Goal: Task Accomplishment & Management: Use online tool/utility

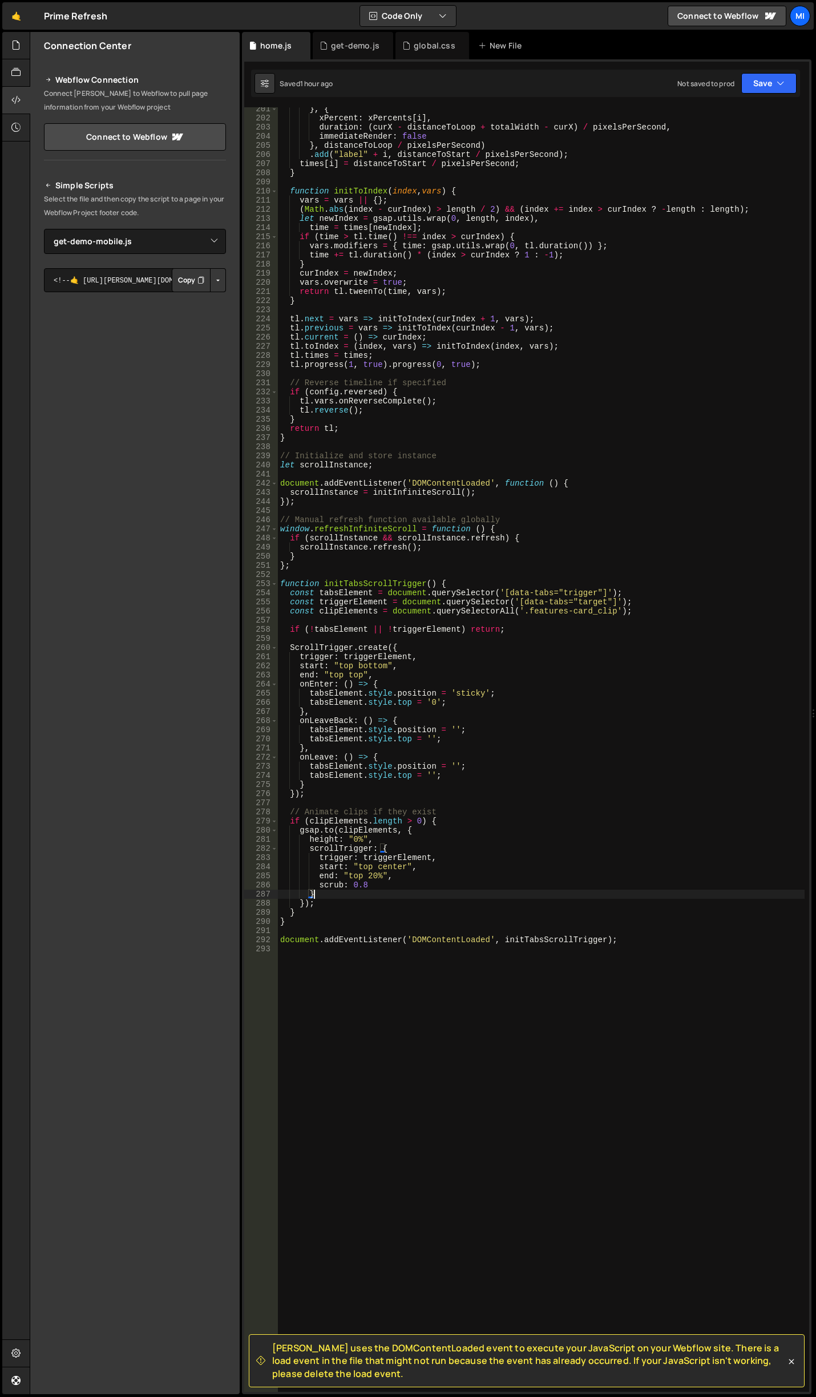
select select "46693"
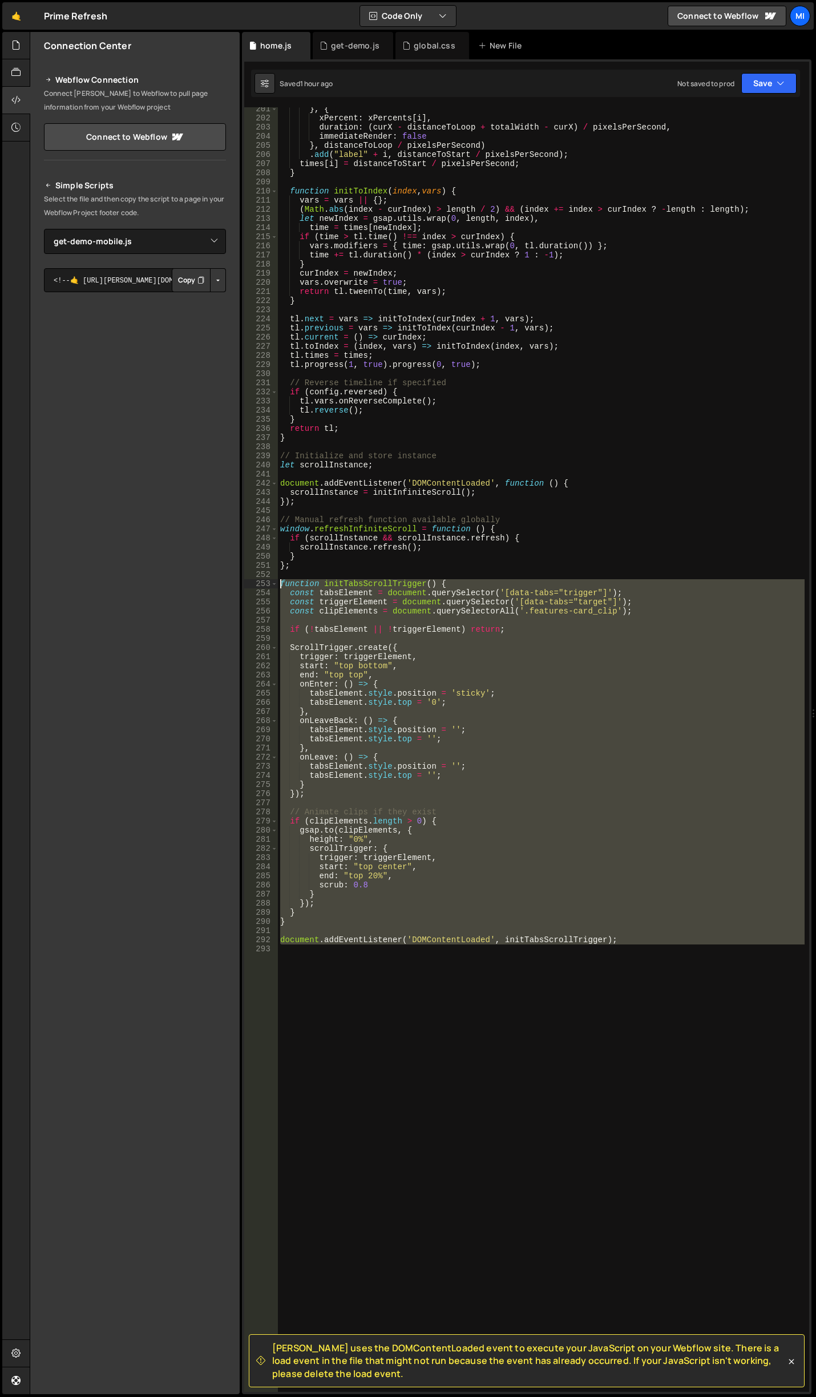
drag, startPoint x: 625, startPoint y: 951, endPoint x: 262, endPoint y: 584, distance: 516.1
click at [262, 584] on div "} 201 202 203 204 205 206 207 208 209 210 211 212 213 214 215 216 217 218 219 2…" at bounding box center [526, 749] width 565 height 1285
type textarea "function initTabsScrollTrigger() { const tabsElement = document.querySelector('…"
click at [552, 1155] on div "} , { xPercent : xPercents [ i ] , duration : ( curX - distanceToLoop + totalWi…" at bounding box center [541, 749] width 527 height 1285
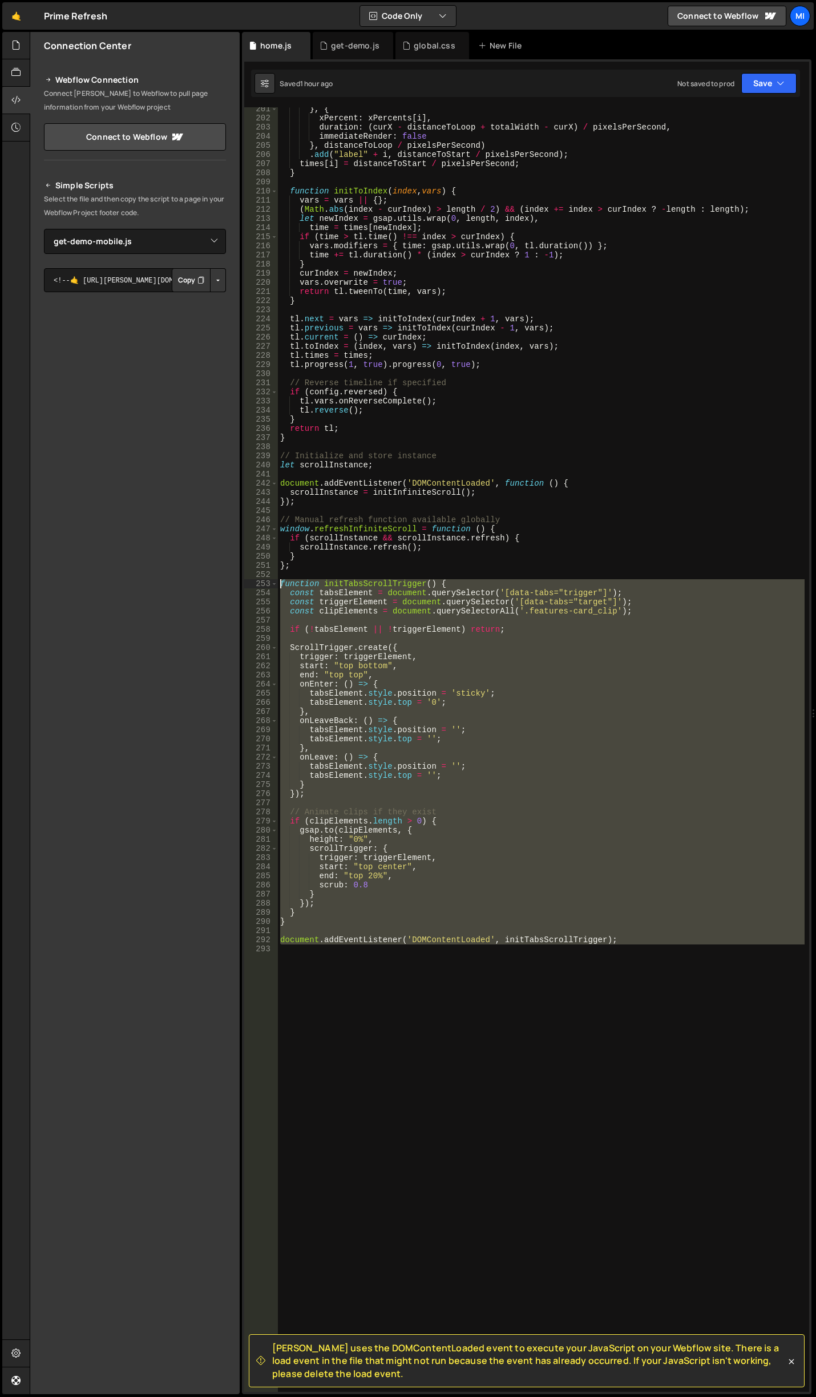
drag, startPoint x: 625, startPoint y: 1106, endPoint x: 217, endPoint y: 585, distance: 660.9
click at [217, 585] on div "Files New File Javascript files 0 get-demo-mobile.js 0 0 get-demo.js 0 0 home.j…" at bounding box center [423, 713] width 786 height 1363
paste textarea "document.addEventListener('DOMContentLoaded', initTabsScrollTrigger"
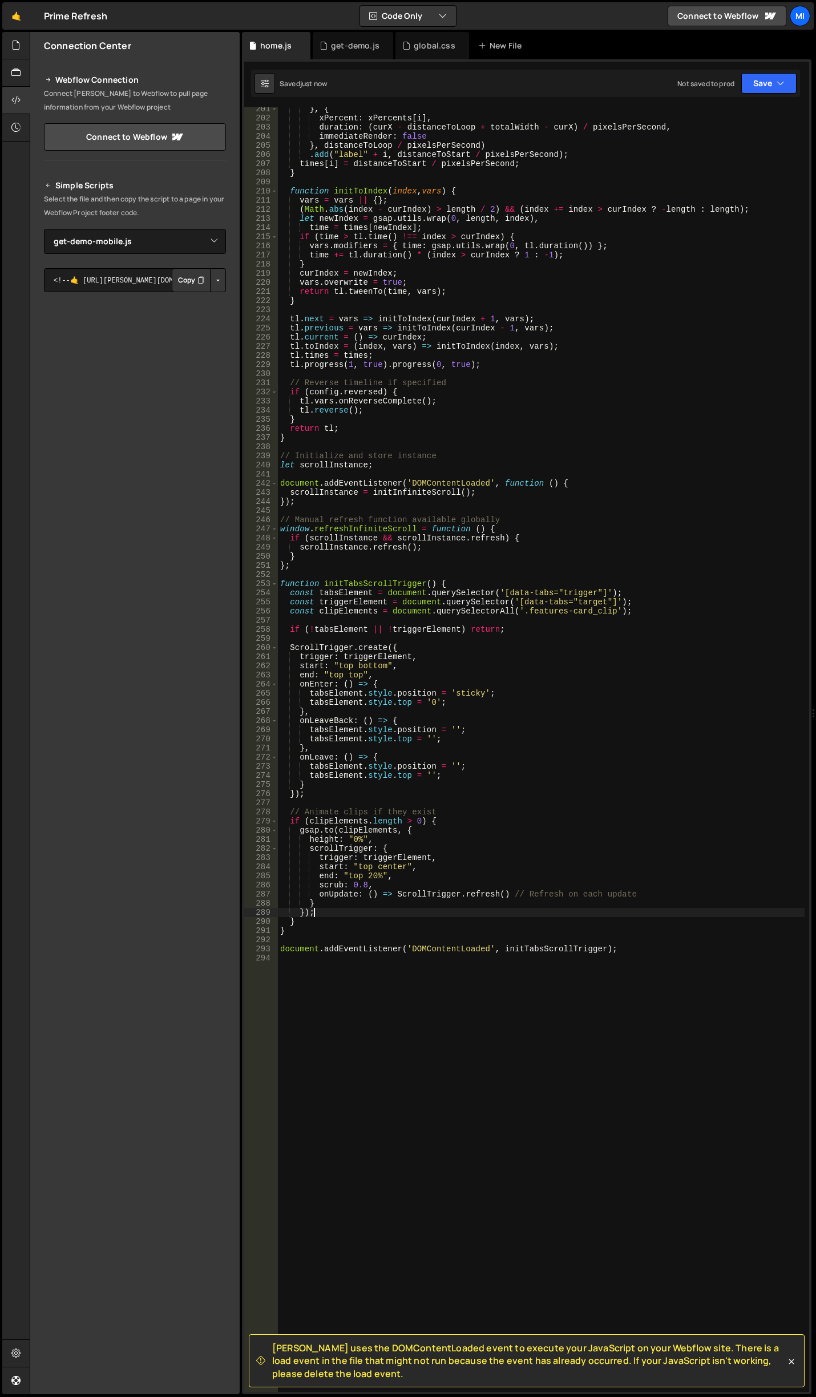
click at [536, 914] on div "} , { xPercent : xPercents [ i ] , duration : ( curX - distanceToLoop + totalWi…" at bounding box center [541, 755] width 527 height 1303
drag, startPoint x: 323, startPoint y: 893, endPoint x: 684, endPoint y: 903, distance: 361.4
click at [684, 903] on div "} , { xPercent : xPercents [ i ] , duration : ( curX - distanceToLoop + totalWi…" at bounding box center [541, 755] width 527 height 1303
type textarea "onUpdate: () => ScrollTrigger.refresh() // Refresh on each update }"
click at [399, 894] on div "} , { xPercent : xPercents [ i ] , duration : ( curX - distanceToLoop + totalWi…" at bounding box center [541, 749] width 527 height 1285
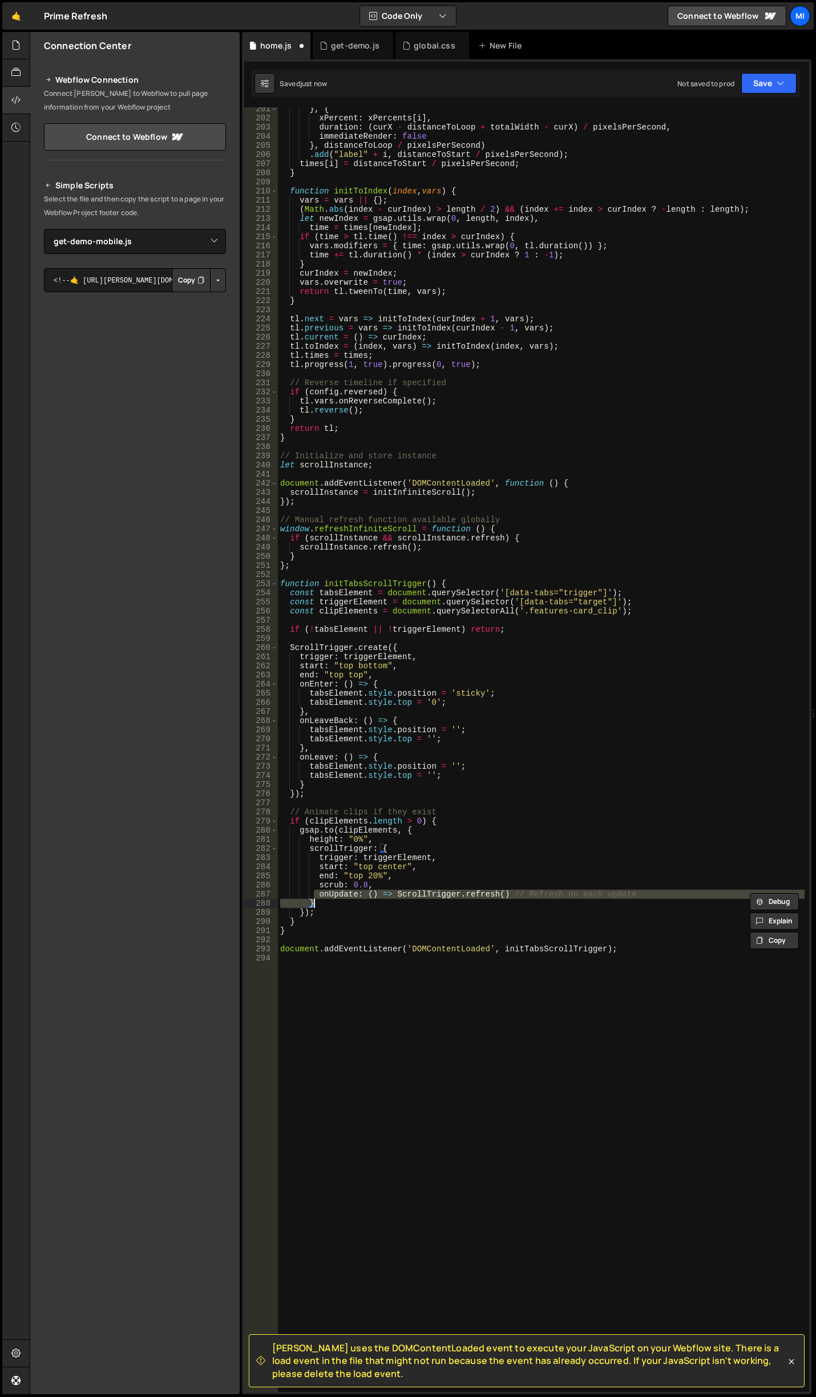
type textarea "onUpdate: () => ScrollTrigger.refresh() // Refresh on each update"
drag, startPoint x: 314, startPoint y: 894, endPoint x: 649, endPoint y: 890, distance: 334.4
click at [649, 890] on div "} , { xPercent : xPercents [ i ] , duration : ( curX - distanceToLoop + totalWi…" at bounding box center [541, 755] width 527 height 1303
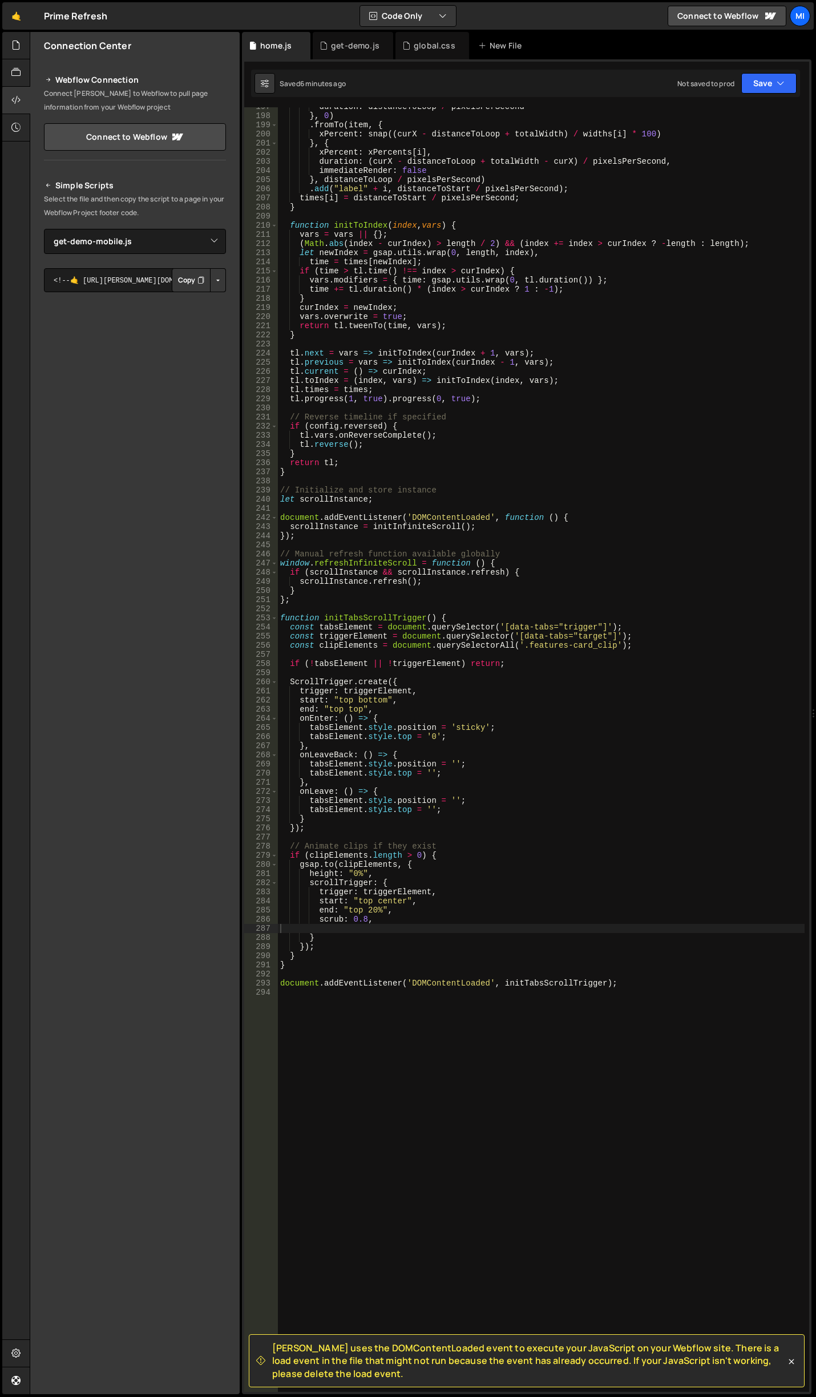
scroll to position [2038, 0]
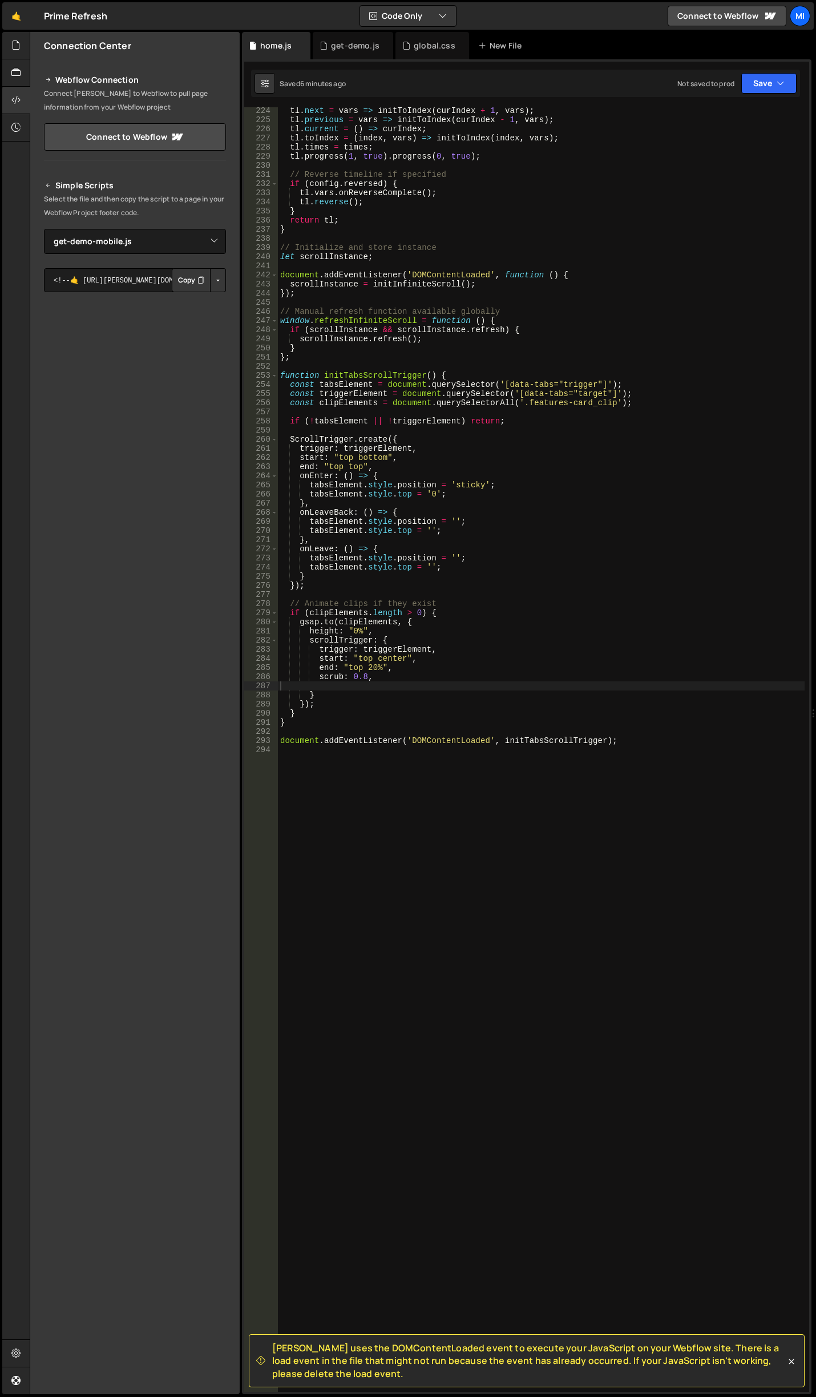
click at [522, 787] on div "tl . next = vars => initToIndex ( curIndex + 1 , vars ) ; tl . previous = vars …" at bounding box center [541, 757] width 527 height 1303
click at [399, 857] on div "tl . next = vars => initToIndex ( curIndex + 1 , vars ) ; tl . previous = vars …" at bounding box center [541, 757] width 527 height 1303
click at [574, 859] on div "tl . next = vars => initToIndex ( curIndex + 1 , vars ) ; tl . previous = vars …" at bounding box center [541, 757] width 527 height 1303
click at [491, 900] on div "tl . next = vars => initToIndex ( curIndex + 1 , vars ) ; tl . previous = vars …" at bounding box center [541, 757] width 527 height 1303
click at [565, 877] on div "tl . next = vars => initToIndex ( curIndex + 1 , vars ) ; tl . previous = vars …" at bounding box center [541, 757] width 527 height 1303
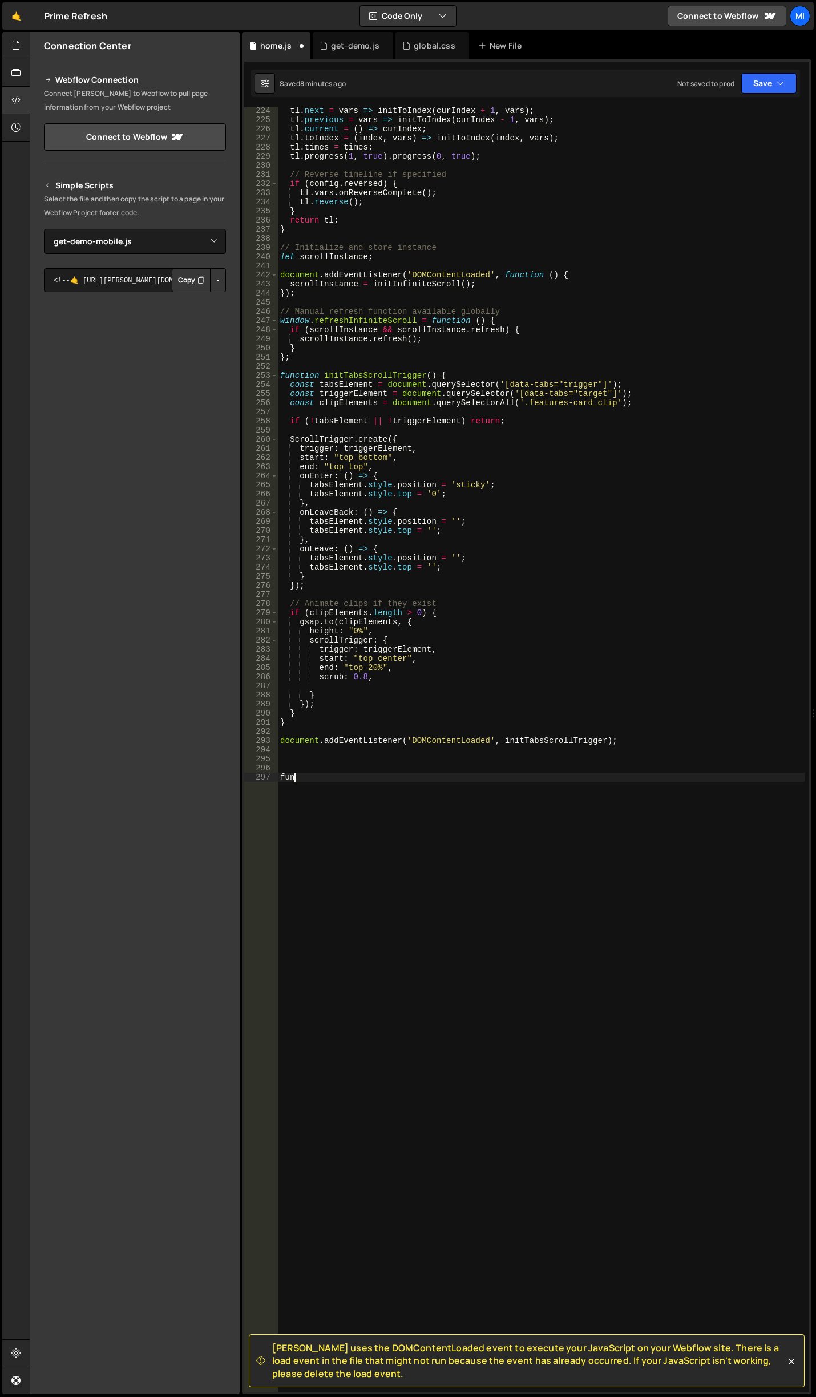
scroll to position [0, 0]
click at [752, 1185] on div "tl . next = vars => initToIndex ( curIndex + 1 , vars ) ; tl . previous = vars …" at bounding box center [541, 757] width 527 height 1303
paste textarea "document.addEventListener('DOMContentLoaded', initTestimonialSwiper);"
drag, startPoint x: 359, startPoint y: 816, endPoint x: 245, endPoint y: 778, distance: 120.4
click at [245, 778] on div "f 224 225 226 227 228 229 230 231 232 233 234 235 236 237 238 239 240 241 242 2…" at bounding box center [526, 749] width 565 height 1285
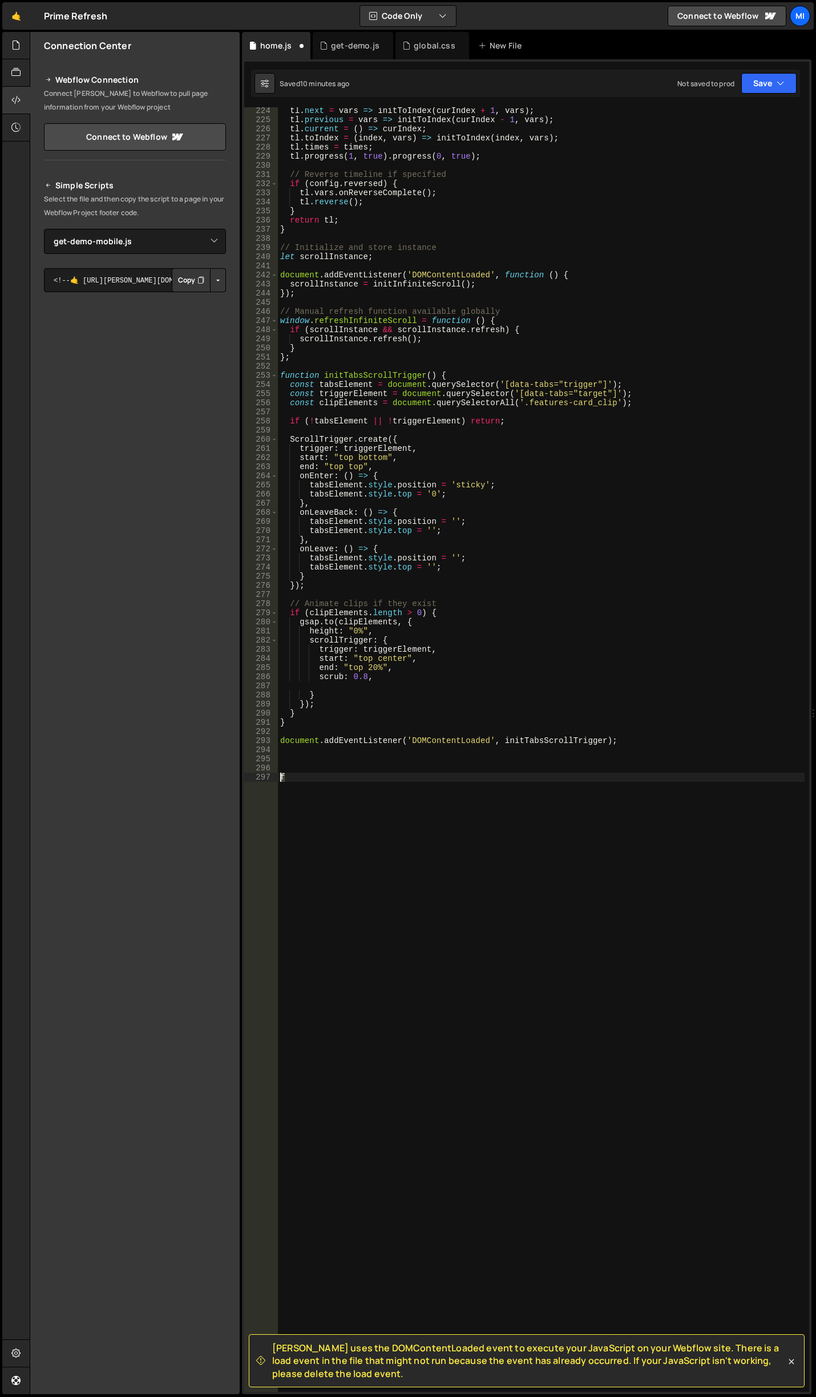
paste textarea "document.addEventListener('DOMContentLoaded', initTestimonialSwiper);"
type textarea "document.addEventListener('DOMContentLoaded', initTestimonialSwiper);"
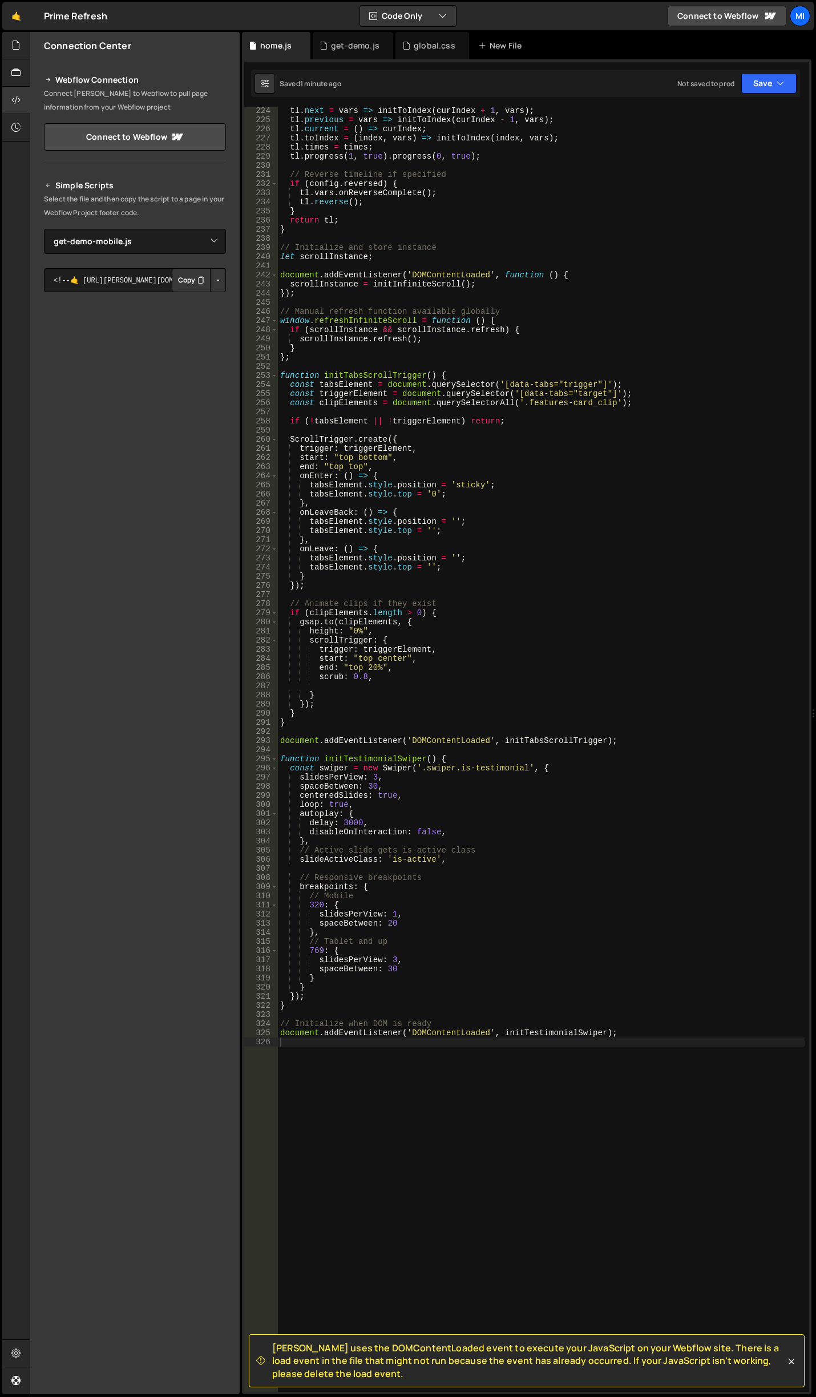
click at [450, 818] on div "tl . next = vars => initToIndex ( curIndex + 1 , vars ) ; tl . previous = vars …" at bounding box center [541, 757] width 527 height 1303
type textarea "delay: 3000,"
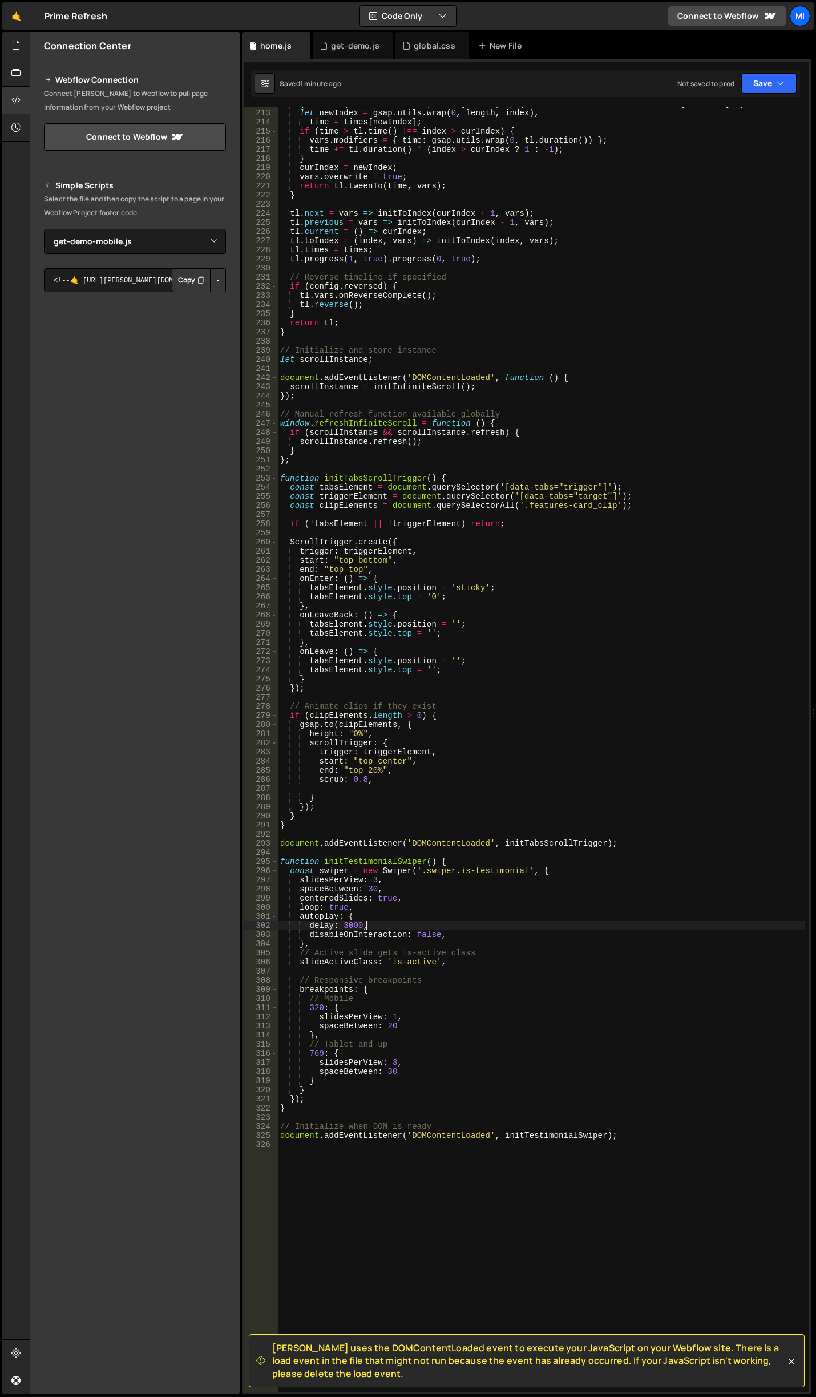
scroll to position [1935, 0]
click at [431, 59] on div "global.css" at bounding box center [432, 45] width 74 height 27
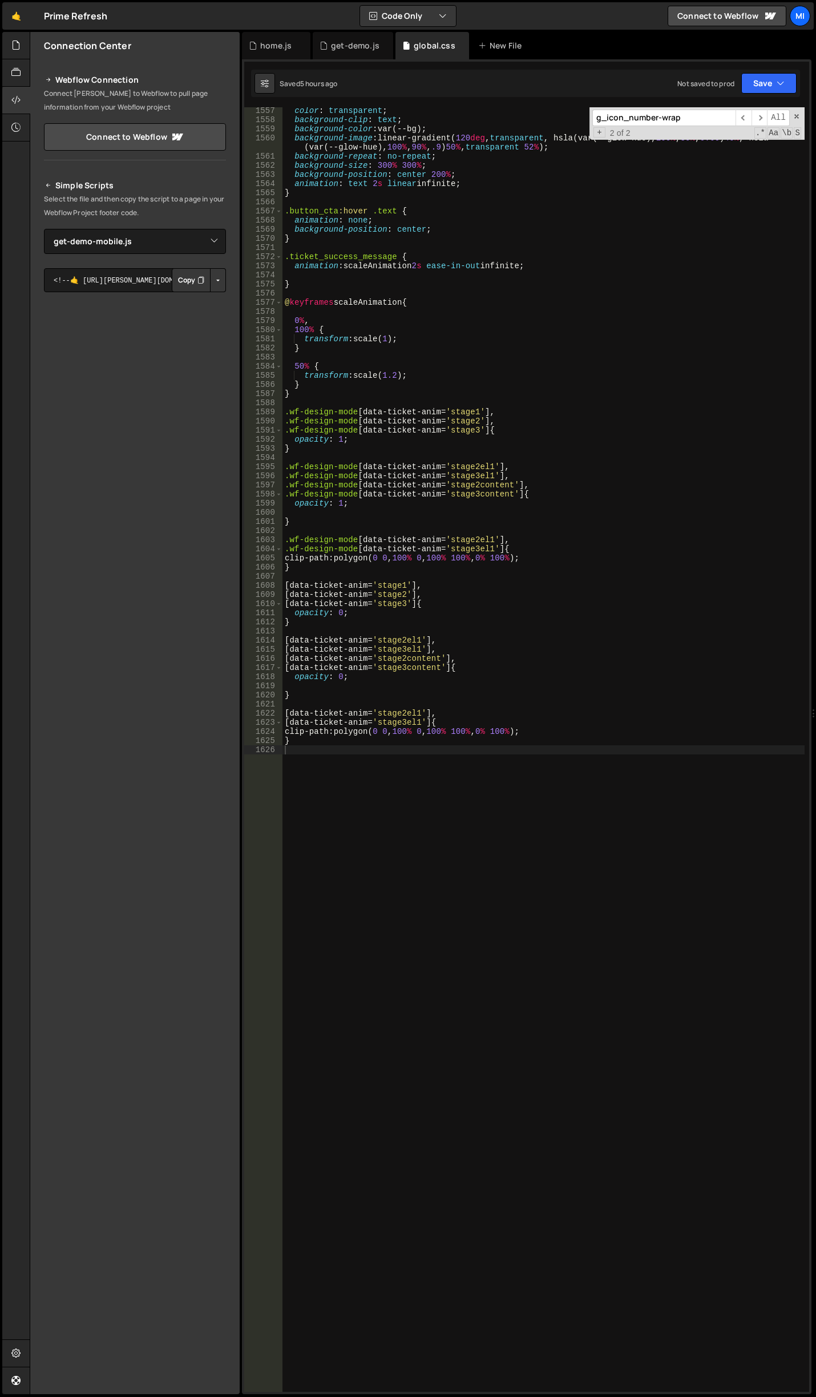
type textarea ".wf-design-mode [data-ticket-anim='stage3content'] {"
click at [569, 494] on div "color : transparent ; background-clip : text ; background-color : var(--bg) ; b…" at bounding box center [543, 757] width 522 height 1303
click at [656, 120] on input "g_icon_number-wrap" at bounding box center [663, 118] width 143 height 17
click at [688, 123] on input "g_icon_number-wrap" at bounding box center [663, 118] width 143 height 17
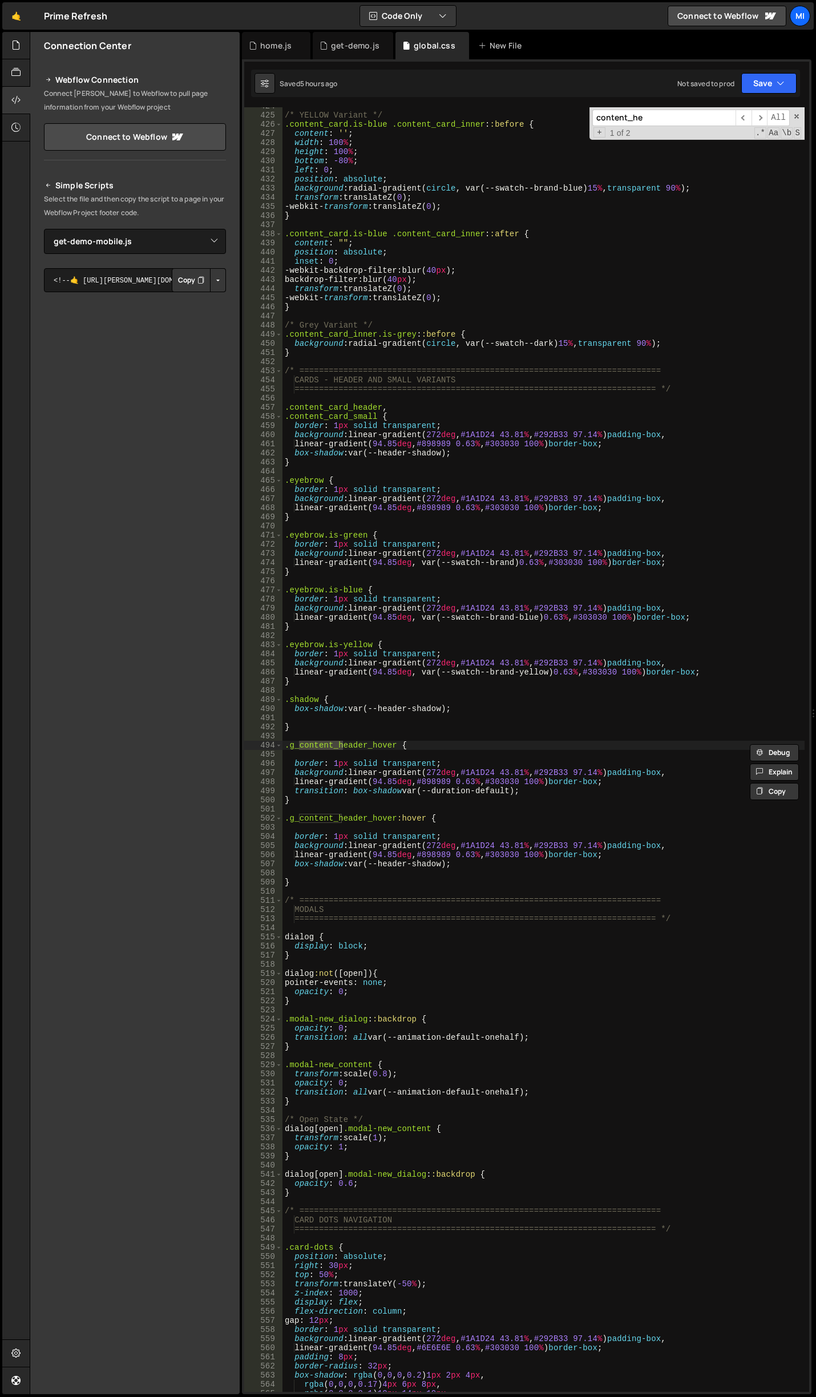
scroll to position [3996, 0]
type input "content_h"
click at [543, 735] on div "/* YELLOW Variant */ .content_card.is-blue .content_card_inner : :before { cont…" at bounding box center [543, 753] width 522 height 1303
click at [441, 448] on div "/* YELLOW Variant */ .content_card.is-blue .content_card_inner : :before { cont…" at bounding box center [543, 753] width 522 height 1303
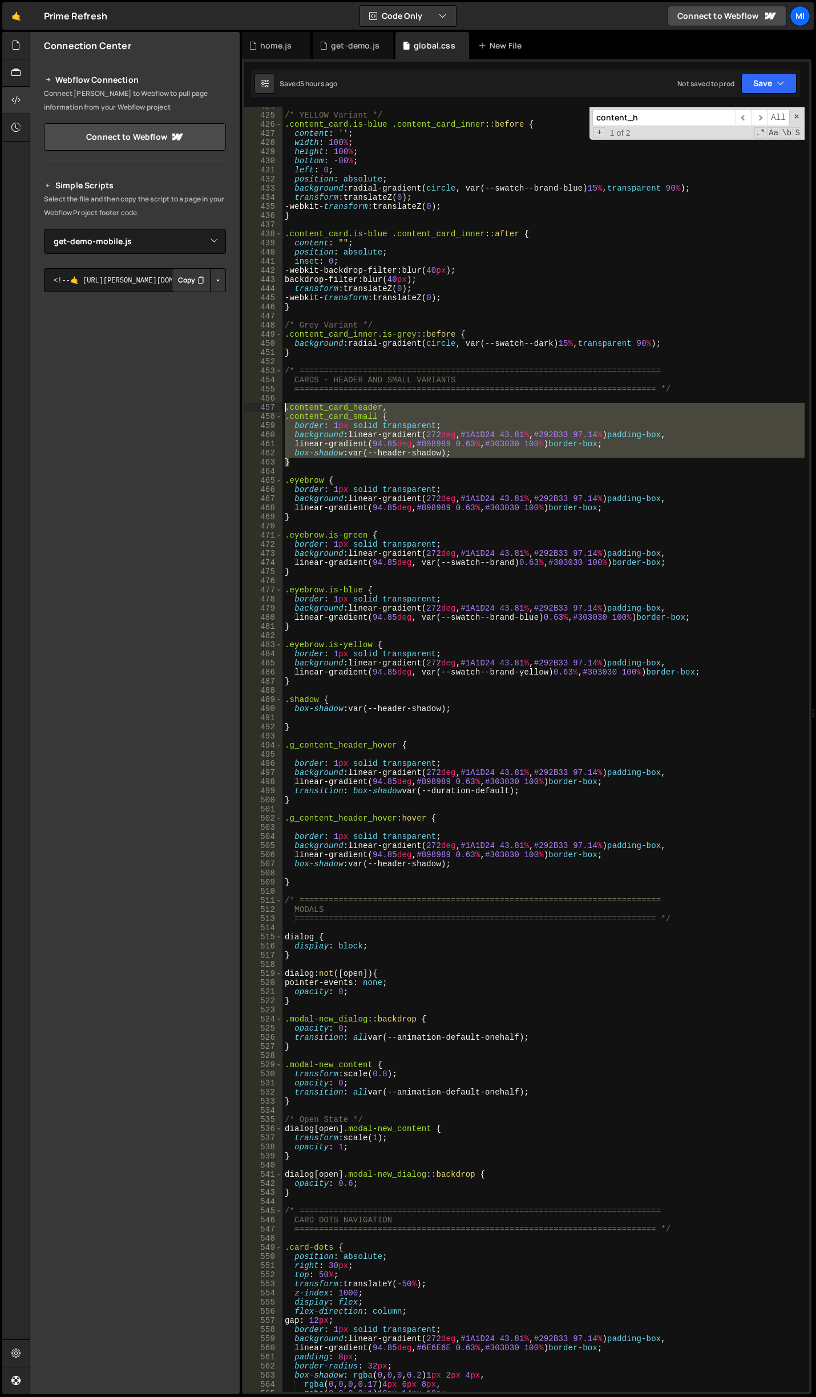
drag, startPoint x: 295, startPoint y: 466, endPoint x: 272, endPoint y: 406, distance: 63.8
click at [272, 406] on div "linear-gradient(94.85deg, #898989 0.63%, #303030 100%) border-box; 424 425 426 …" at bounding box center [526, 749] width 565 height 1285
type textarea ".content_card_header, .content_card_small {"
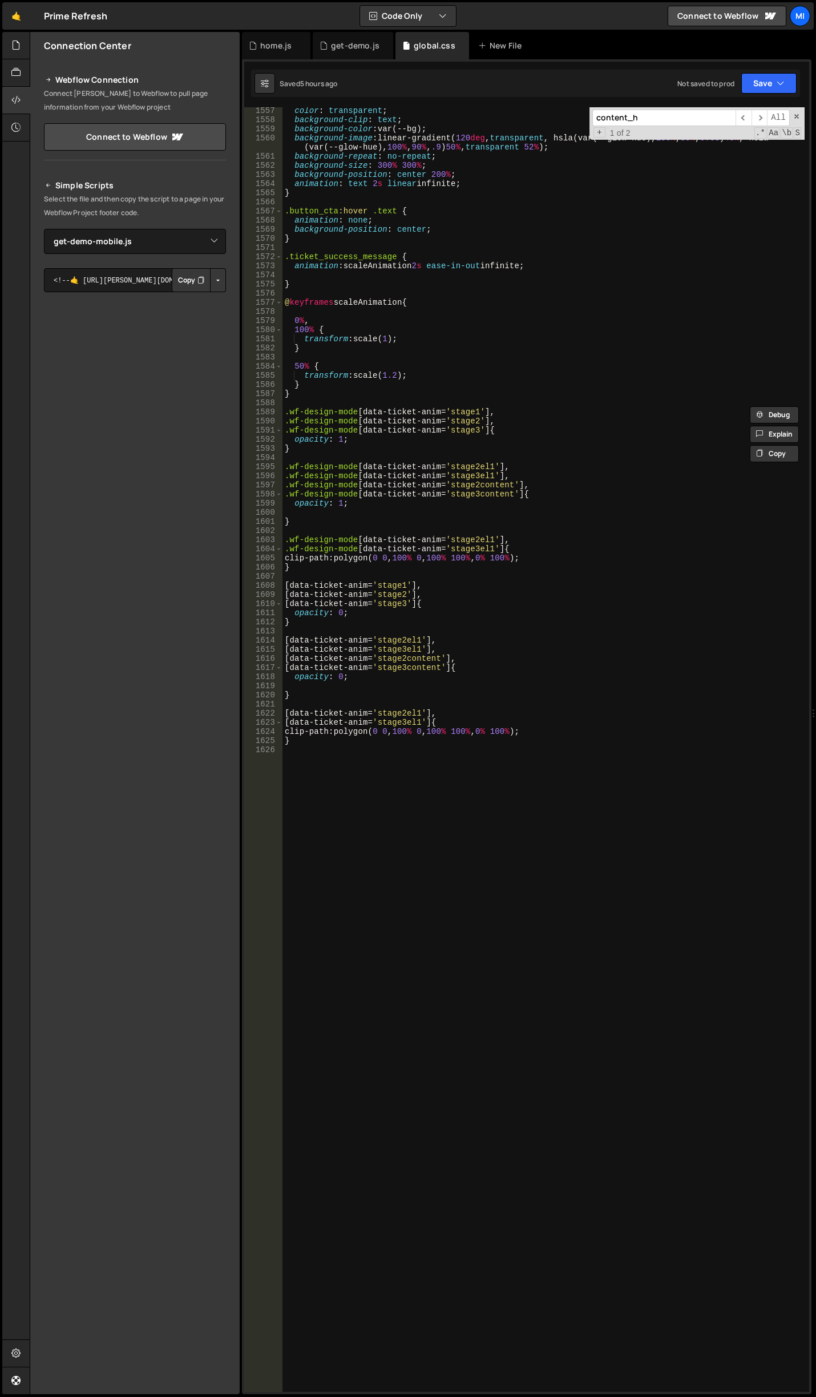
scroll to position [14574, 0]
click at [400, 928] on div "color : transparent ; background-clip : text ; background-color : var(--bg) ; b…" at bounding box center [543, 757] width 522 height 1303
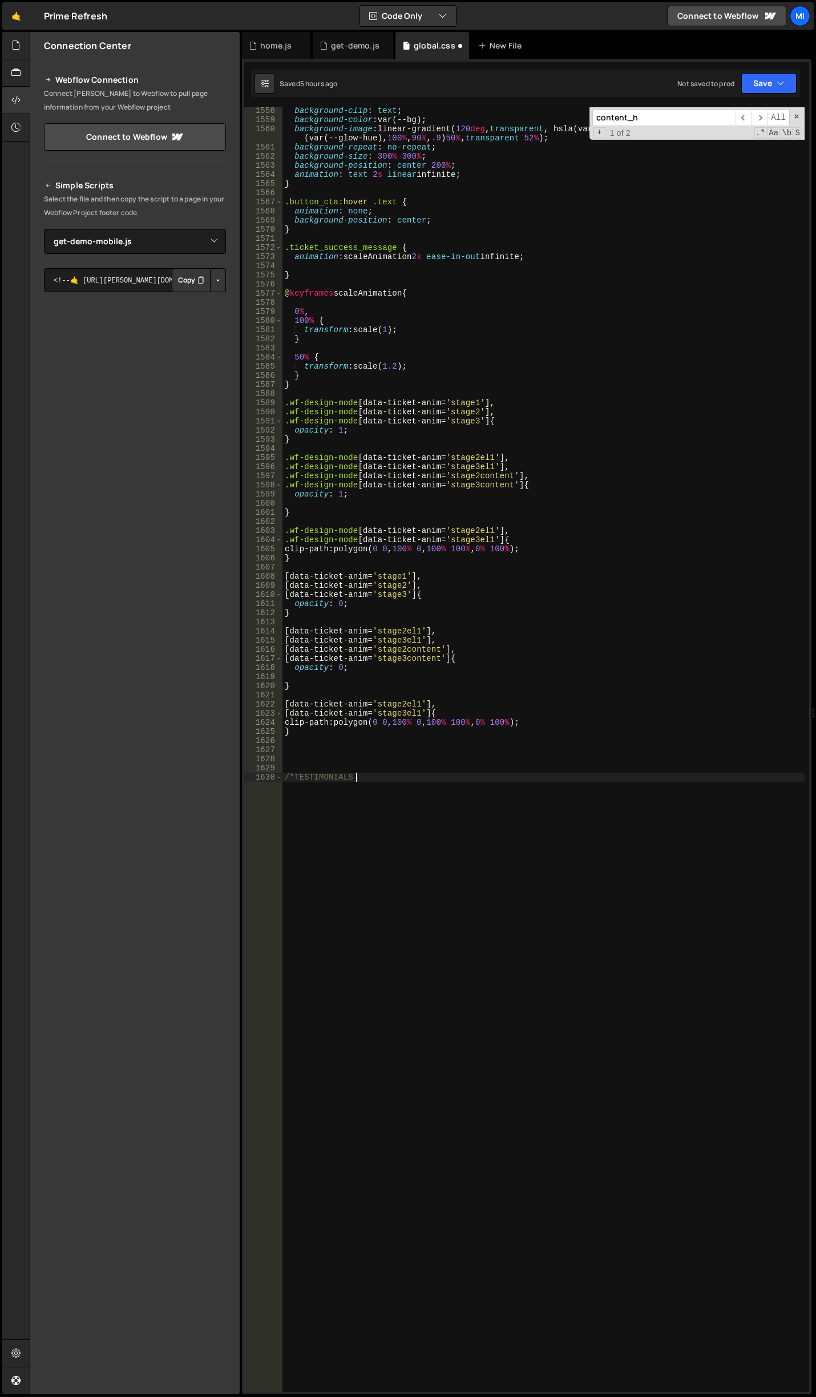
scroll to position [0, 5]
type textarea "/*TESTIMONIALS */"
paste textarea "}"
type textarea "}"
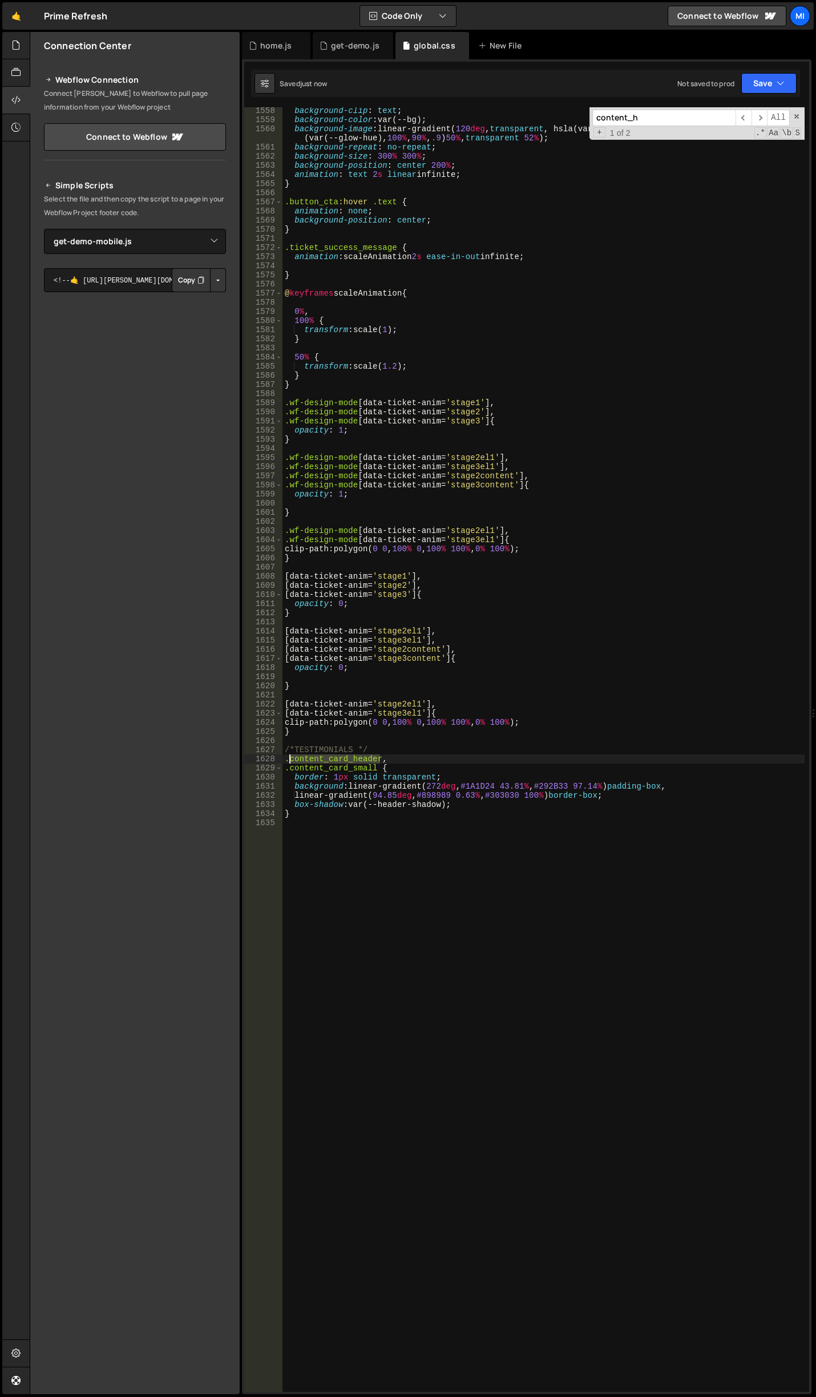
drag, startPoint x: 379, startPoint y: 757, endPoint x: 289, endPoint y: 763, distance: 90.3
click at [289, 763] on div "background-clip : text ; background-color : var(--bg) ; background-image : line…" at bounding box center [543, 757] width 522 height 1303
paste textarea "testimonial-card"
drag, startPoint x: 375, startPoint y: 768, endPoint x: 183, endPoint y: 769, distance: 192.3
click at [183, 769] on div "Files New File Javascript files 0 get-demo-mobile.js 0 0 get-demo.js 0 0 home.j…" at bounding box center [423, 713] width 786 height 1363
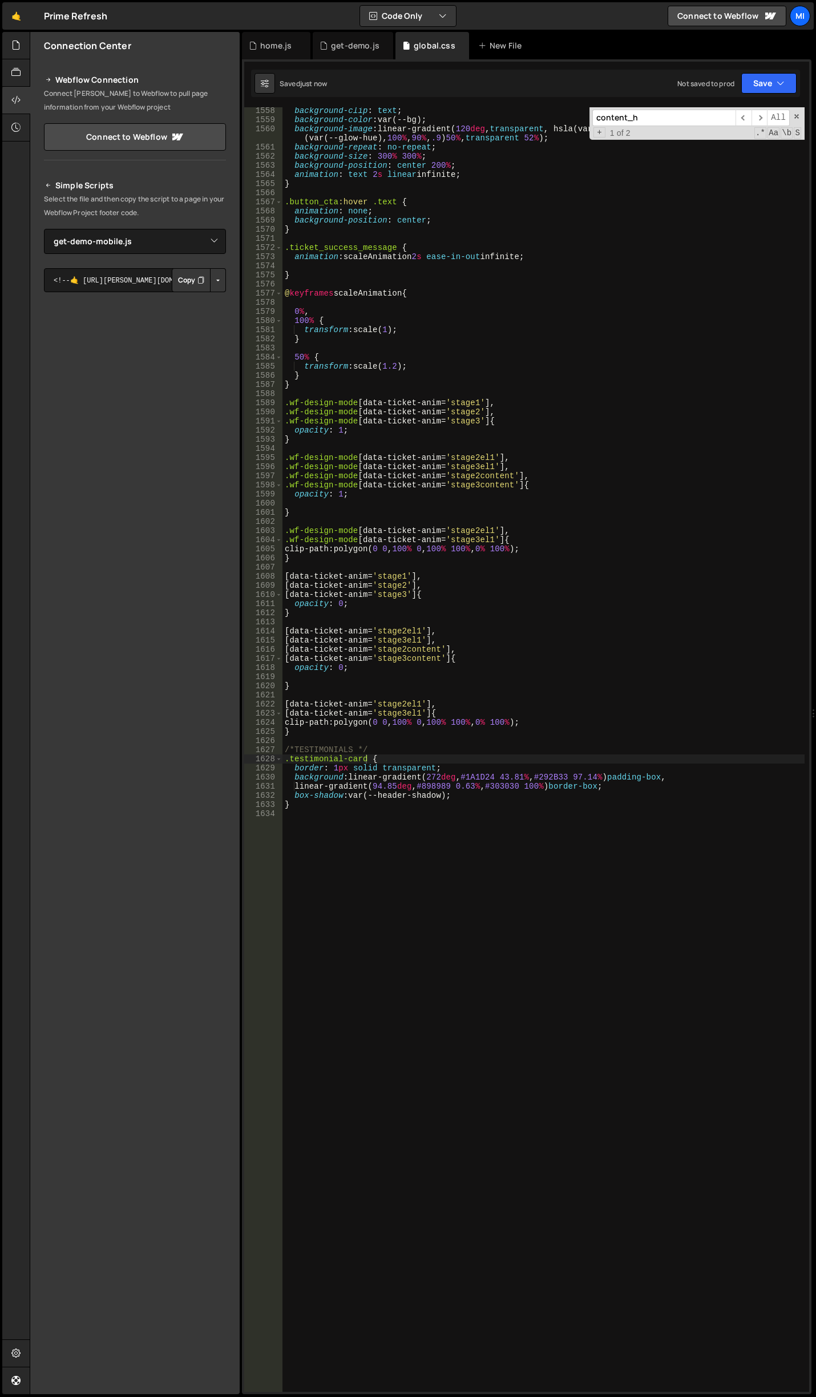
click at [369, 760] on div "background-clip : text ; background-color : var(--bg) ; background-image : line…" at bounding box center [543, 757] width 522 height 1303
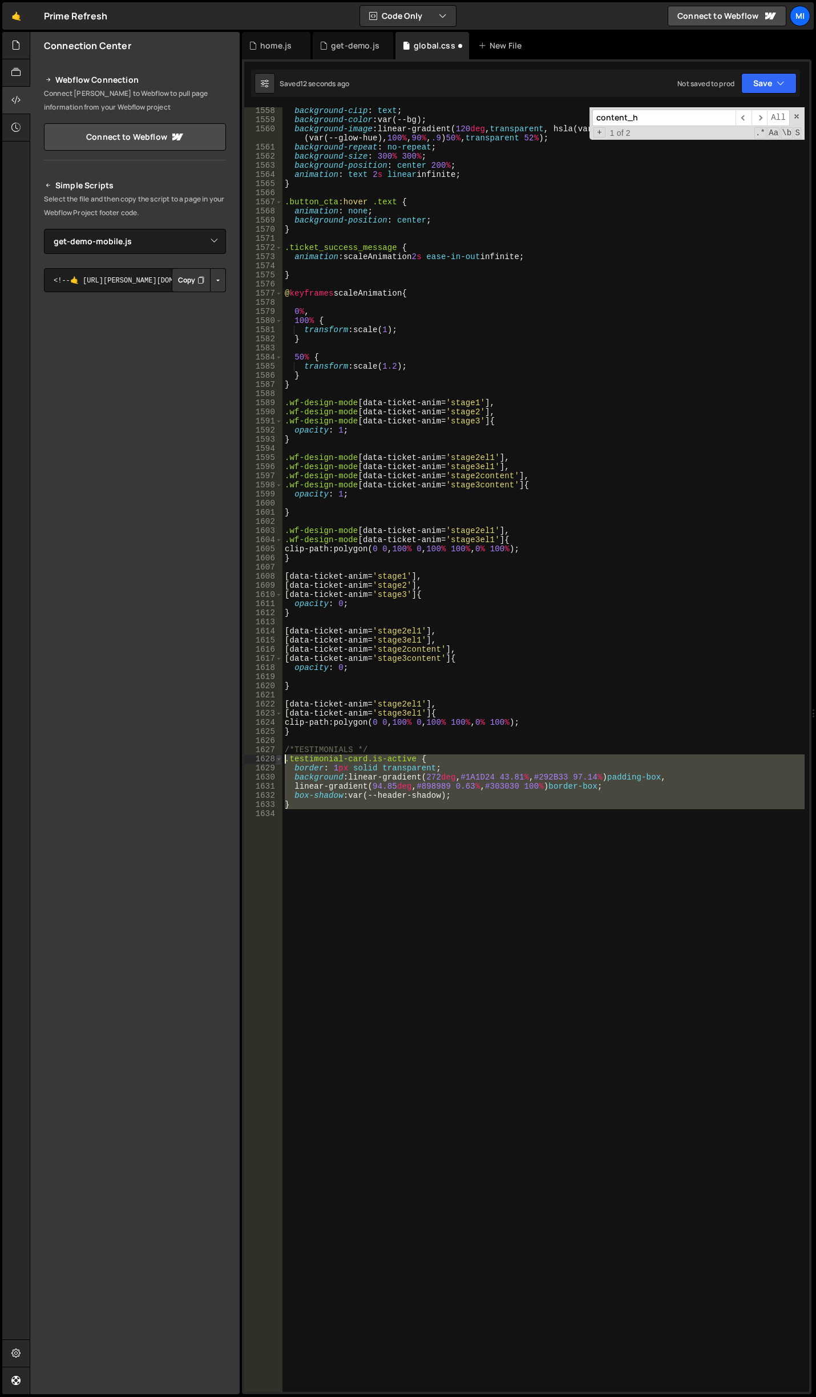
drag, startPoint x: 285, startPoint y: 826, endPoint x: 280, endPoint y: 761, distance: 65.8
click at [280, 761] on div ".testimonial-card.is-active { 1558 1559 1560 1561 1562 1563 1564 1565 1566 1567…" at bounding box center [526, 749] width 565 height 1285
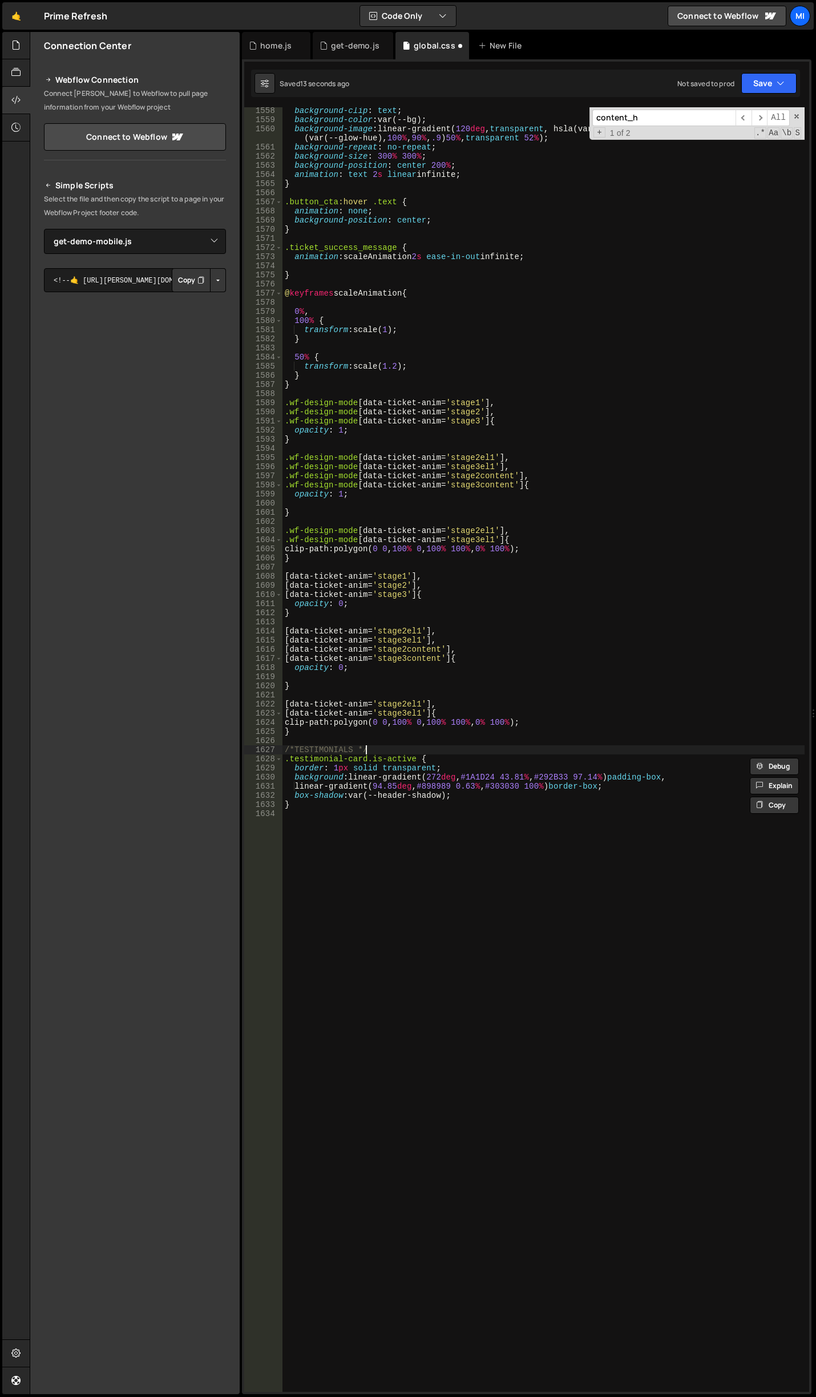
click at [389, 746] on div "background-clip : text ; background-color : var(--bg) ; background-image : line…" at bounding box center [543, 757] width 522 height 1303
type textarea "/*TESTIMONIALS */"
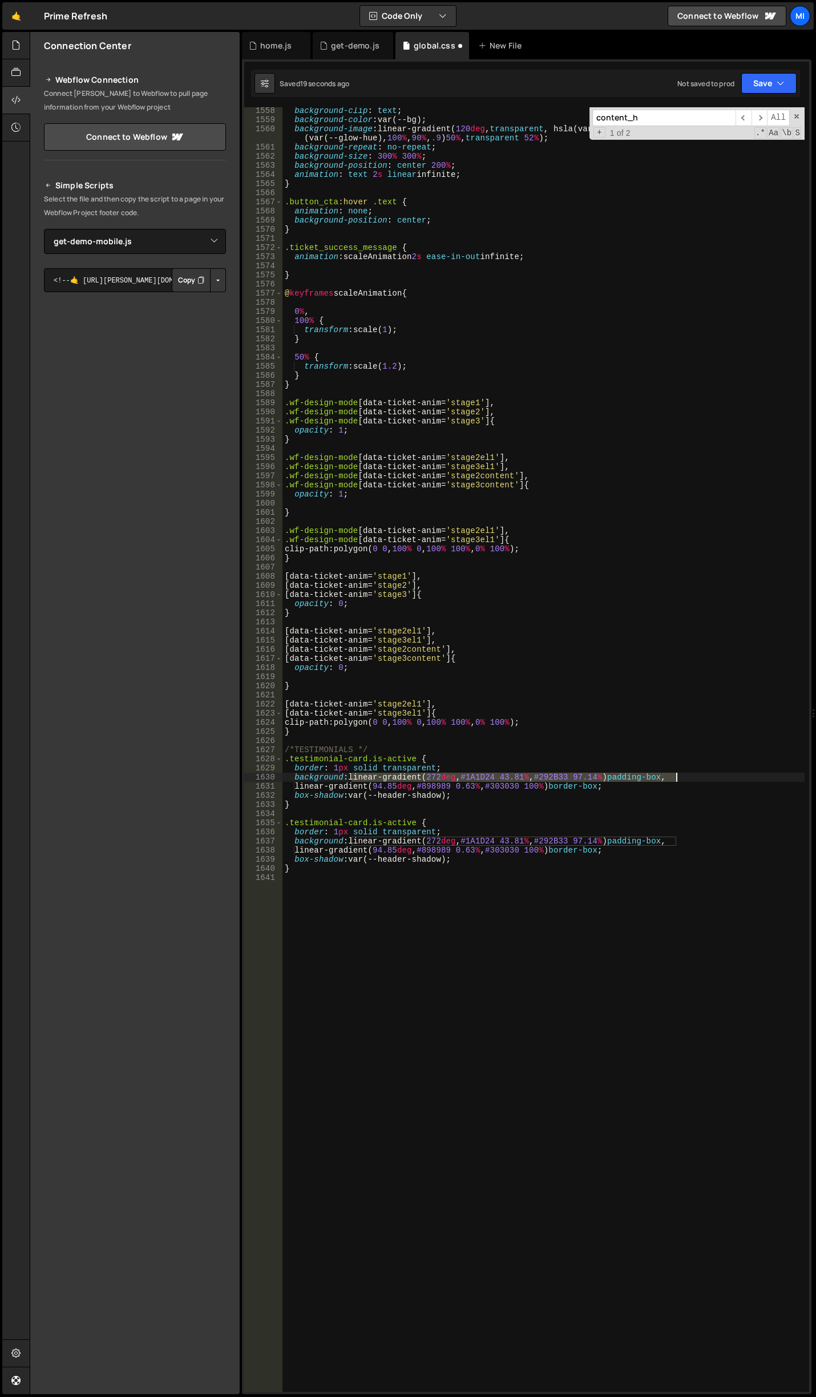
drag, startPoint x: 350, startPoint y: 775, endPoint x: 676, endPoint y: 778, distance: 325.3
click at [676, 778] on div "background-clip : text ; background-color : var(--bg) ; background-image : line…" at bounding box center [543, 757] width 522 height 1303
click at [556, 822] on div "background-clip : text ; background-color : var(--bg) ; background-image : line…" at bounding box center [543, 757] width 522 height 1303
drag, startPoint x: 352, startPoint y: 777, endPoint x: 613, endPoint y: 774, distance: 261.9
click at [613, 774] on div "background-clip : text ; background-color : var(--bg) ; background-image : line…" at bounding box center [543, 757] width 522 height 1303
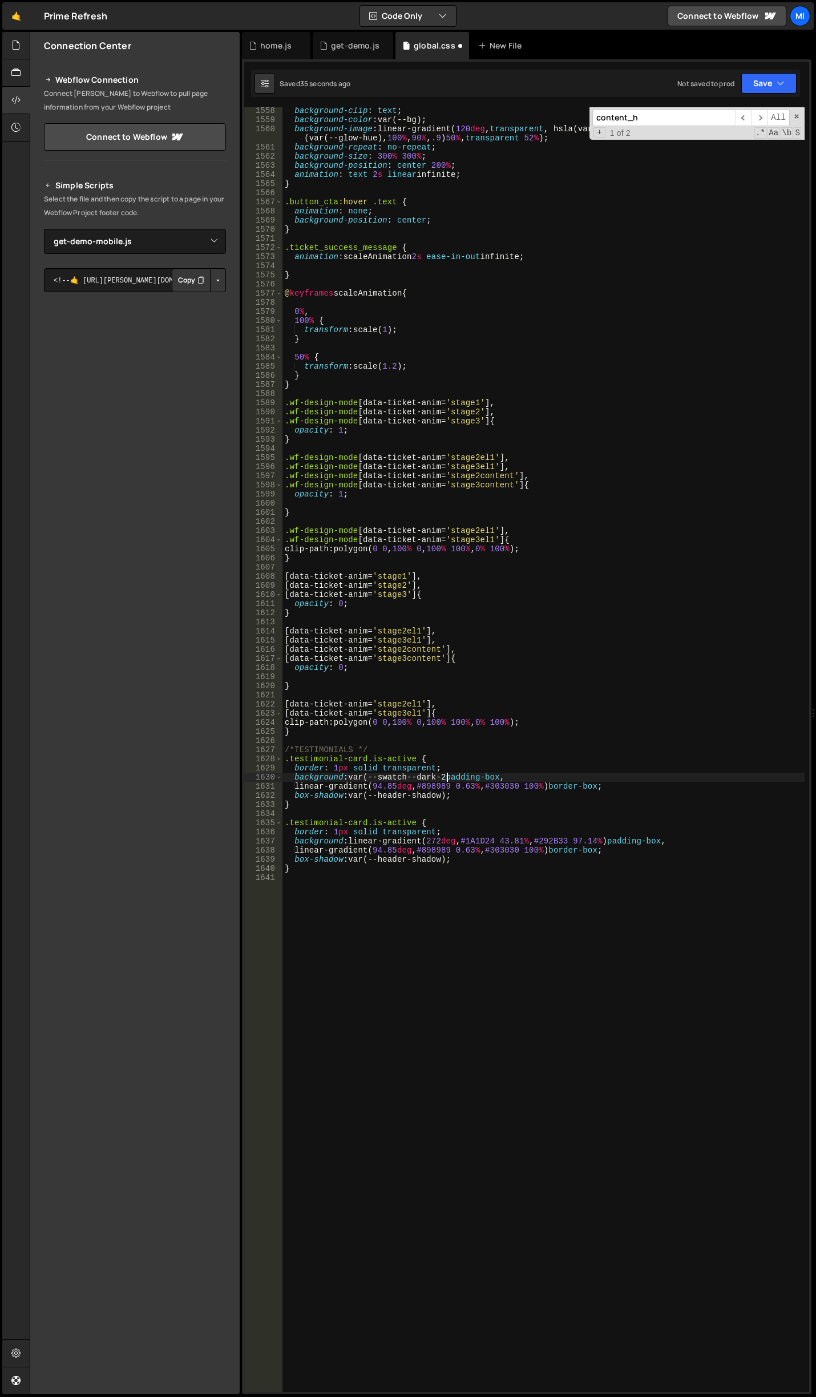
scroll to position [0, 11]
click at [480, 805] on div "background-clip : text ; background-color : var(--bg) ; background-image : line…" at bounding box center [543, 757] width 522 height 1303
drag, startPoint x: 416, startPoint y: 758, endPoint x: 365, endPoint y: 757, distance: 50.8
click at [365, 757] on div "background-clip : text ; background-color : var(--bg) ; background-image : line…" at bounding box center [543, 757] width 522 height 1303
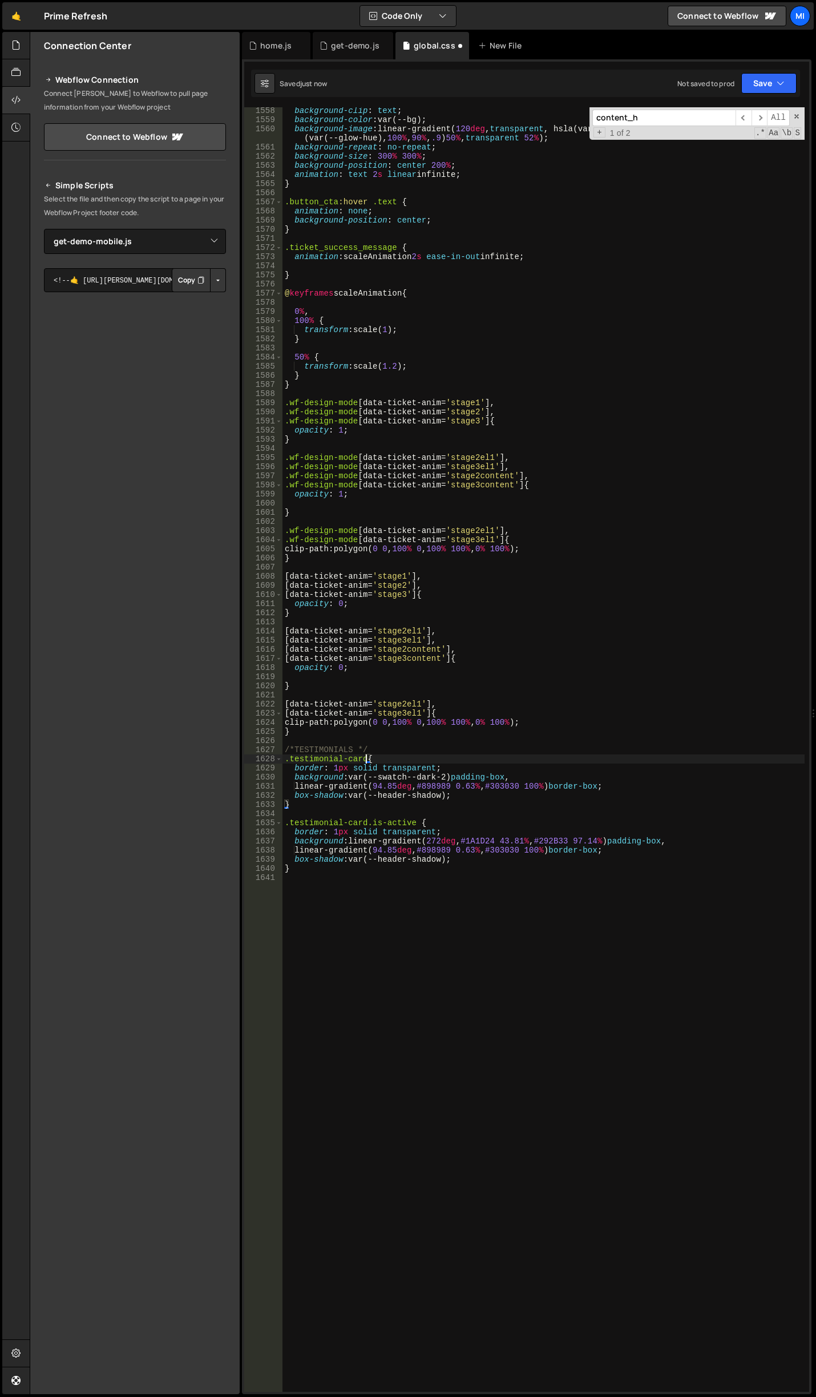
type textarea ".testimonial-card {"
click at [516, 814] on div "background-clip : text ; background-color : var(--bg) ; background-image : line…" at bounding box center [543, 757] width 522 height 1303
drag, startPoint x: 285, startPoint y: 758, endPoint x: 367, endPoint y: 592, distance: 185.3
click at [285, 758] on div "background-clip : text ; background-color : var(--bg) ; background-image : line…" at bounding box center [543, 757] width 522 height 1303
paste textarea "swiper-slide"
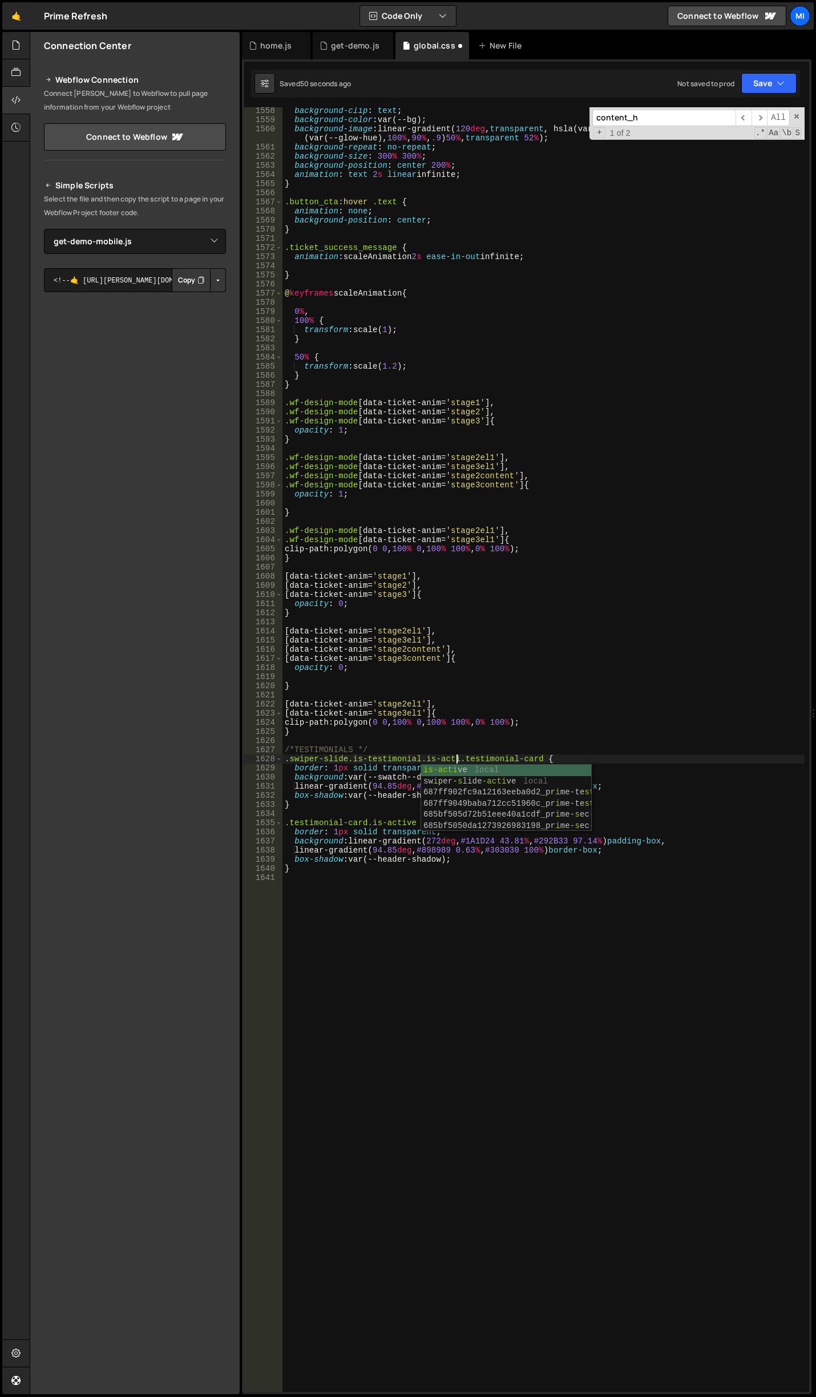
scroll to position [0, 13]
drag, startPoint x: 465, startPoint y: 758, endPoint x: 248, endPoint y: 757, distance: 216.3
click at [248, 757] on div ".swiper-slide.is-testimonial.is-active .testimonial-card { 1558 1559 1560 1561 …" at bounding box center [526, 749] width 565 height 1285
click at [283, 822] on div "background-clip : text ; background-color : var(--bg) ; background-image : line…" at bounding box center [543, 757] width 522 height 1303
paste textarea ".swiper-slide.is-testimonial.is-active"
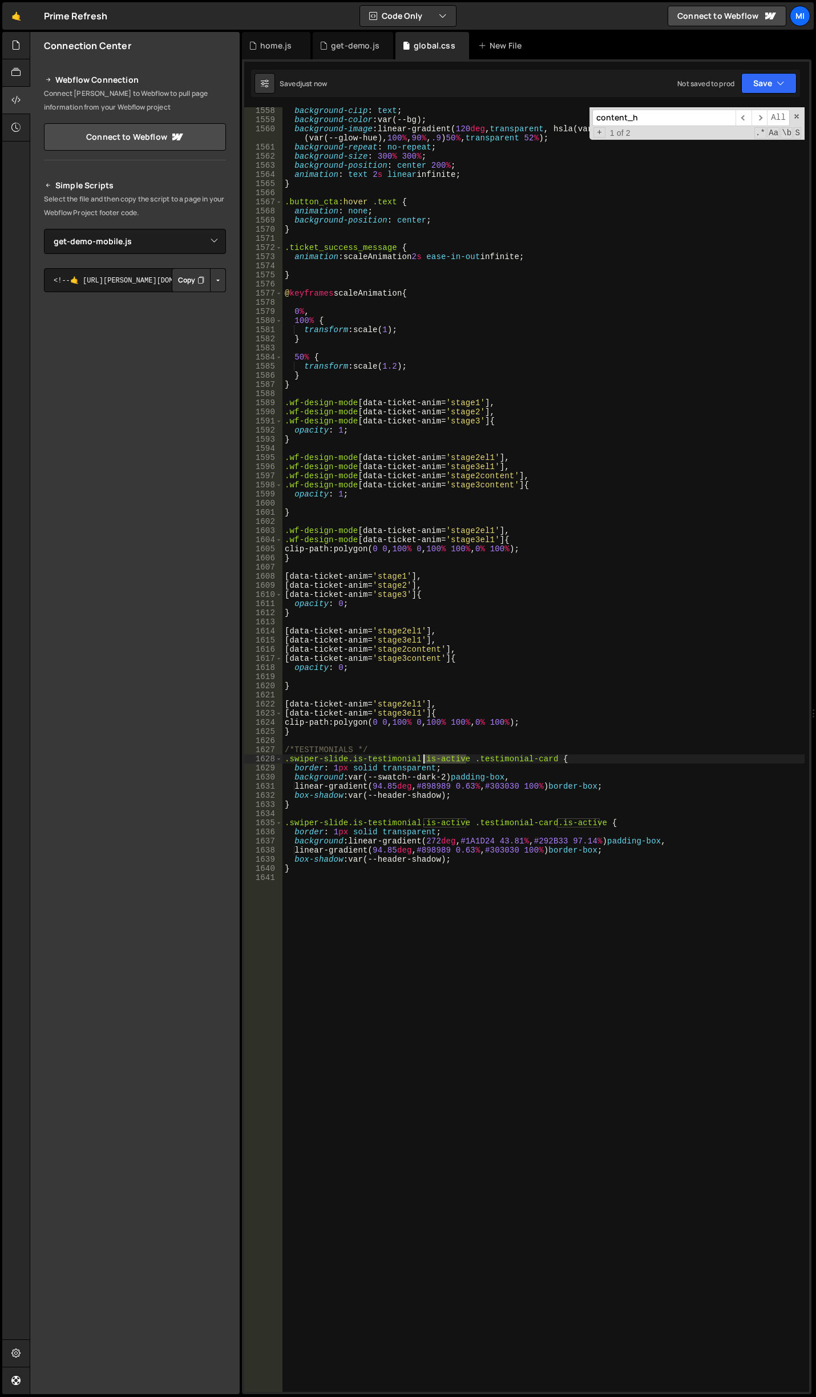
drag, startPoint x: 466, startPoint y: 758, endPoint x: 421, endPoint y: 759, distance: 45.1
click at [421, 759] on div "background-clip : text ; background-color : var(--bg) ; background-image : line…" at bounding box center [543, 757] width 522 height 1303
click at [507, 794] on div "background-clip : text ; background-color : var(--bg) ; background-image : line…" at bounding box center [543, 757] width 522 height 1303
click at [445, 771] on div "background-clip : text ; background-color : var(--bg) ; background-image : line…" at bounding box center [543, 757] width 522 height 1303
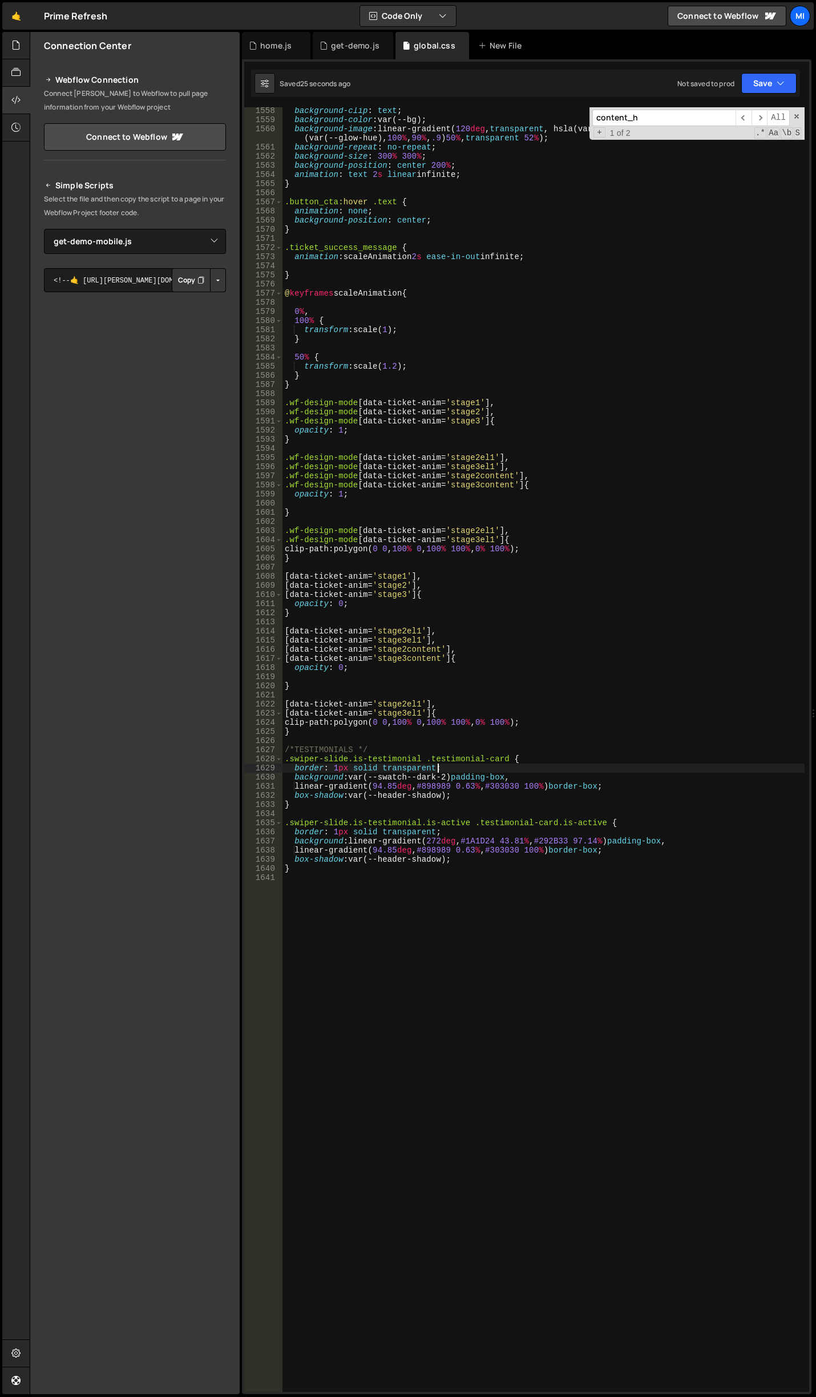
scroll to position [0, 10]
click at [447, 772] on div "background-clip : text ; background-color : var(--bg) ; background-image : line…" at bounding box center [543, 757] width 522 height 1303
click at [446, 775] on div "background-clip : text ; background-color : var(--bg) ; background-image : line…" at bounding box center [543, 757] width 522 height 1303
click at [526, 766] on div "background-clip : text ; background-color : var(--bg) ; background-image : line…" at bounding box center [543, 757] width 522 height 1303
drag, startPoint x: 564, startPoint y: 822, endPoint x: 602, endPoint y: 821, distance: 37.7
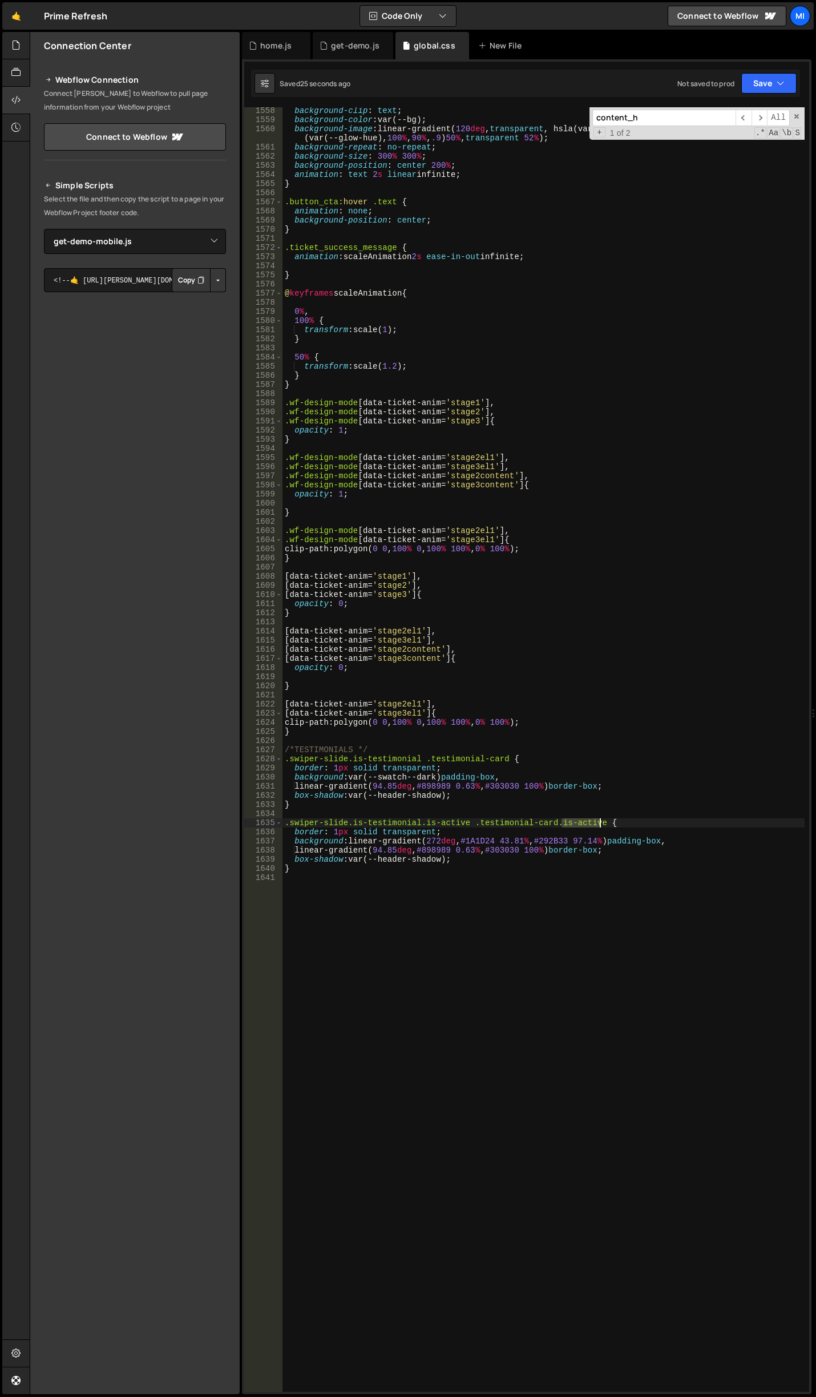
click at [602, 821] on div "background-clip : text ; background-color : var(--bg) ; background-image : line…" at bounding box center [543, 757] width 522 height 1303
type textarea ".swiper-slide.is-testimonial.is-active .testimonial-card {"
click at [705, 110] on input "content_h" at bounding box center [663, 118] width 143 height 17
type input "s"
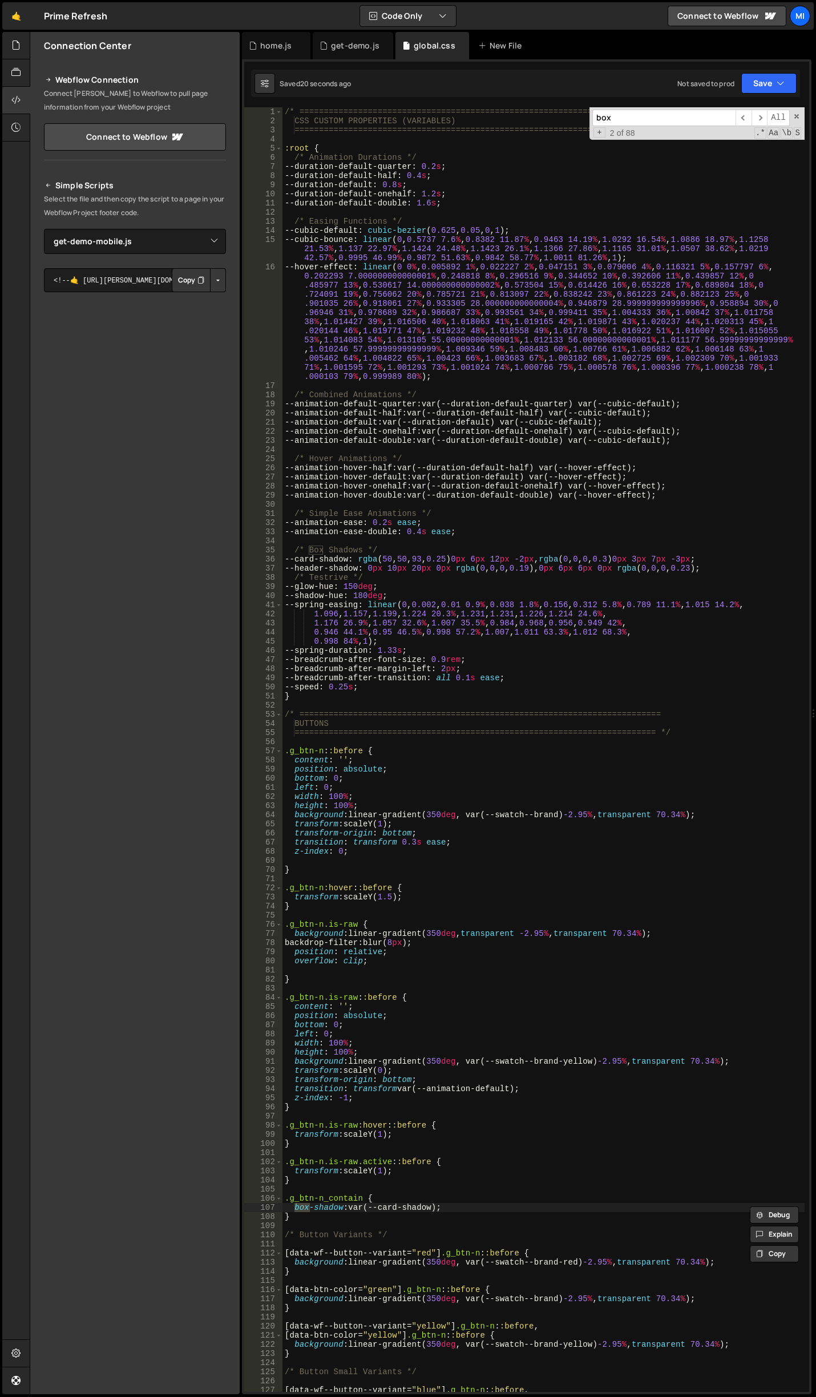
type input "box"
click at [427, 595] on div "/* ========================================================================== C…" at bounding box center [543, 758] width 522 height 1303
drag, startPoint x: 366, startPoint y: 559, endPoint x: 375, endPoint y: 556, distance: 9.8
click at [375, 556] on div "/* ========================================================================== C…" at bounding box center [543, 758] width 522 height 1303
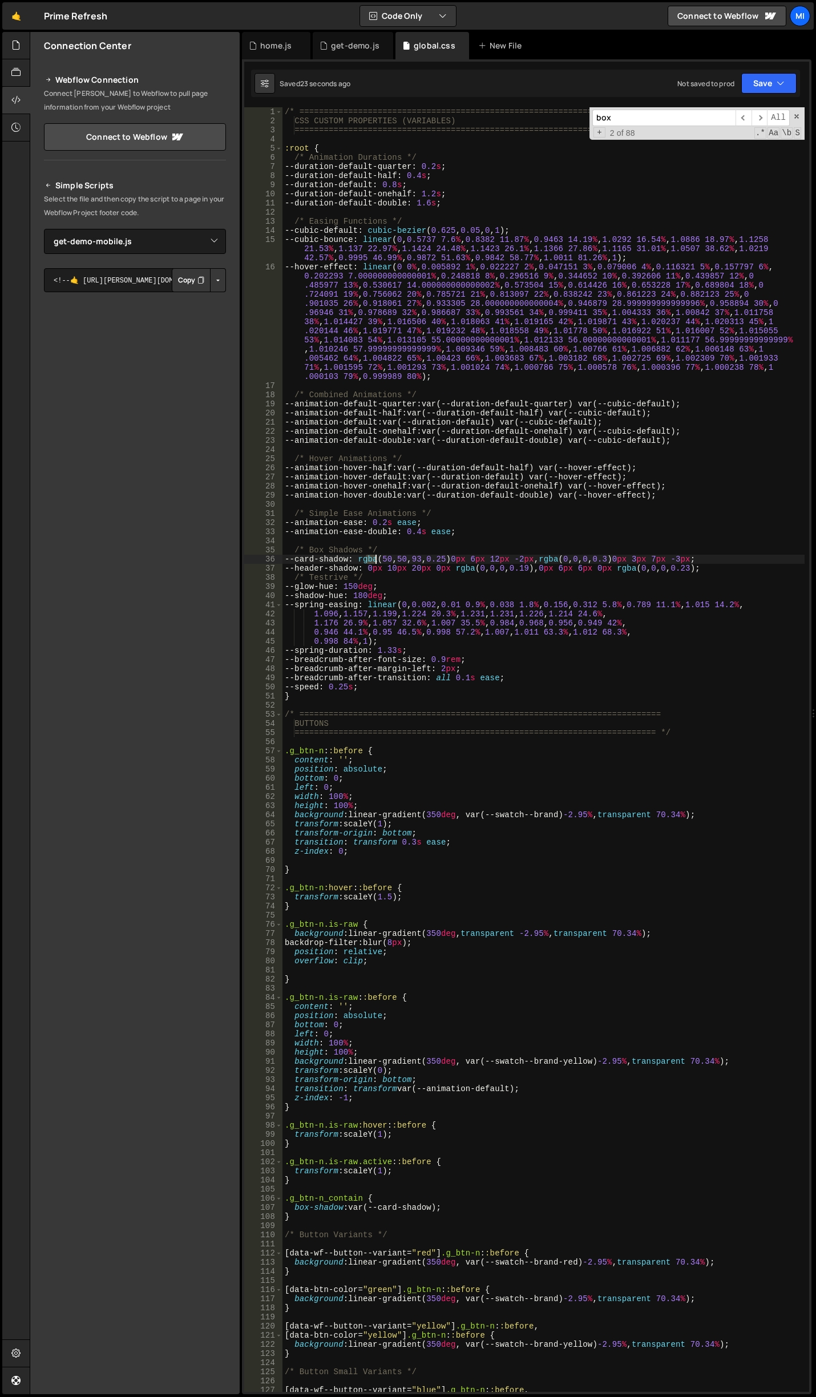
type textarea "--card-shadow: rgba(50, 50, 93, 0.25) 0px 6px 12px -2px, rgba(0, 0, 0, 0.3) 0px…"
drag, startPoint x: 293, startPoint y: 559, endPoint x: 356, endPoint y: 555, distance: 63.5
click at [356, 555] on div "/* ========================================================================== C…" at bounding box center [543, 758] width 522 height 1303
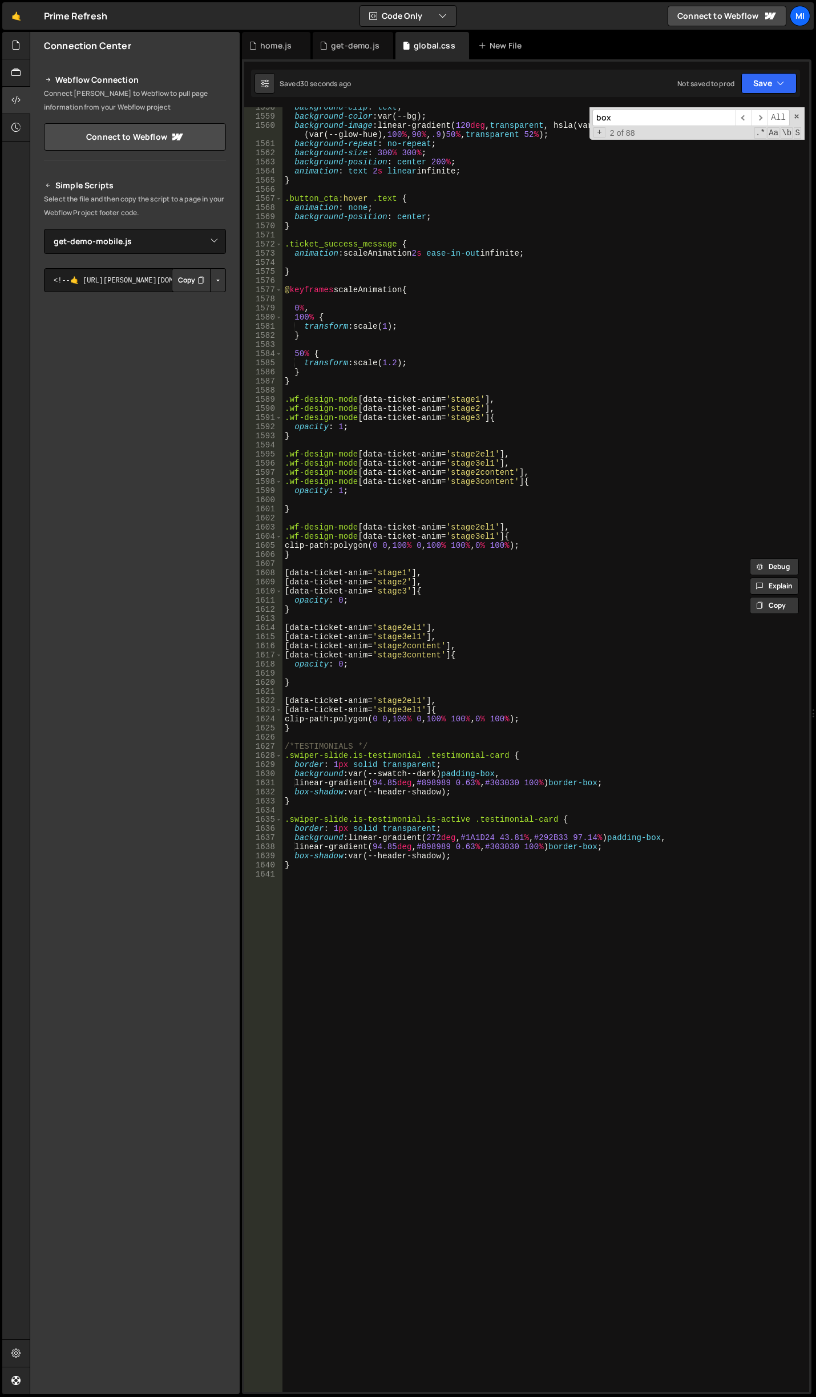
scroll to position [14711, 0]
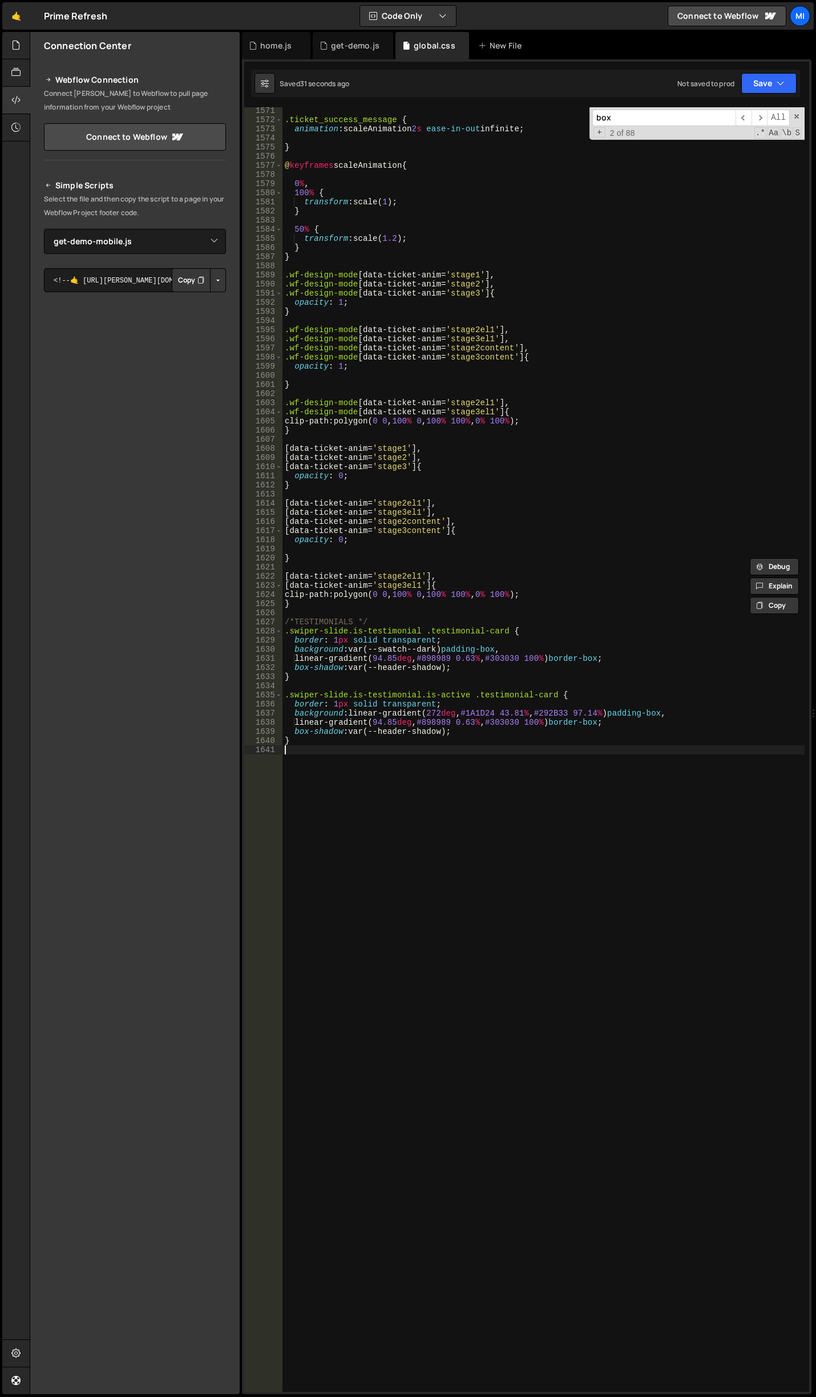
click at [580, 750] on div ".ticket_success_message { animation : scaleAnimation 2 s ease-in-out infinite ;…" at bounding box center [543, 757] width 522 height 1303
click at [580, 742] on div ".ticket_success_message { animation : scaleAnimation 2 s ease-in-out infinite ;…" at bounding box center [543, 757] width 522 height 1303
click at [580, 737] on div ".ticket_success_message { animation : scaleAnimation 2 s ease-in-out infinite ;…" at bounding box center [543, 757] width 522 height 1303
click at [581, 727] on div ".ticket_success_message { animation : scaleAnimation 2 s ease-in-out infinite ;…" at bounding box center [543, 757] width 522 height 1303
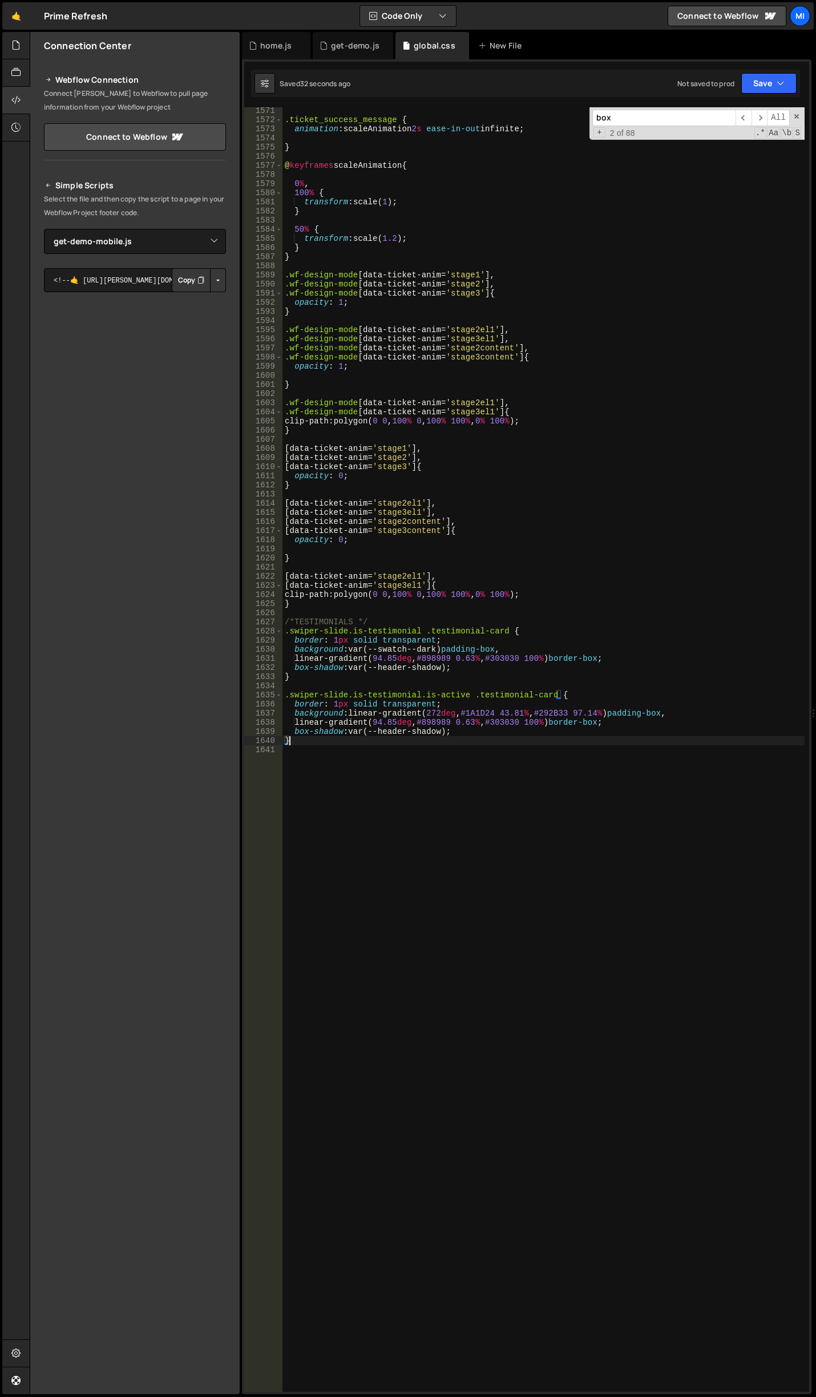
type textarea "box-shadow: var(--header-shadow);"
drag, startPoint x: 458, startPoint y: 668, endPoint x: 281, endPoint y: 667, distance: 177.5
click at [281, 667] on div "box-shadow: var(--card-shadow); 1571 1572 1573 1574 1575 1576 1577 1578 1579 15…" at bounding box center [526, 749] width 565 height 1285
type textarea "box-shadow: var(--header-shadow);"
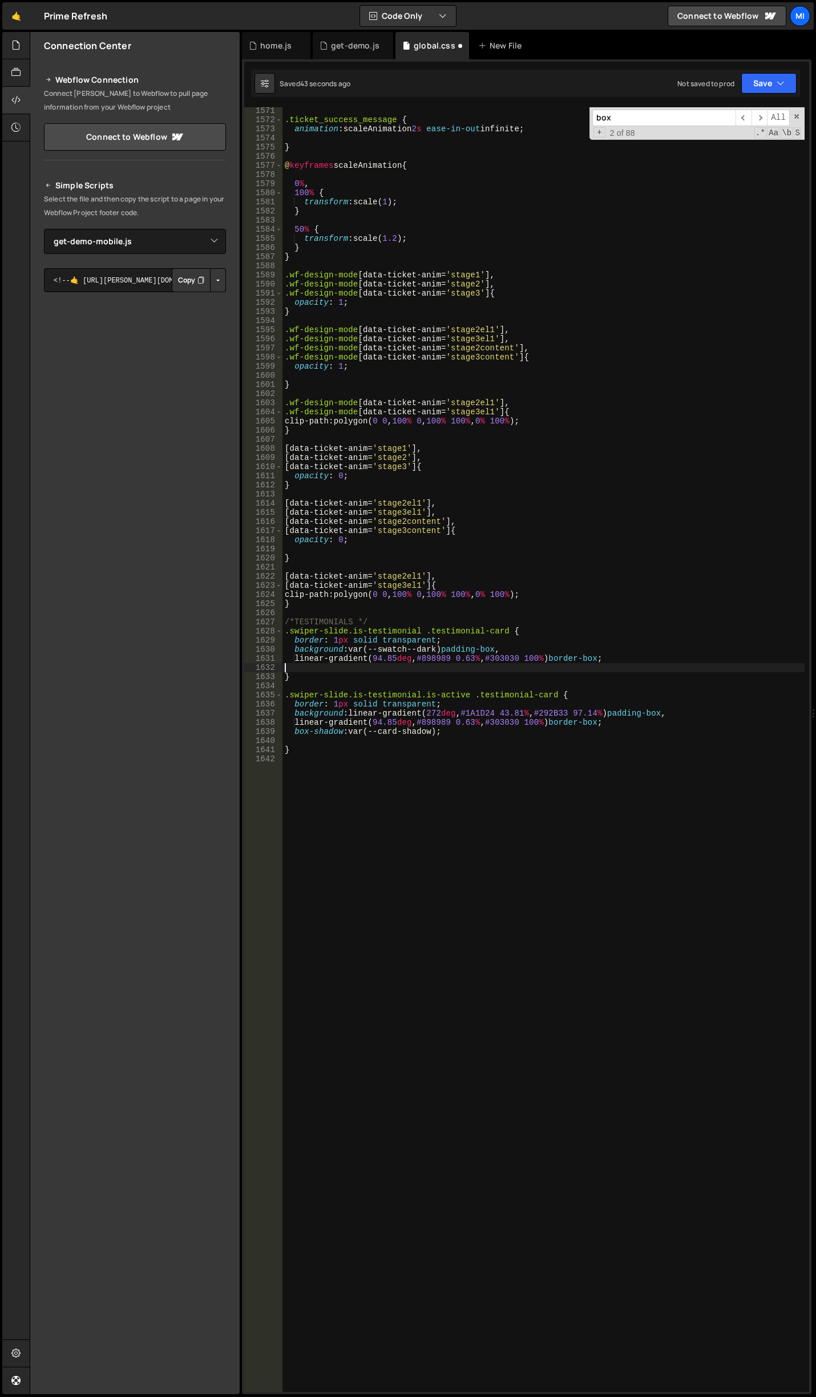
scroll to position [0, 0]
click at [538, 713] on div ".ticket_success_message { animation : scaleAnimation 2 s ease-in-out infinite ;…" at bounding box center [543, 757] width 522 height 1303
type textarea "background: linear-gradient(272deg, #1A1D24 43.81%, #292B33 97.14%) padding-box,"
click at [642, 745] on div ".ticket_success_message { animation : scaleAnimation 2 s ease-in-out infinite ;…" at bounding box center [543, 757] width 522 height 1303
click at [641, 738] on div ".ticket_success_message { animation : scaleAnimation 2 s ease-in-out infinite ;…" at bounding box center [543, 757] width 522 height 1303
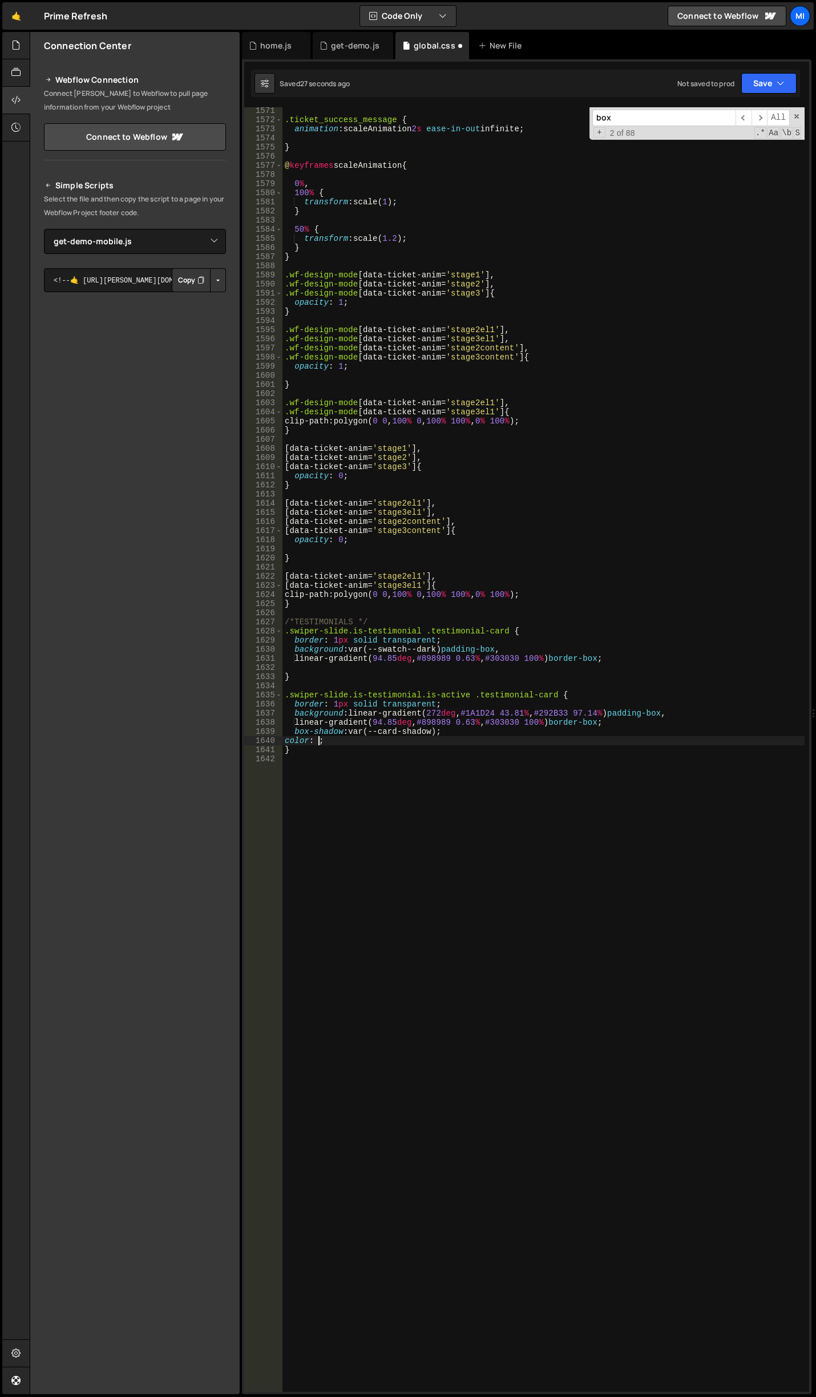
scroll to position [0, 2]
click at [378, 739] on div ".ticket_success_message { animation : scaleAnimation 2 s ease-in-out infinite ;…" at bounding box center [543, 757] width 522 height 1303
paste textarea "var(--swatch--dark-faded)"
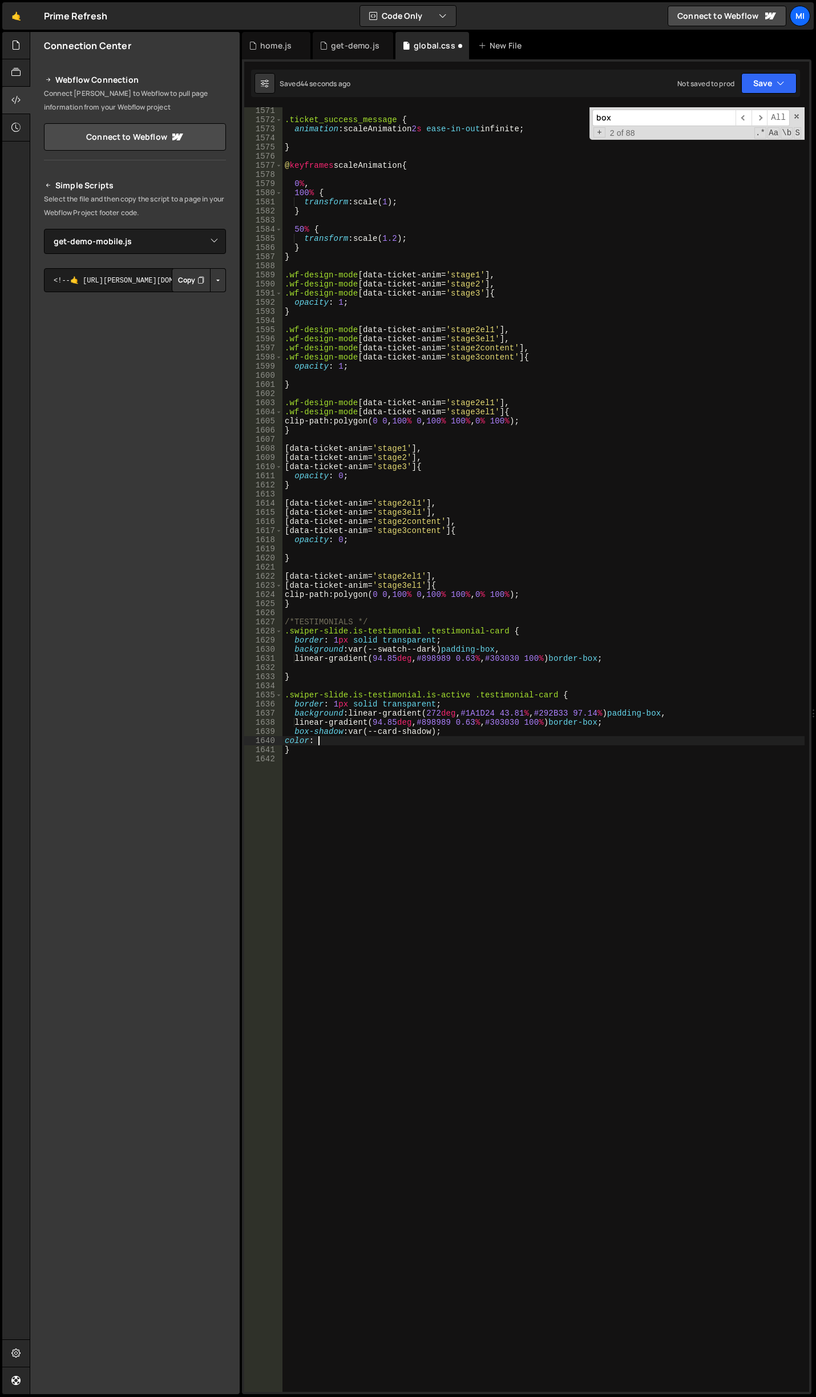
paste textarea "var(--swatch--dark-faded)"
type textarea "color: var(--swatch--dark-faded);"
drag, startPoint x: 459, startPoint y: 741, endPoint x: 272, endPoint y: 744, distance: 187.8
click at [272, 744] on div "color: var(--swatch--dark-faded); 1571 1572 1573 1574 1575 1576 1577 1578 1579 …" at bounding box center [526, 749] width 565 height 1285
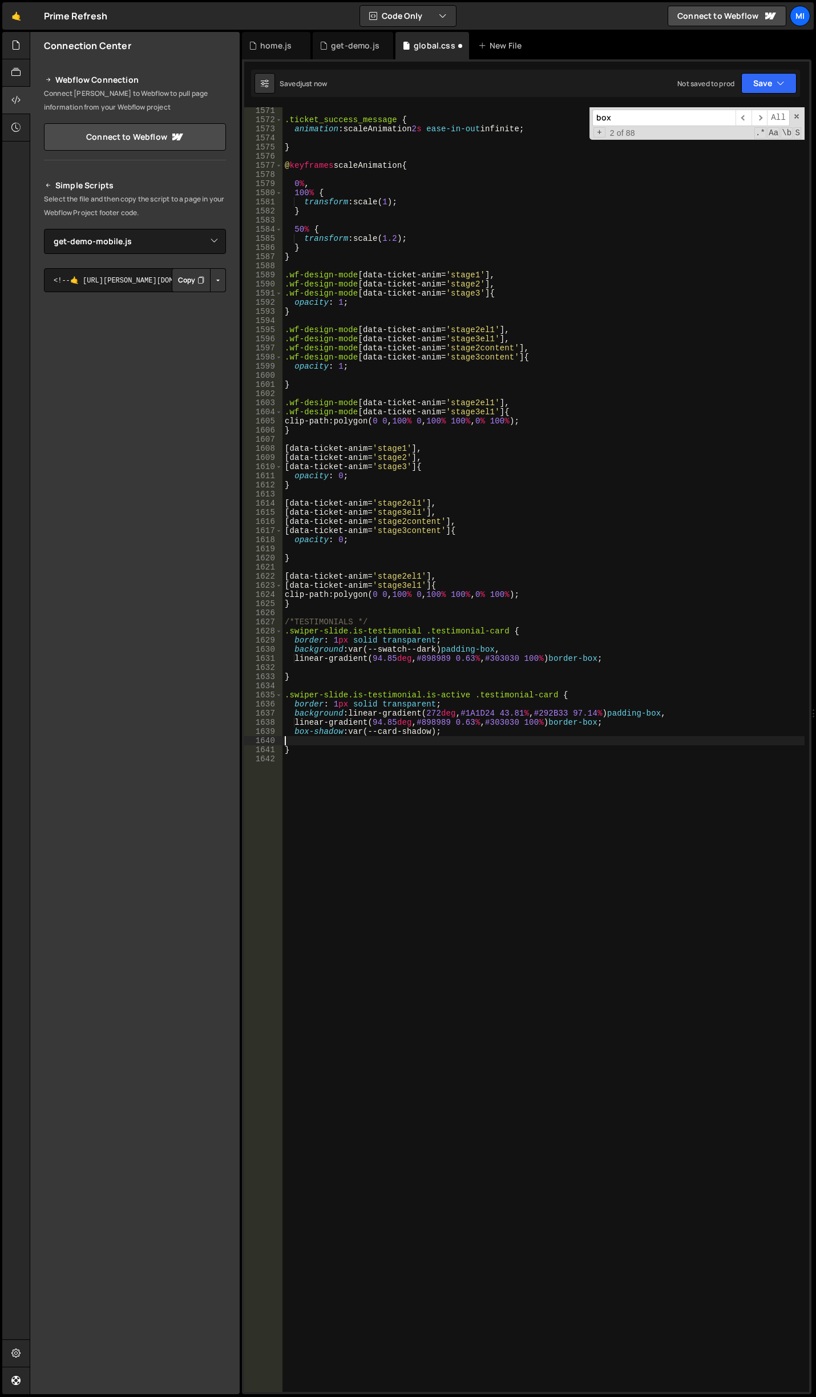
scroll to position [0, 0]
click at [653, 662] on div ".ticket_success_message { animation : scaleAnimation 2 s ease-in-out infinite ;…" at bounding box center [543, 757] width 522 height 1303
type textarea "linear-gradient(94.85deg, #898989 0.63%, #303030 100%) border-box;"
paste textarea "color: var(--swatch--dark-faded);"
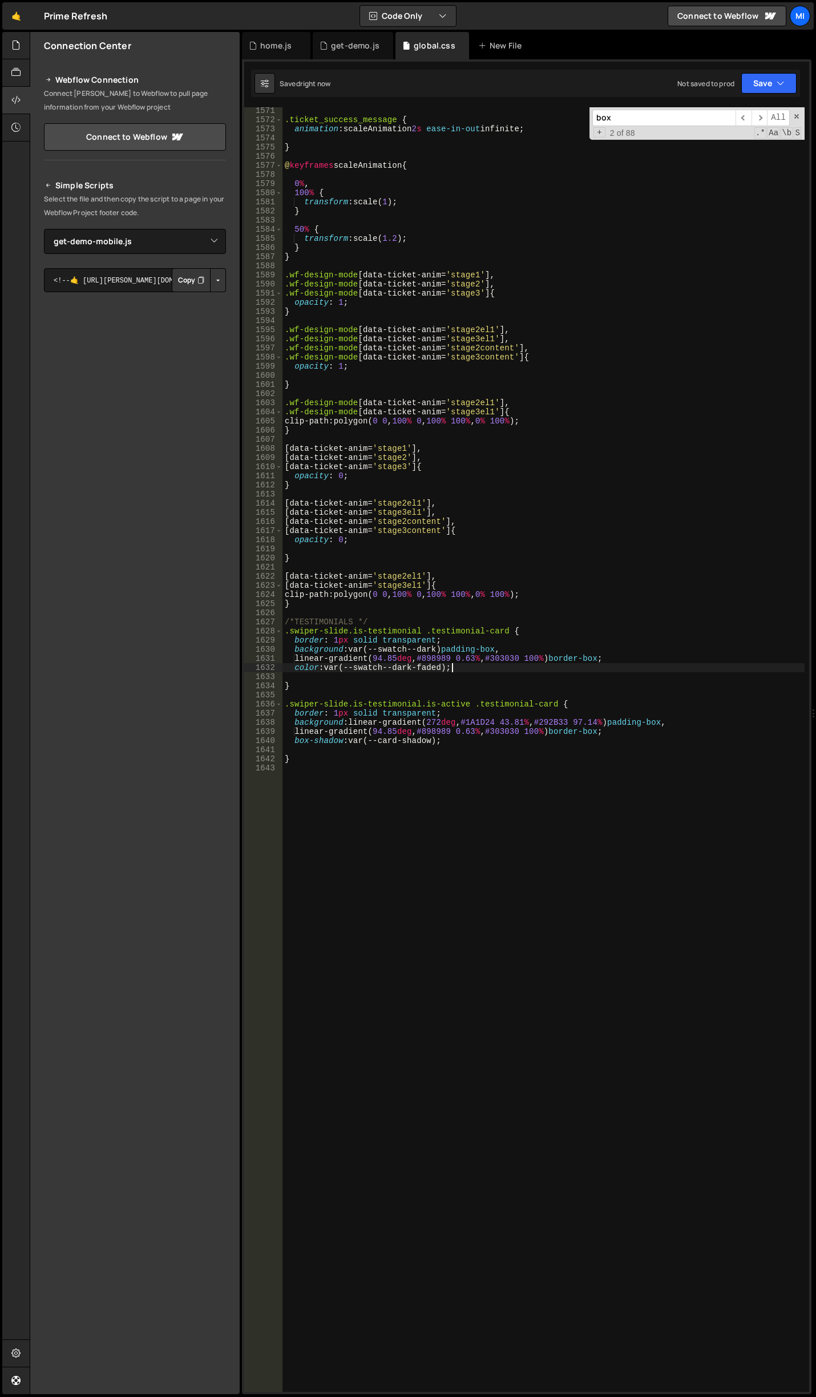
type textarea "color: var(--swatch--dark-faded);"
click at [349, 750] on div ".ticket_success_message { animation : scaleAnimation 2 s ease-in-out infinite ;…" at bounding box center [543, 757] width 522 height 1303
drag, startPoint x: 328, startPoint y: 752, endPoint x: 424, endPoint y: 746, distance: 96.6
click at [424, 746] on div ".ticket_success_message { animation : scaleAnimation 2 s ease-in-out infinite ;…" at bounding box center [543, 757] width 522 height 1303
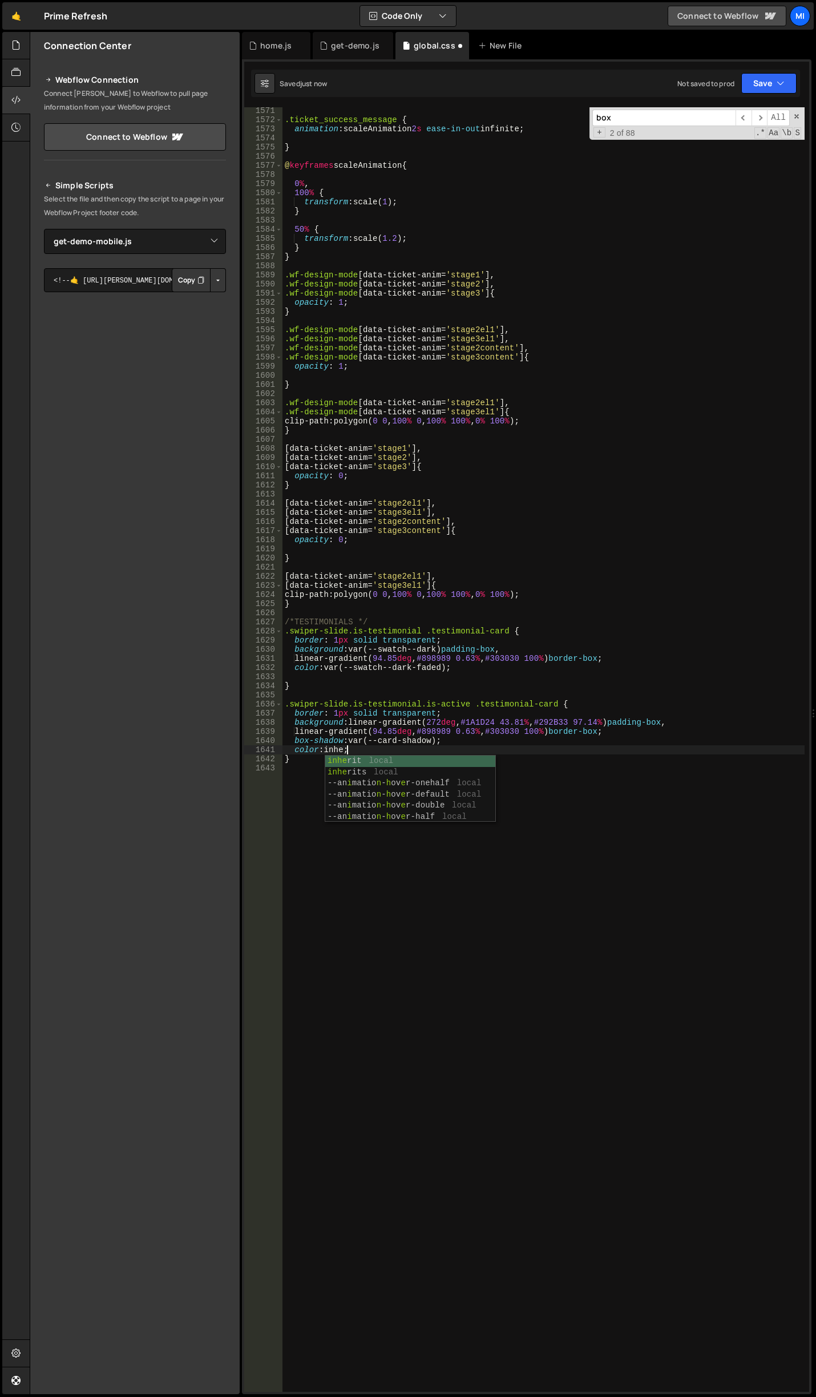
scroll to position [0, 5]
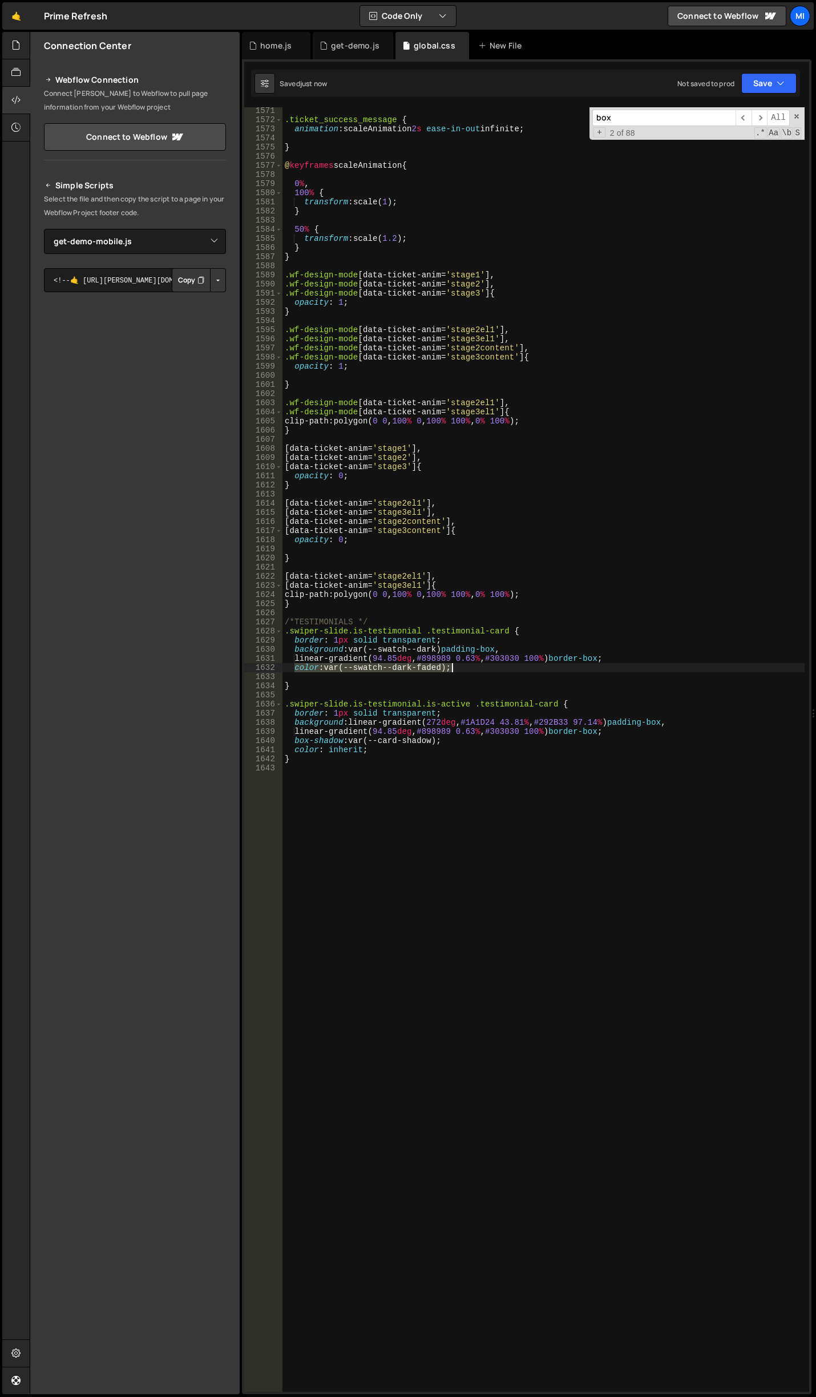
drag, startPoint x: 292, startPoint y: 667, endPoint x: 479, endPoint y: 668, distance: 186.6
click at [479, 668] on div ".ticket_success_message { animation : scaleAnimation 2 s ease-in-out infinite ;…" at bounding box center [543, 757] width 522 height 1303
type textarea "color: var(--swatch--dark-faded);"
drag, startPoint x: 366, startPoint y: 754, endPoint x: 290, endPoint y: 751, distance: 75.4
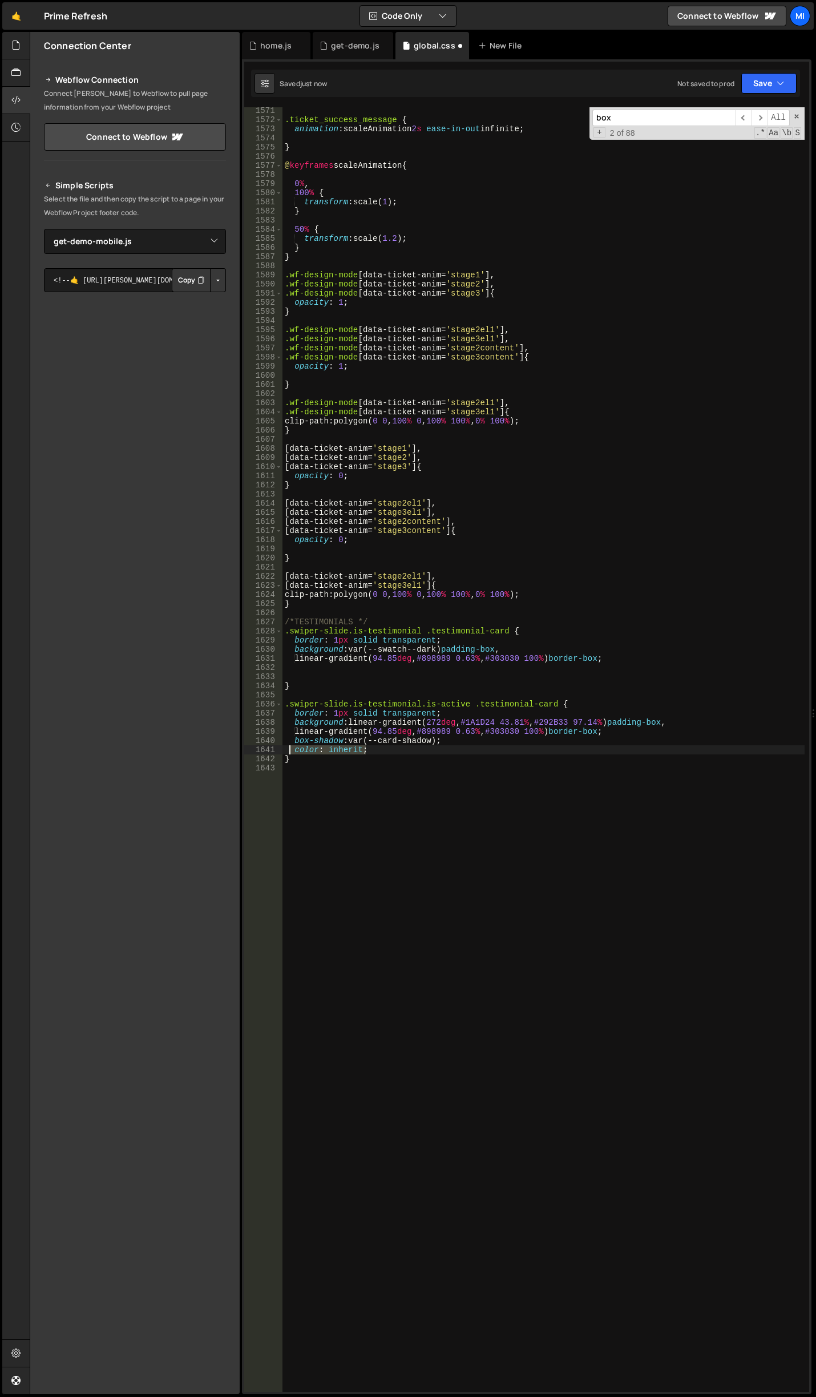
click at [290, 751] on div ".ticket_success_message { animation : scaleAnimation 2 s ease-in-out infinite ;…" at bounding box center [543, 757] width 522 height 1303
type textarea "color: inherit;"
type textarea "}"
click at [671, 123] on input "box" at bounding box center [663, 118] width 143 height 17
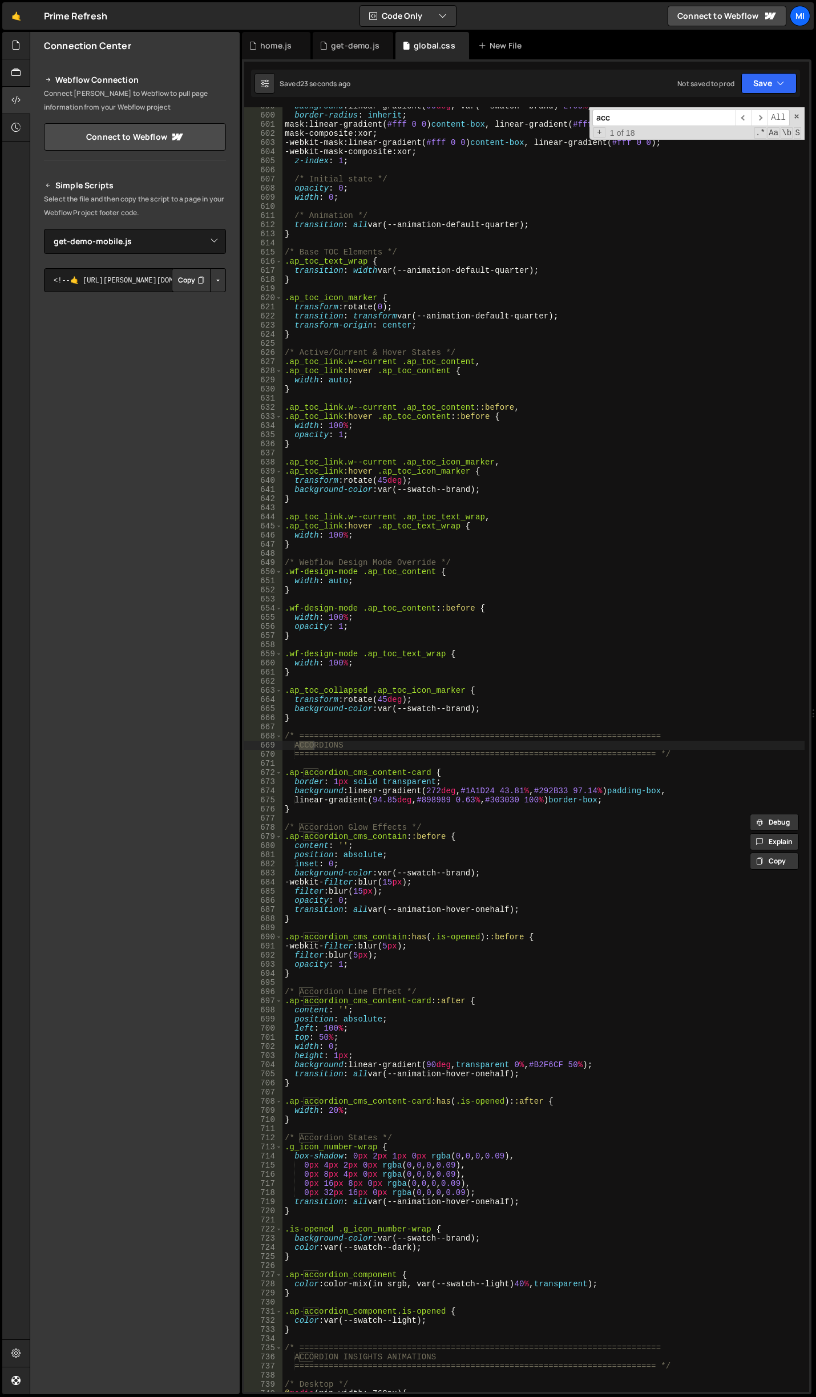
scroll to position [5594, 0]
type input "accordion"
click at [338, 38] on div "get-demo.js" at bounding box center [353, 45] width 80 height 27
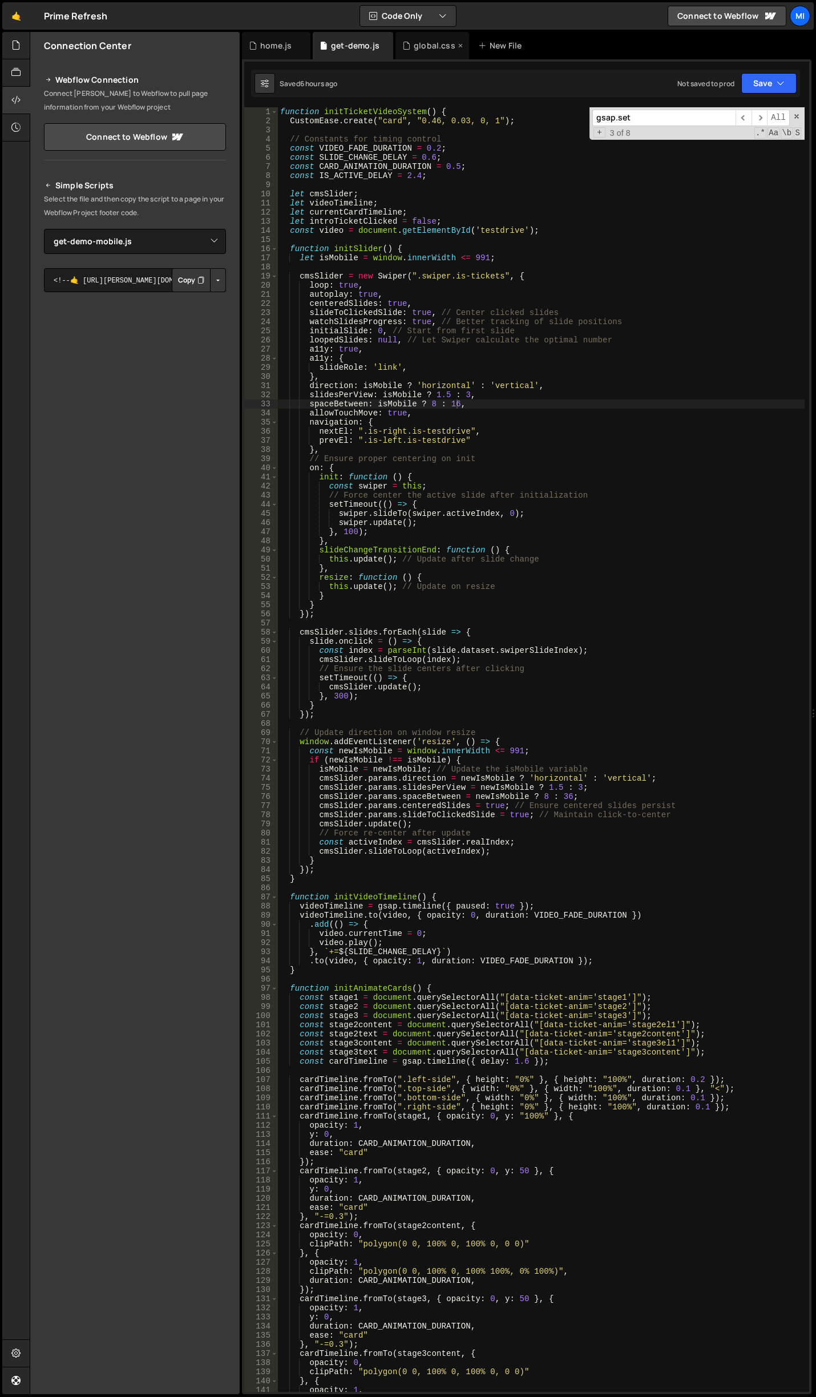
click at [425, 50] on div "global.css" at bounding box center [435, 45] width 42 height 11
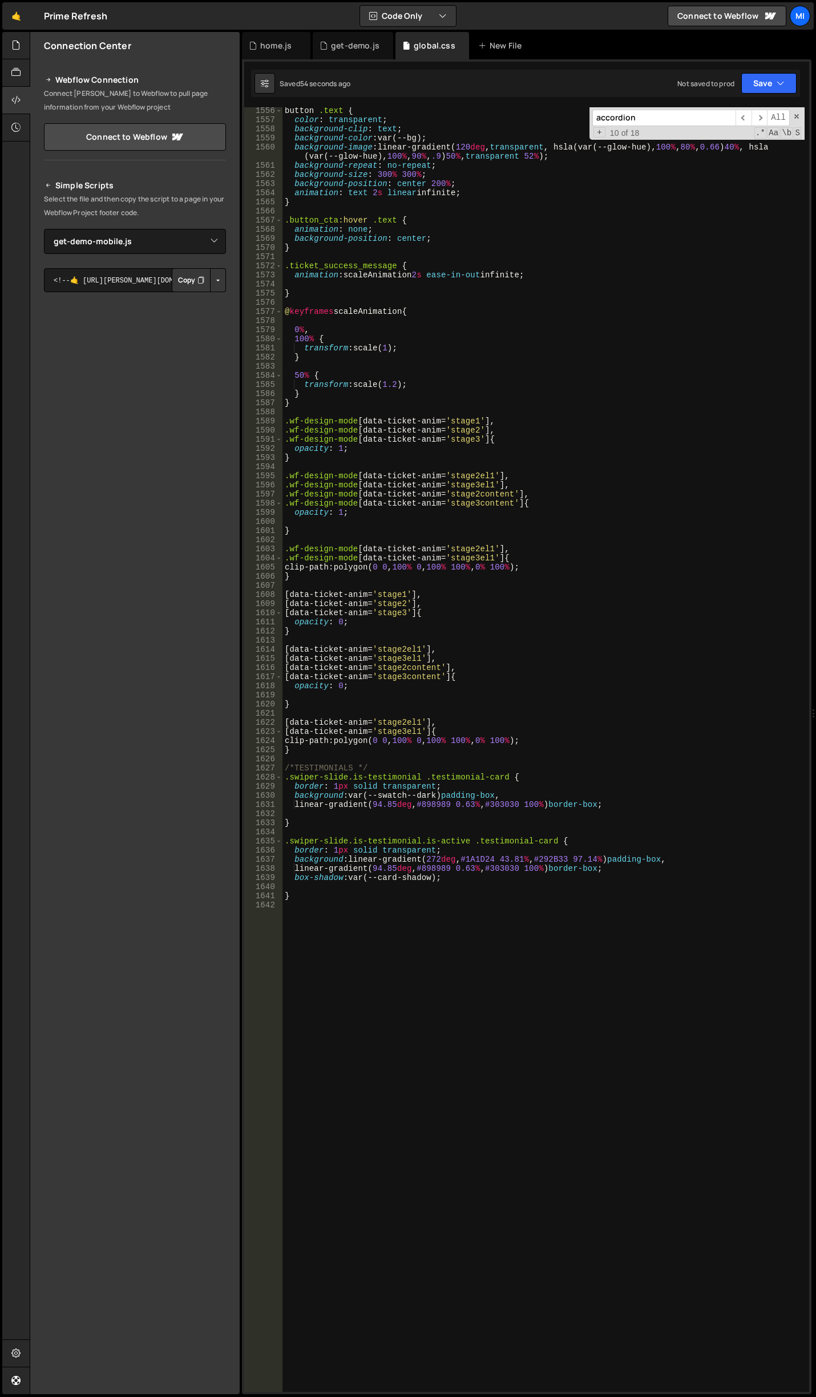
scroll to position [14720, 0]
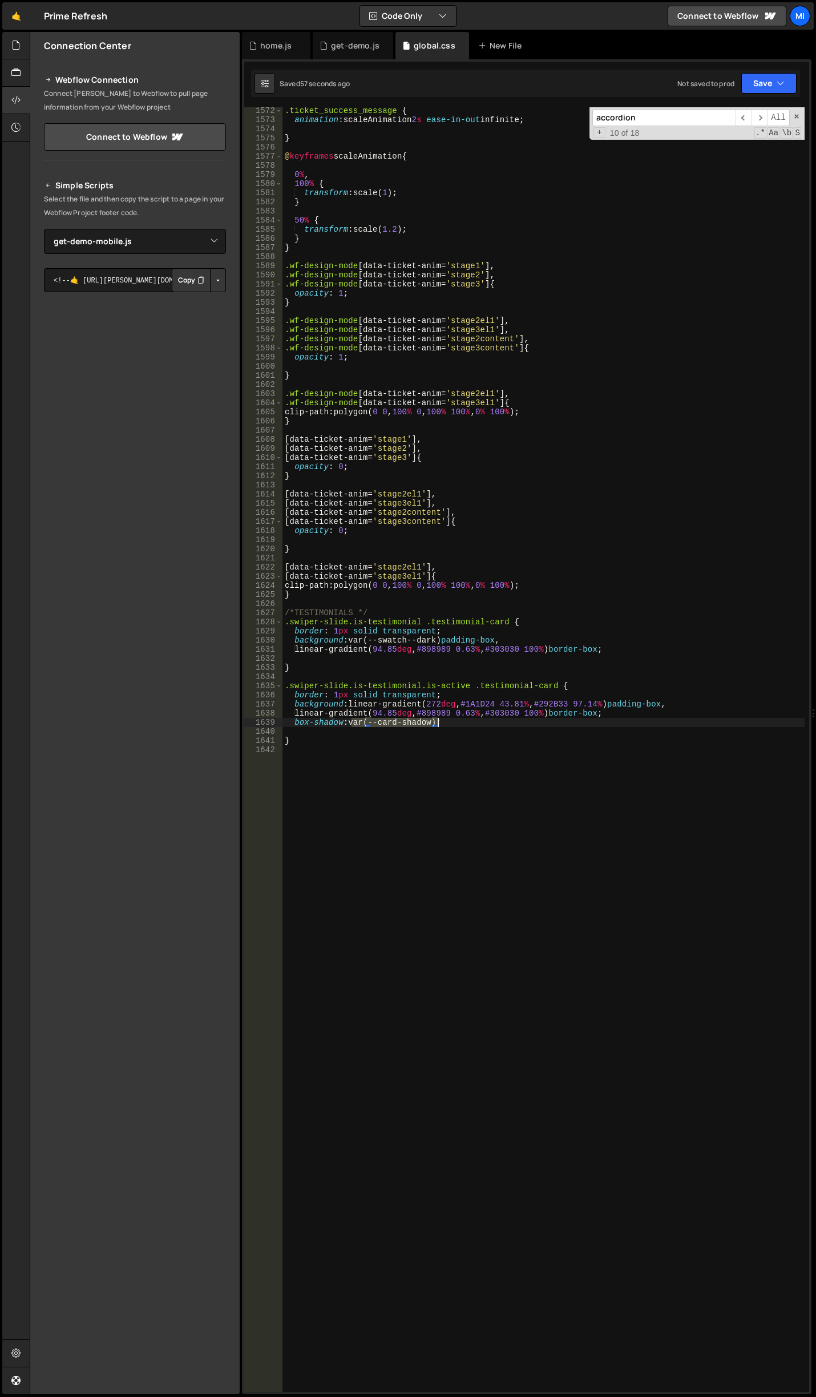
drag, startPoint x: 354, startPoint y: 721, endPoint x: 435, endPoint y: 726, distance: 81.2
click at [435, 726] on div ".ticket_success_message { animation : scaleAnimation 2 s ease-in-out infinite ;…" at bounding box center [543, 757] width 522 height 1303
paste textarea "0px 10px 20px 0px rgba(0, 0, 0, 0.19), 0px 6px 6px 0px rgba(0, 0, 0, 0.23"
click at [540, 736] on div ".ticket_success_message { animation : scaleAnimation 2 s ease-in-out infinite ;…" at bounding box center [543, 757] width 522 height 1303
click at [371, 722] on div ".ticket_success_message { animation : scaleAnimation 2 s ease-in-out infinite ;…" at bounding box center [543, 757] width 522 height 1303
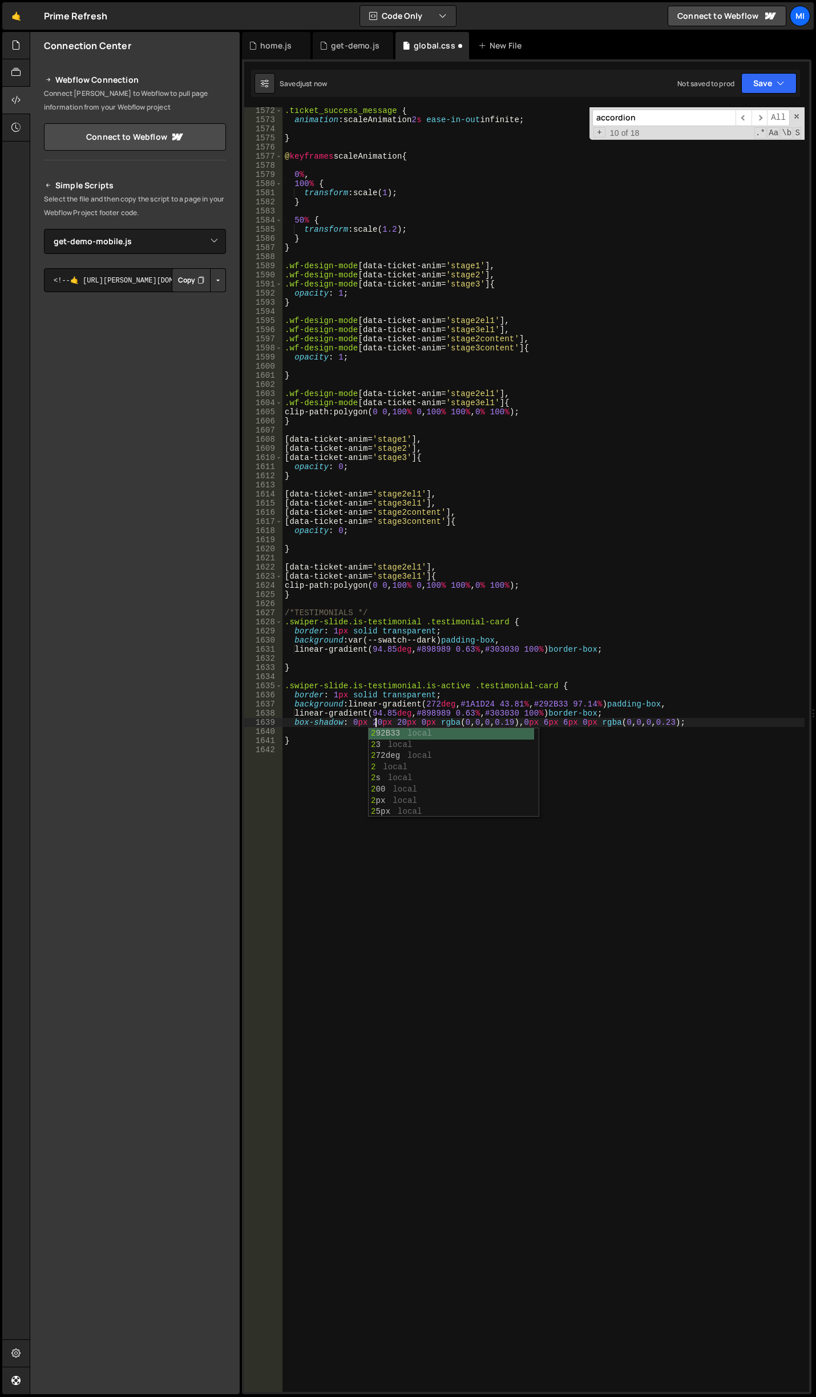
scroll to position [0, 6]
type textarea "box-shadow: 0px 20px 20px 0px rgba(0, 0, 0, 0.19), 0px 6px 6px 0px rgba(0, 0, 0…"
drag, startPoint x: 717, startPoint y: 725, endPoint x: 266, endPoint y: 723, distance: 450.8
click at [266, 723] on div "box-shadow: 0px 20px 20px 0px rgba(0, 0, 0, 0.19), 0px 6px 6px 0px rgba(0, 0, 0…" at bounding box center [526, 749] width 565 height 1285
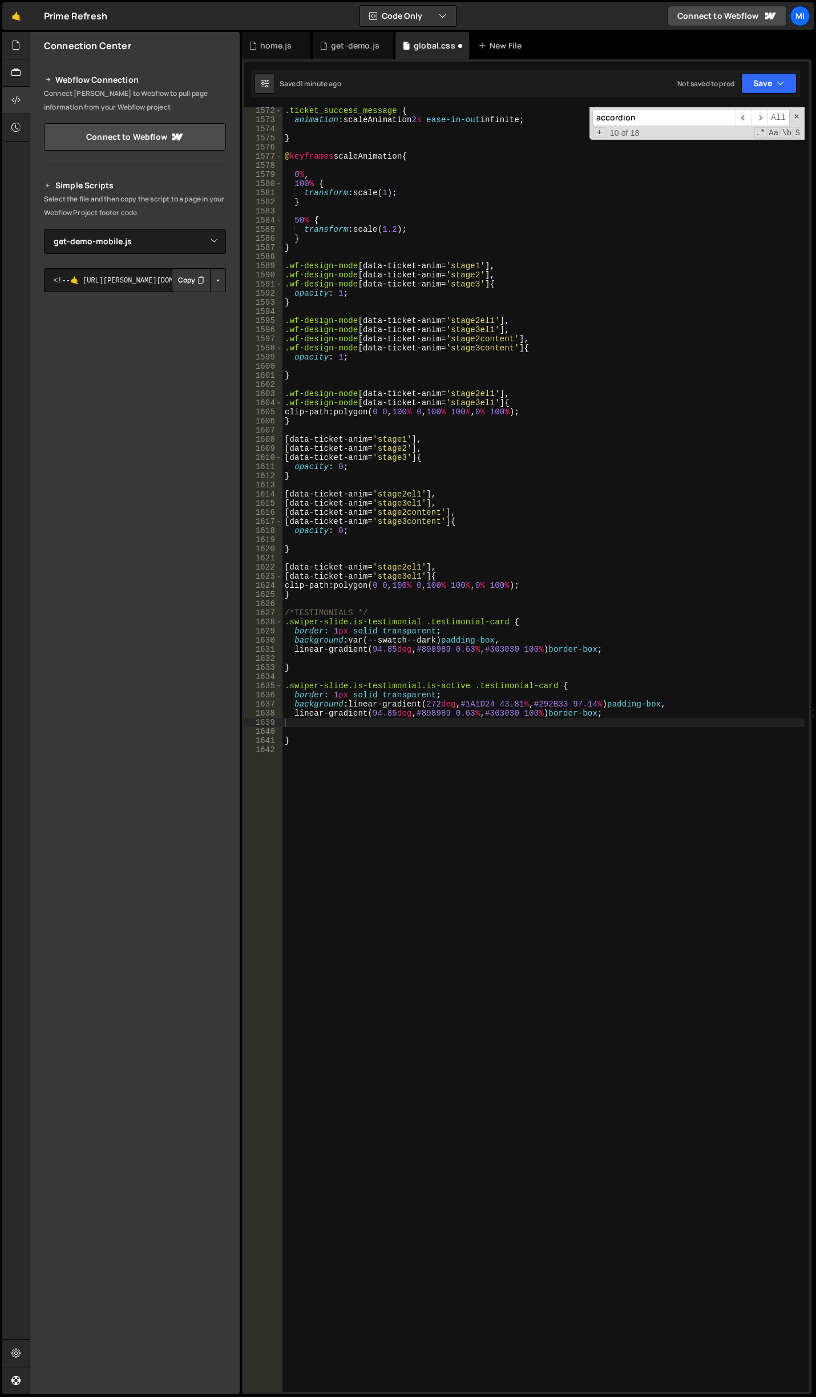
click at [637, 723] on div ".ticket_success_message { animation : scaleAnimation 2 s ease-in-out infinite ;…" at bounding box center [543, 757] width 522 height 1303
click at [634, 734] on div ".ticket_success_message { animation : scaleAnimation 2 s ease-in-out infinite ;…" at bounding box center [543, 757] width 522 height 1303
click at [530, 738] on div ".ticket_success_message { animation : scaleAnimation 2 s ease-in-out infinite ;…" at bounding box center [543, 757] width 522 height 1303
click at [602, 599] on div ".ticket_success_message { animation : scaleAnimation 2 s ease-in-out infinite ;…" at bounding box center [543, 757] width 522 height 1303
click at [552, 667] on div ".ticket_success_message { animation : scaleAnimation 2 s ease-in-out infinite ;…" at bounding box center [543, 757] width 522 height 1303
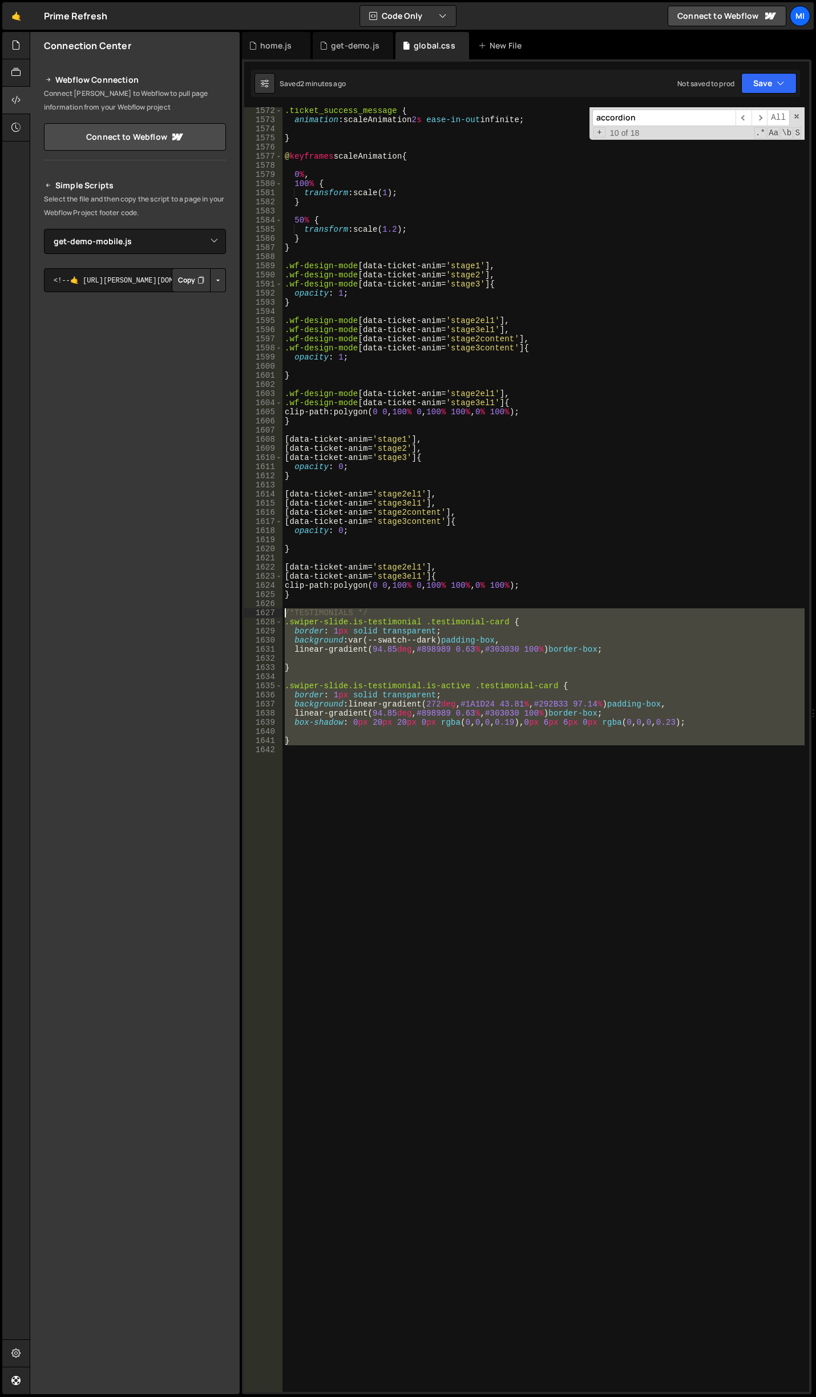
drag, startPoint x: 314, startPoint y: 702, endPoint x: 275, endPoint y: 615, distance: 96.3
click at [275, 615] on div "} 1572 1573 1574 1575 1576 1577 1578 1579 1580 1581 1582 1583 1584 1585 1586 15…" at bounding box center [526, 749] width 565 height 1285
type textarea "/*TESTIMONIALS */ .swiper-slide.is-testimonial .testimonial-card {"
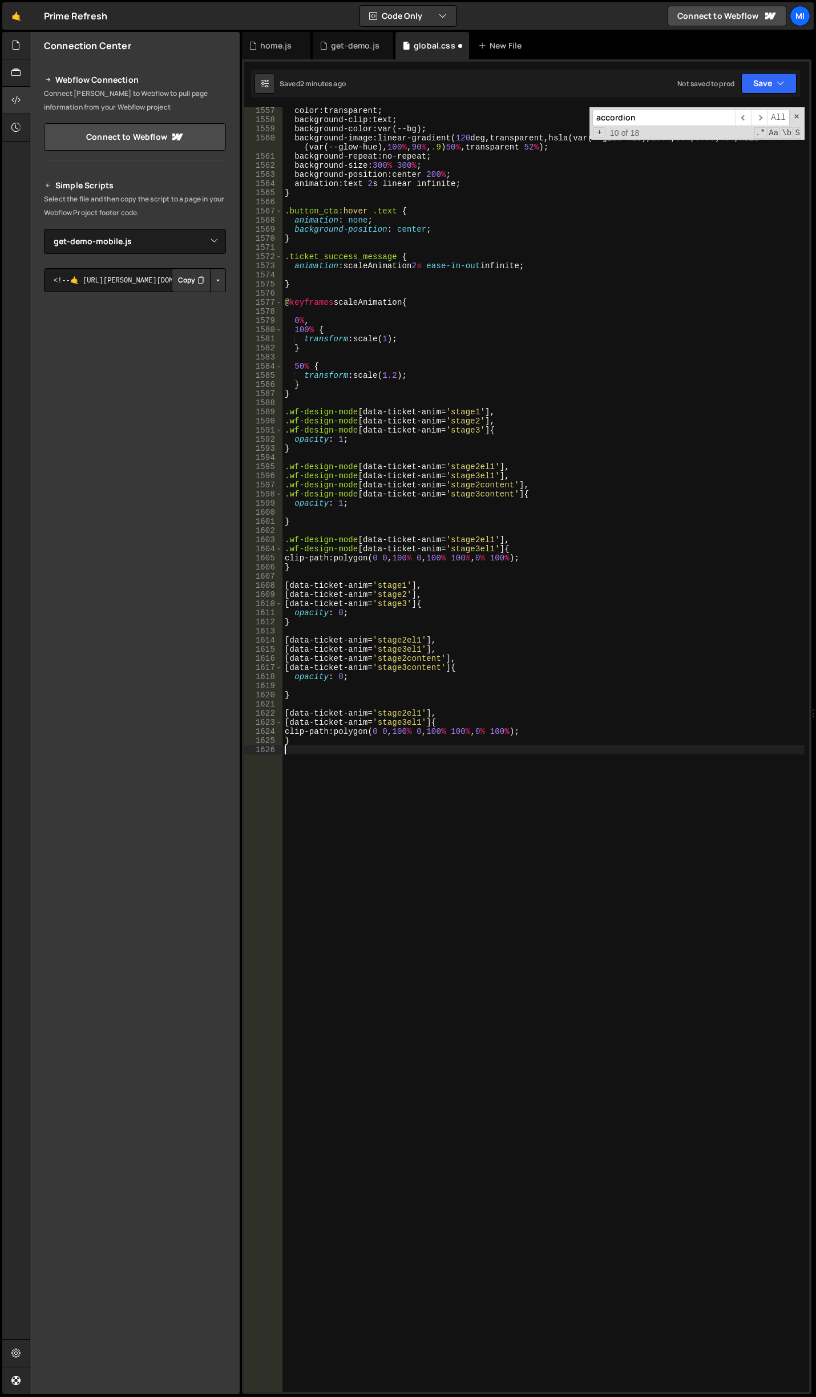
scroll to position [14574, 0]
click at [568, 918] on div "color : transparent ; background-clip : text ; background-color : var(--bg) ; b…" at bounding box center [543, 757] width 522 height 1303
type textarea "}"
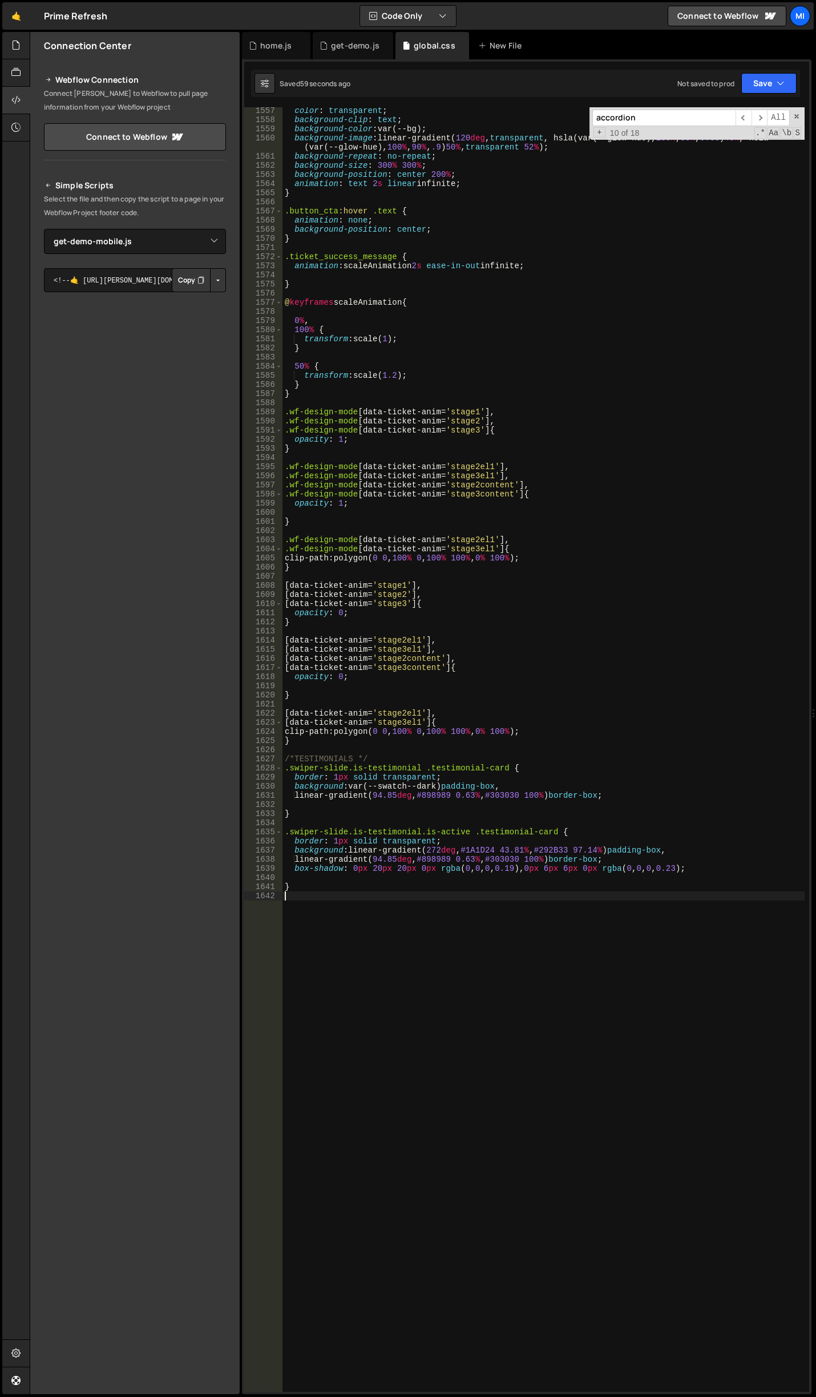
click at [453, 960] on div "color : transparent ; background-clip : text ; background-color : var(--bg) ; b…" at bounding box center [543, 757] width 522 height 1303
click at [397, 870] on div "color : transparent ; background-clip : text ; background-color : var(--bg) ; b…" at bounding box center [543, 757] width 522 height 1303
click at [375, 869] on div "color : transparent ; background-clip : text ; background-color : var(--bg) ; b…" at bounding box center [543, 757] width 522 height 1303
type textarea "box-shadow: 0px 10px 20px 0px rgba(0, 0, 0, 0.19), 0px 6px 6px 0px rgba(0, 0, 0…"
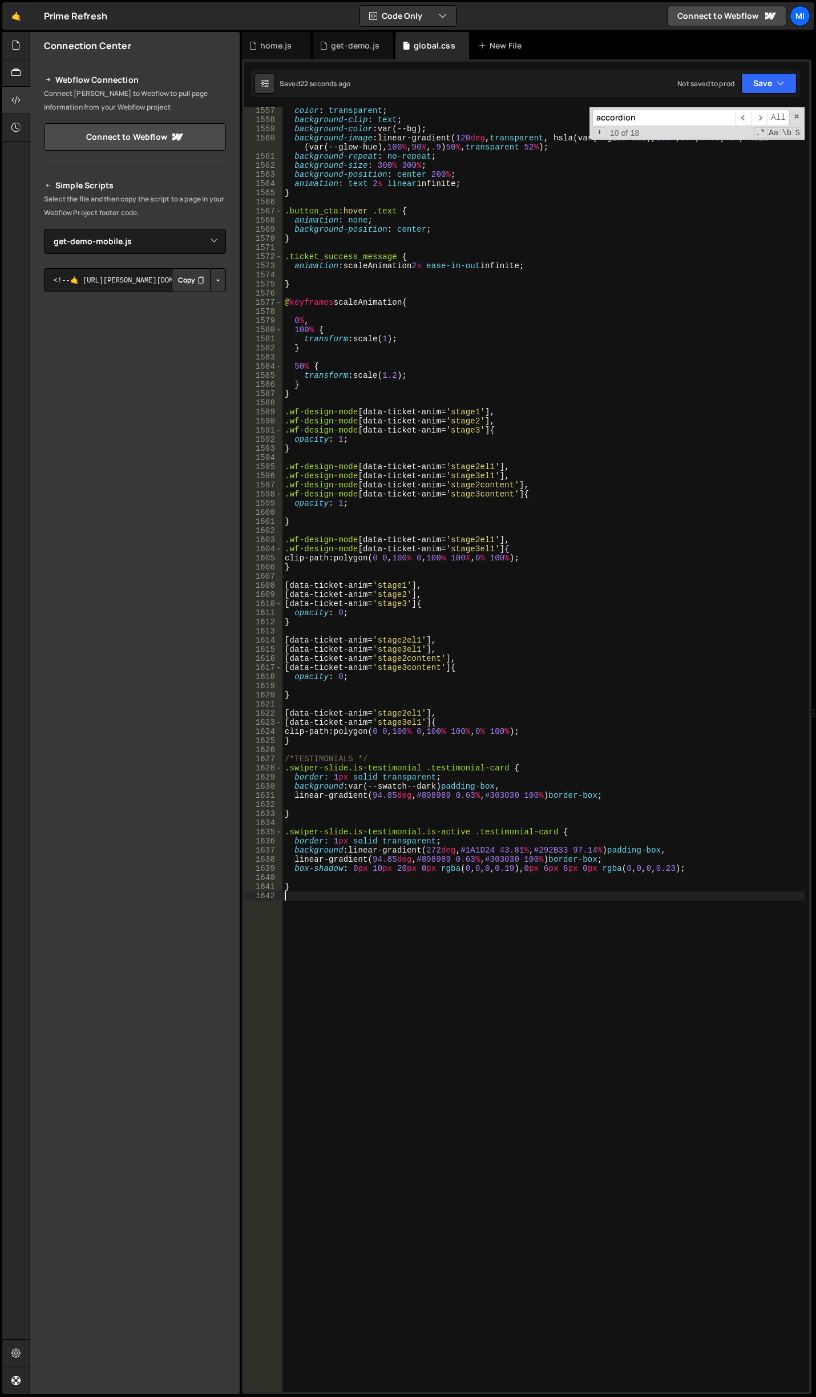
click at [592, 1051] on div "color : transparent ; background-clip : text ; background-color : var(--bg) ; b…" at bounding box center [543, 757] width 522 height 1303
click at [490, 997] on div "color : transparent ; background-clip : text ; background-color : var(--bg) ; b…" at bounding box center [543, 757] width 522 height 1303
paste textarea ".swiper"
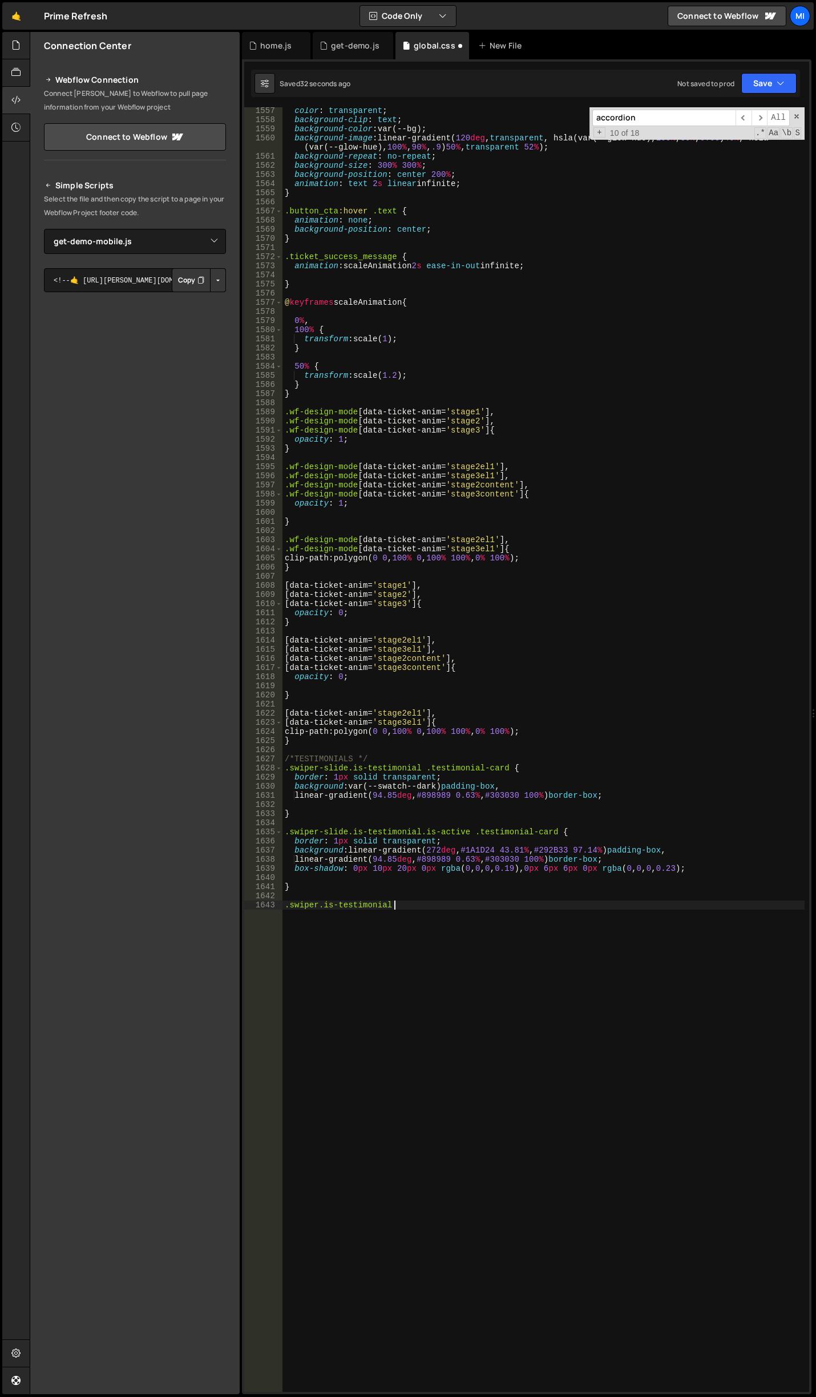
type textarea ".swiper.is-testimonial {}"
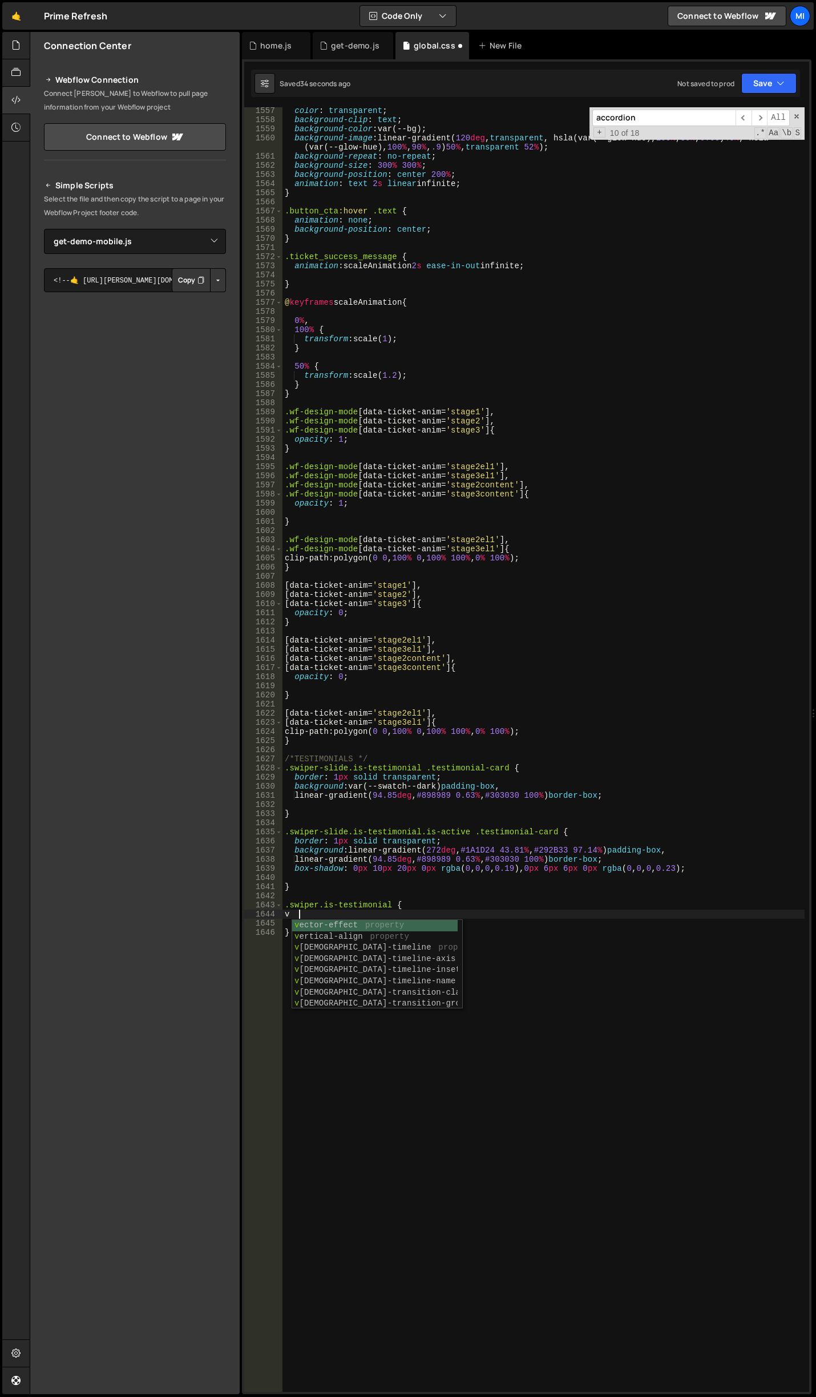
type textarea "v"
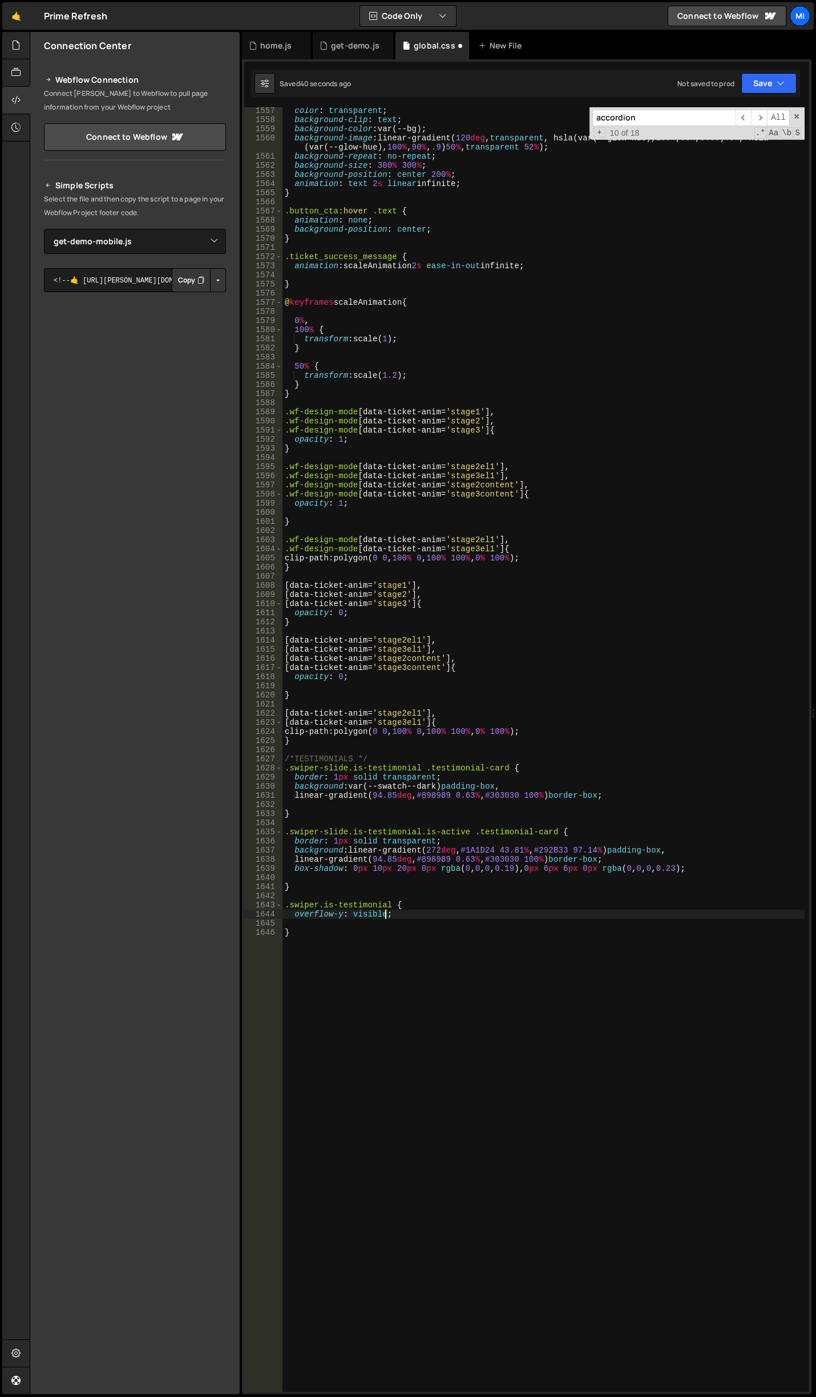
scroll to position [0, 7]
click at [340, 912] on div "color : transparent ; background-clip : text ; background-color : var(--bg) ; b…" at bounding box center [543, 757] width 522 height 1303
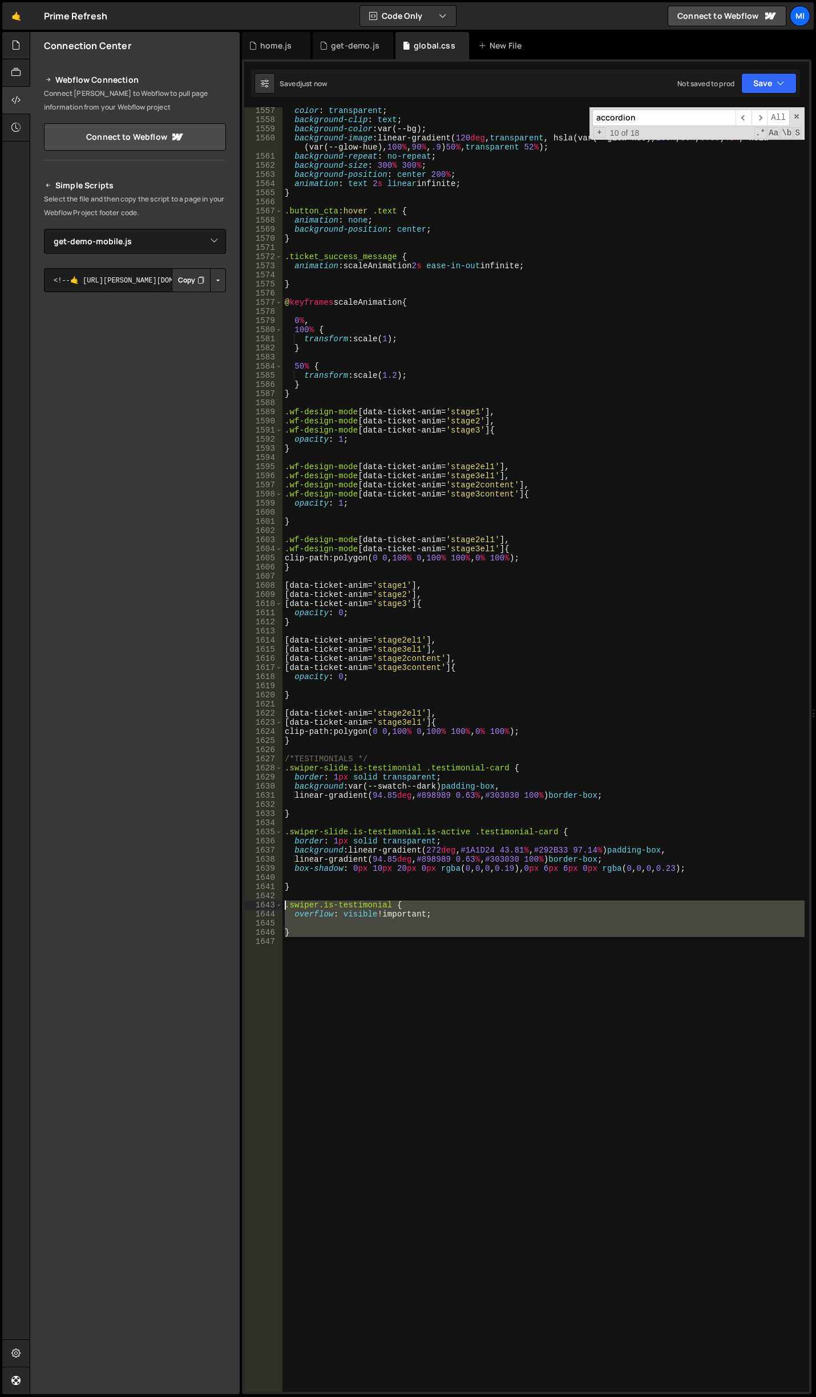
drag, startPoint x: 350, startPoint y: 943, endPoint x: 247, endPoint y: 900, distance: 112.1
click at [247, 900] on div "overflow: visible !important; 1557 1558 1559 1560 1561 1562 1563 1564 1565 1566…" at bounding box center [526, 749] width 565 height 1285
type textarea ".swiper.is-testimonial { overflow: visible !important;"
click at [302, 977] on div "color : transparent ; background-clip : text ; background-color : var(--bg) ; b…" at bounding box center [543, 749] width 522 height 1285
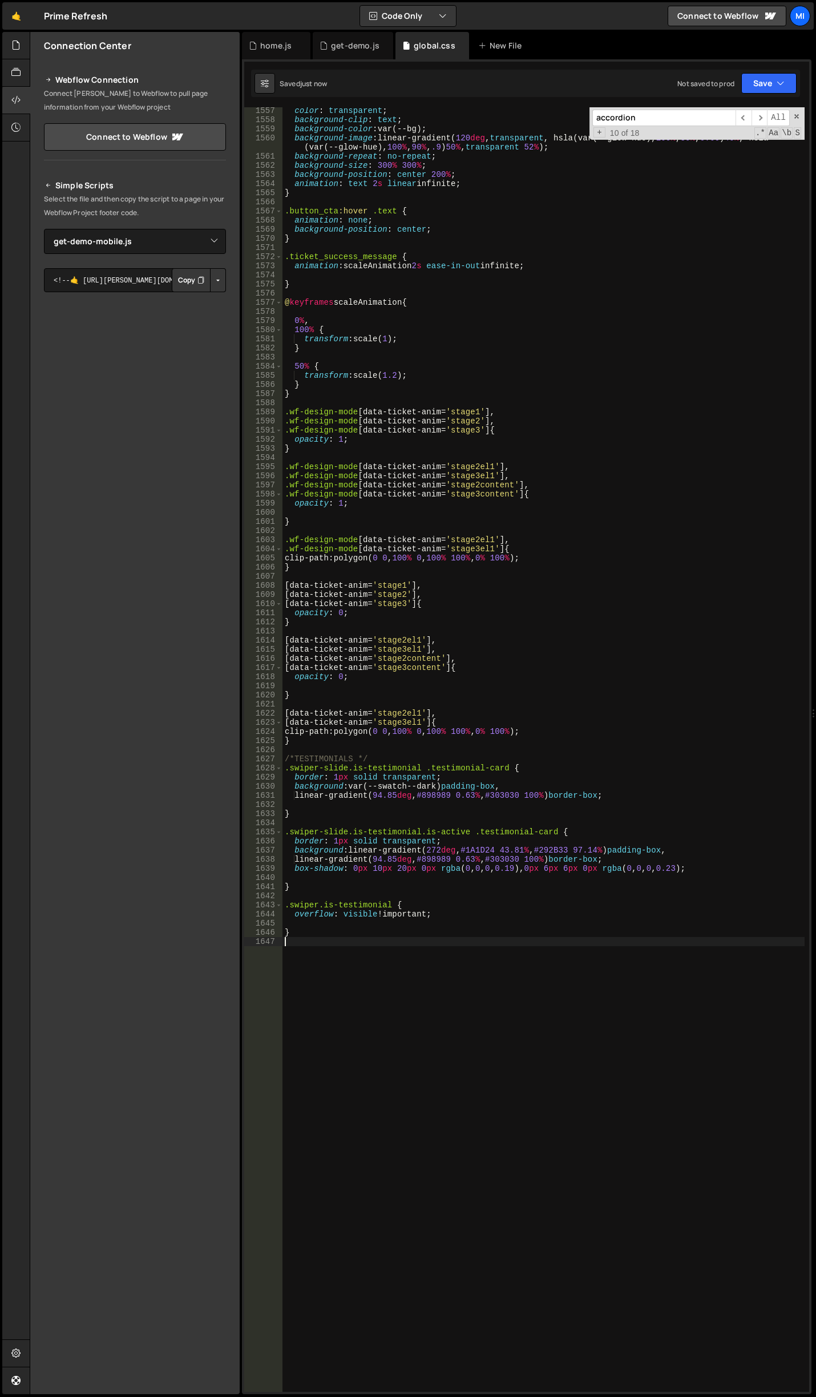
scroll to position [0, 0]
paste textarea "overflow: visible !important;"
click at [335, 950] on div "color : transparent ; background-clip : text ; background-color : var(--bg) ; b…" at bounding box center [543, 757] width 522 height 1303
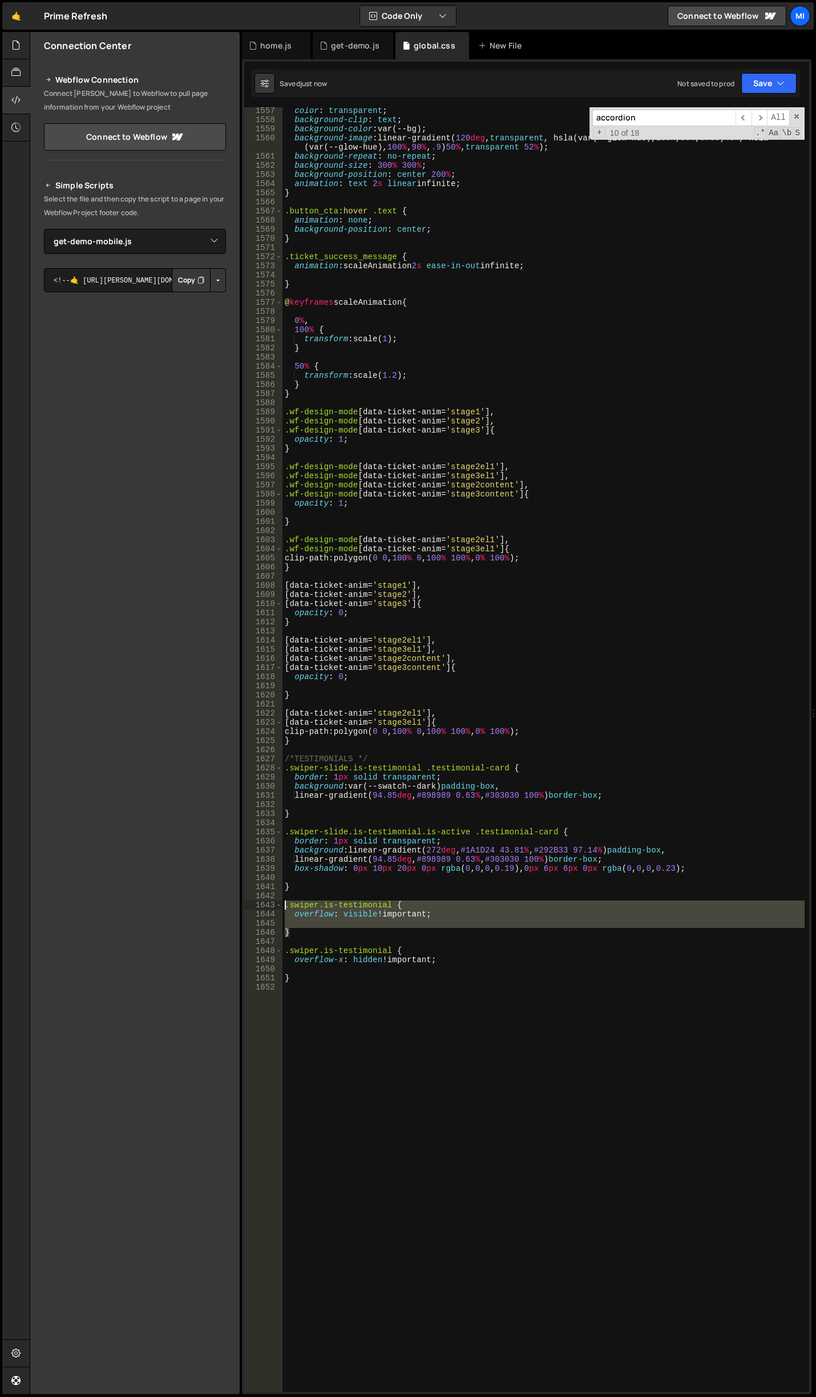
drag, startPoint x: 304, startPoint y: 934, endPoint x: 262, endPoint y: 905, distance: 50.5
click at [262, 905] on div ".[PERSON_NAME]is-testimonial { 1557 1558 1559 1560 1561 1562 1563 1564 1565 156…" at bounding box center [526, 749] width 565 height 1285
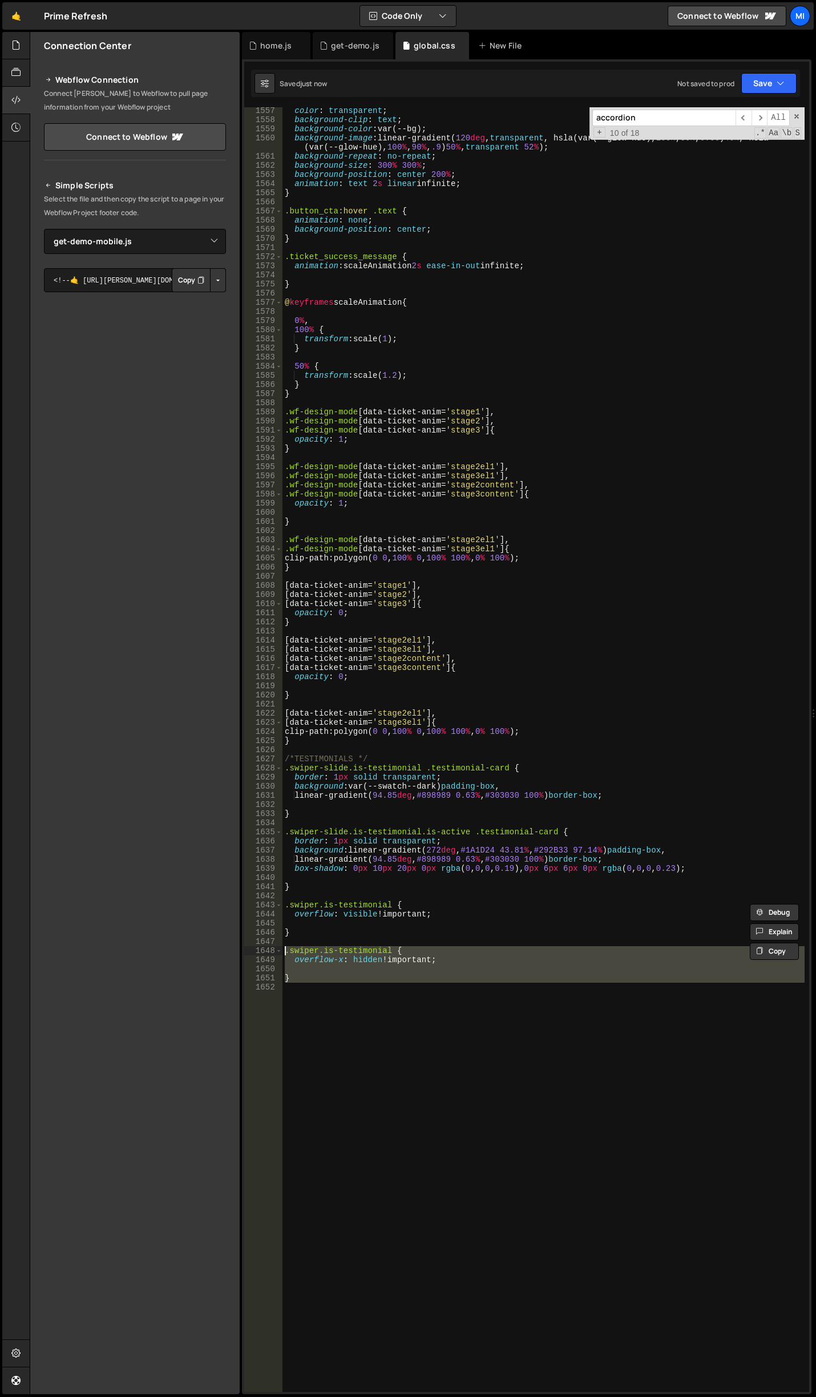
drag, startPoint x: 308, startPoint y: 985, endPoint x: 269, endPoint y: 948, distance: 53.7
click at [269, 948] on div ".swiper.is-testimonial { overflow: visible !important; 1557 1558 1559 1560 1561…" at bounding box center [526, 749] width 565 height 1285
type textarea ".swiper.is-testimonial { overflow-x: hidden !important;"
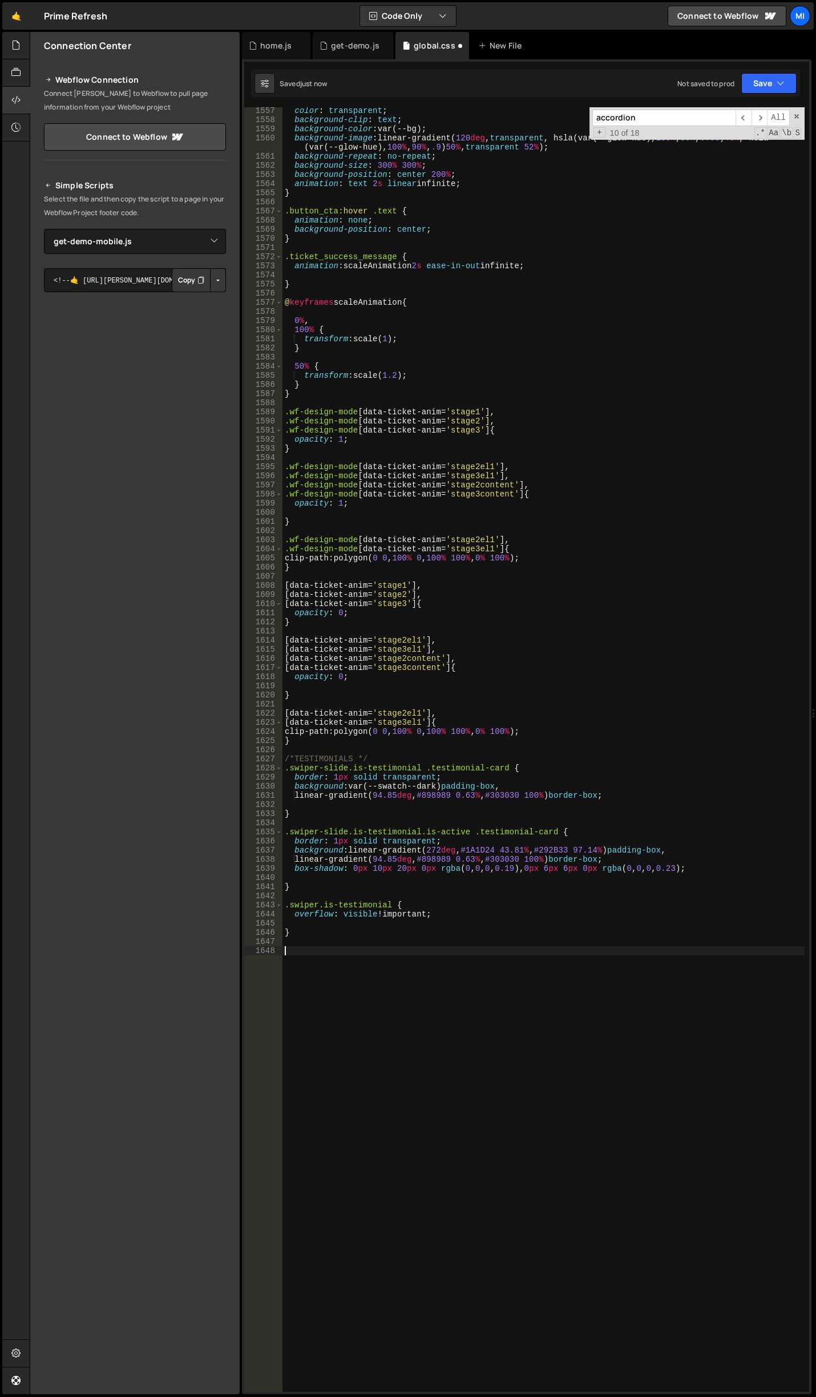
scroll to position [0, 0]
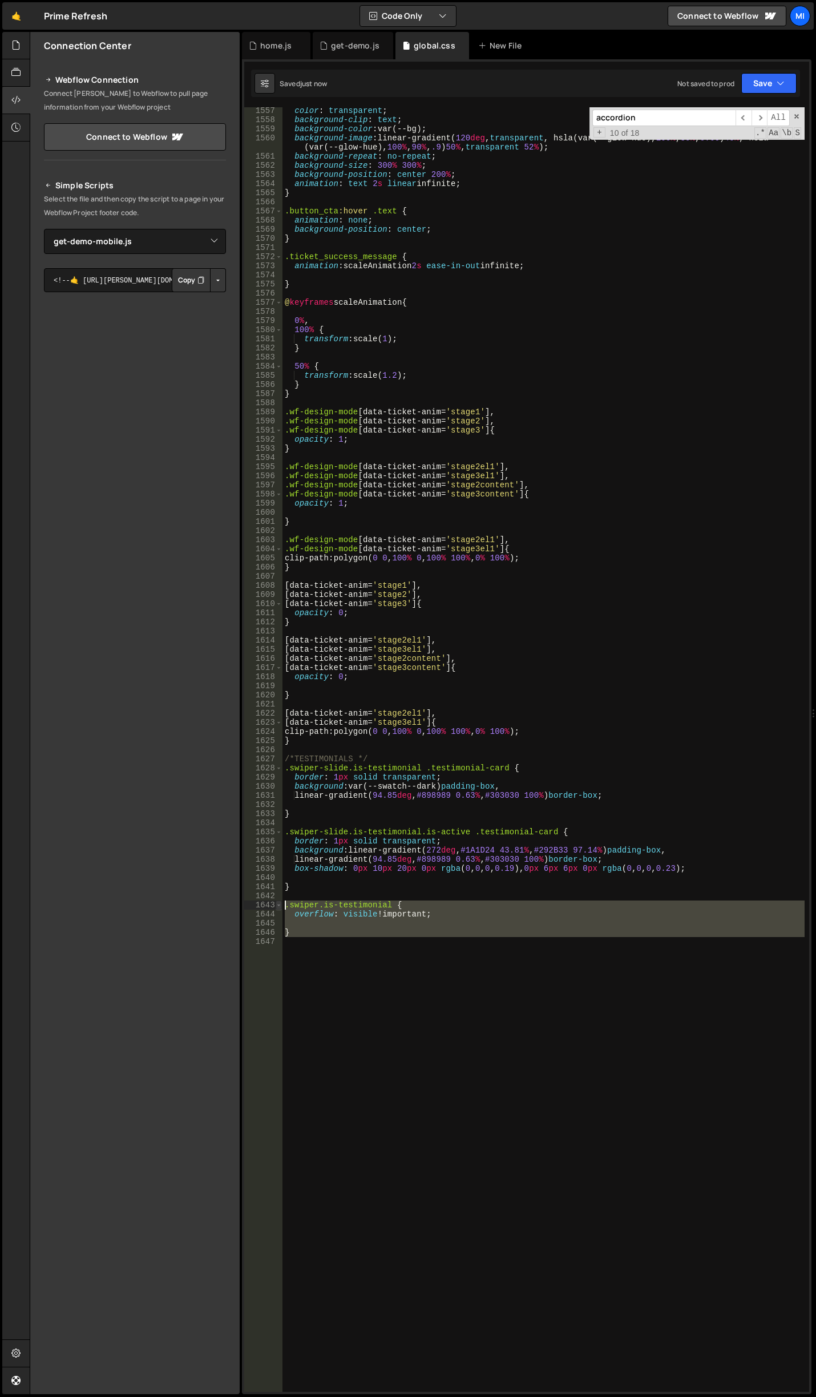
drag, startPoint x: 408, startPoint y: 1006, endPoint x: 276, endPoint y: 900, distance: 168.9
click at [276, 900] on div "1557 1558 1559 1560 1561 1562 1563 1564 1565 1566 1567 1568 1569 1570 1571 1572…" at bounding box center [526, 749] width 565 height 1285
type textarea ".swiper.is-testimonial { overflow: visible !important;"
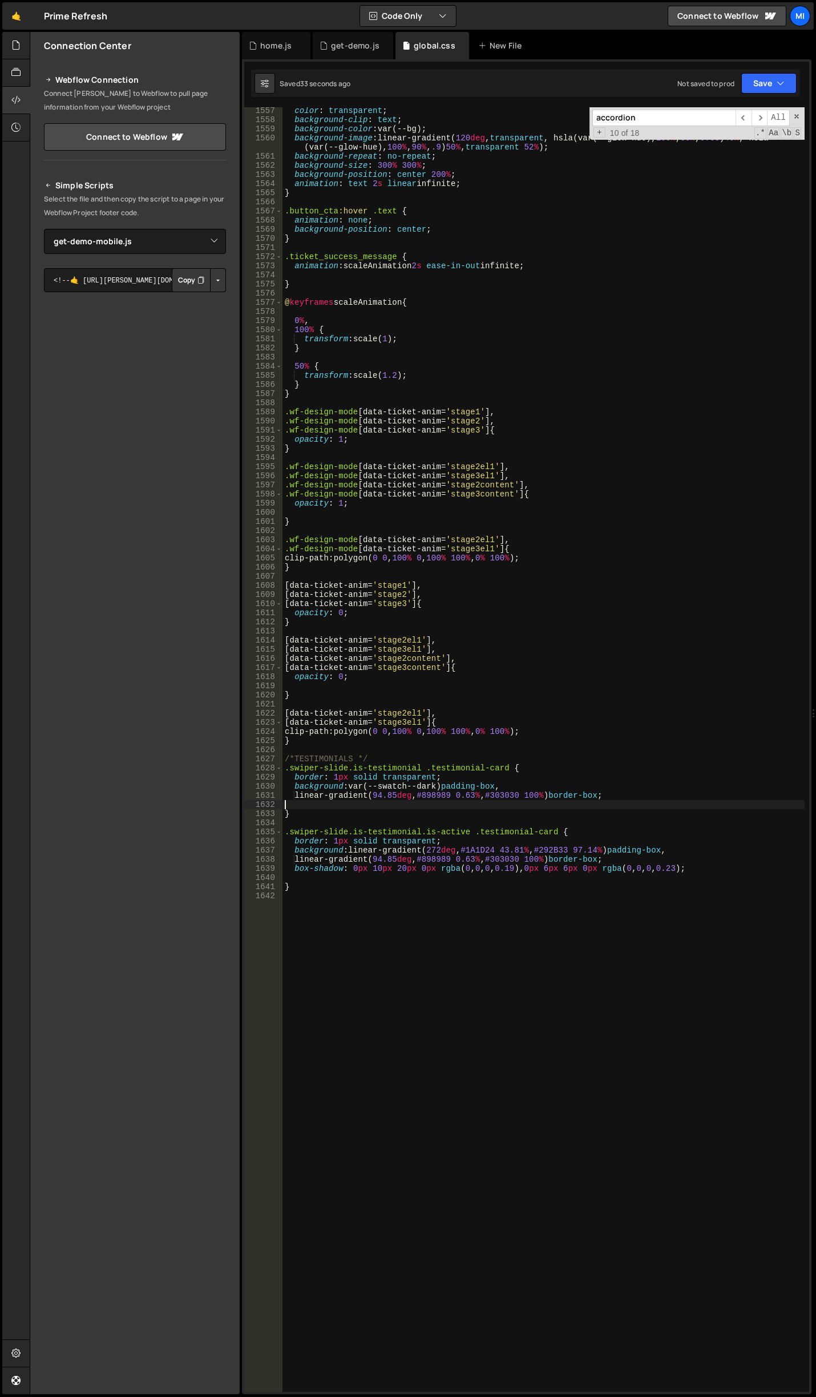
click at [486, 800] on div "color : transparent ; background-clip : text ; background-color : var(--bg) ; b…" at bounding box center [543, 757] width 522 height 1303
click at [637, 806] on div "color : transparent ; background-clip : text ; background-color : var(--bg) ; b…" at bounding box center [543, 757] width 522 height 1303
click at [657, 799] on div "color : transparent ; background-clip : text ; background-color : var(--bg) ; b…" at bounding box center [543, 757] width 522 height 1303
type textarea "linear-gradient(94.85deg, #898989 0.63%, #303030 100%) border-box;"
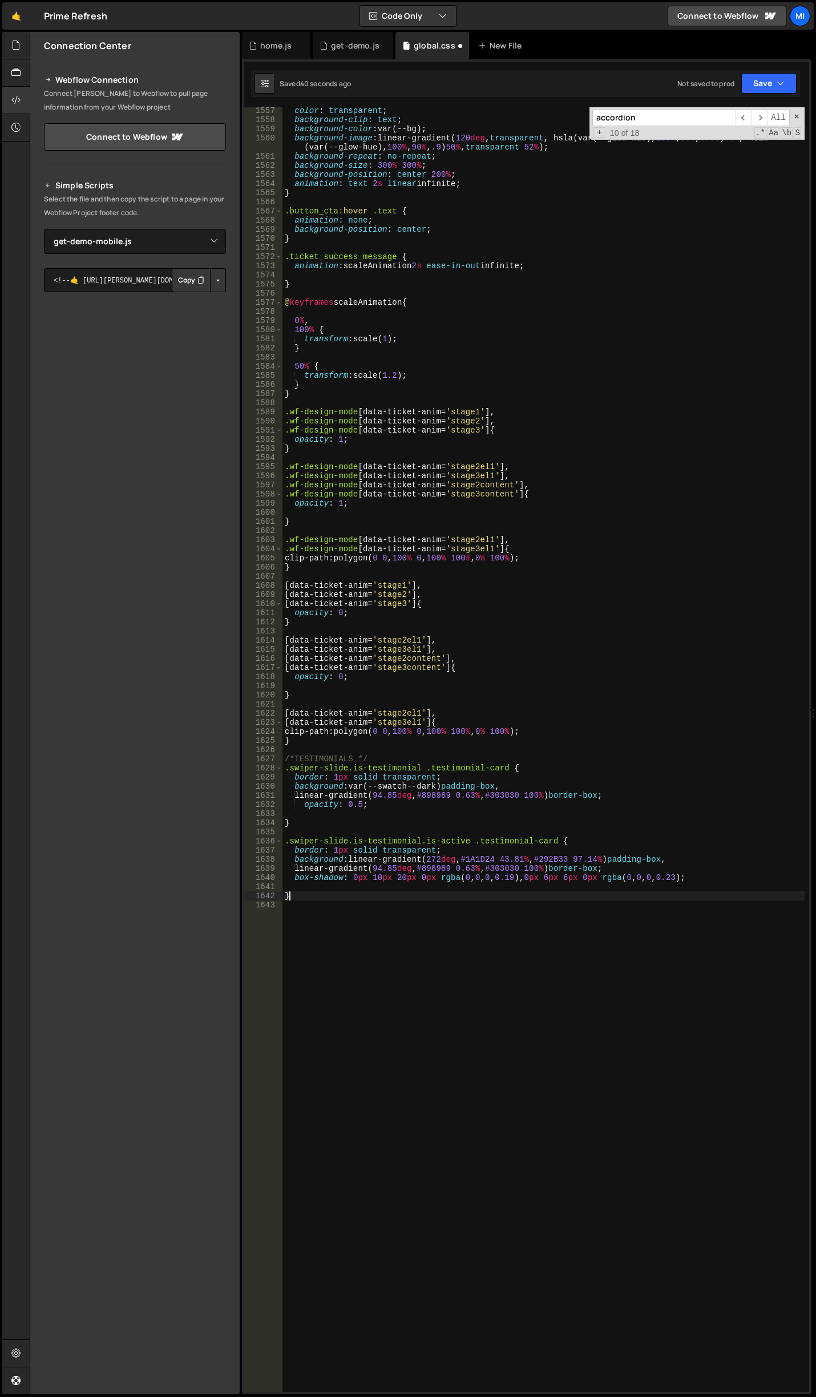
click at [747, 895] on div "color : transparent ; background-clip : text ; background-color : var(--bg) ; b…" at bounding box center [543, 757] width 522 height 1303
click at [744, 877] on div "color : transparent ; background-clip : text ; background-color : var(--bg) ; b…" at bounding box center [543, 757] width 522 height 1303
type textarea "box-shadow: 0px 10px 20px 0px rgba(0, 0, 0, 0.19), 0px 6px 6px 0px rgba(0, 0, 0…"
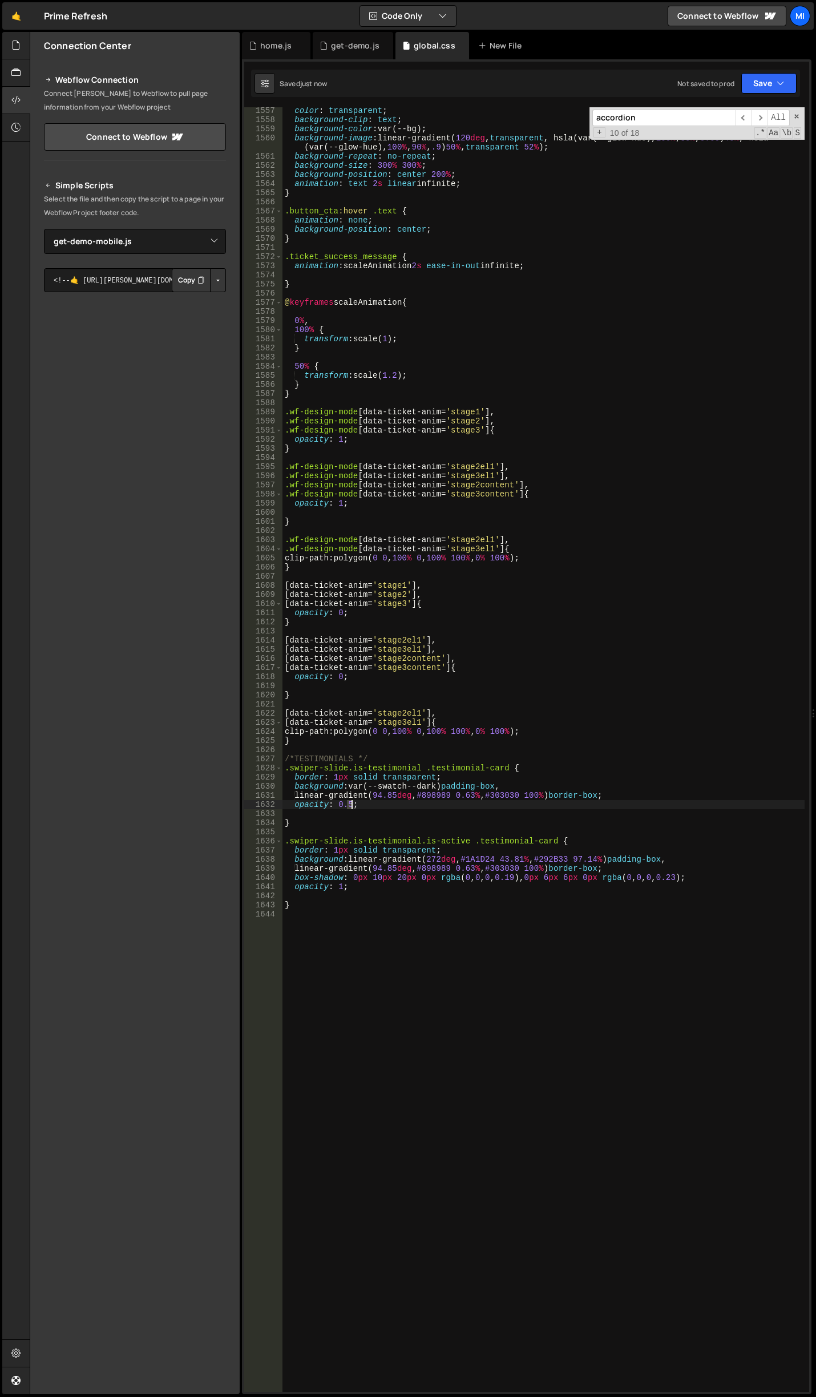
click at [353, 804] on div "color : transparent ; background-clip : text ; background-color : var(--bg) ; b…" at bounding box center [543, 757] width 522 height 1303
click at [475, 857] on div "color : transparent ; background-clip : text ; background-color : var(--bg) ; b…" at bounding box center [543, 757] width 522 height 1303
click at [427, 805] on div "color : transparent ; background-clip : text ; background-color : var(--bg) ; b…" at bounding box center [543, 757] width 522 height 1303
drag, startPoint x: 425, startPoint y: 767, endPoint x: 506, endPoint y: 769, distance: 81.1
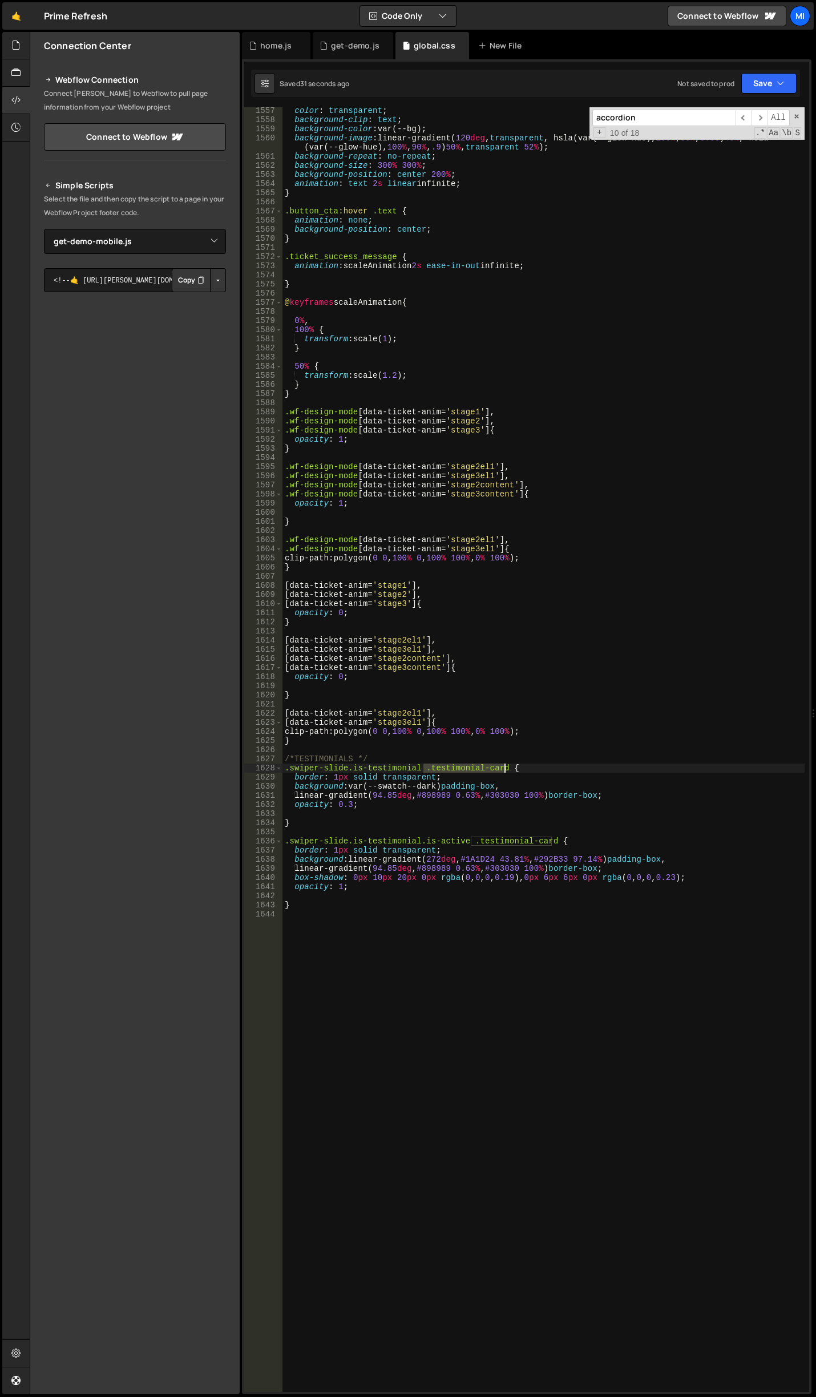
click at [506, 769] on div "color : transparent ; background-clip : text ; background-color : var(--bg) ; b…" at bounding box center [543, 757] width 522 height 1303
click at [419, 755] on div "color : transparent ; background-clip : text ; background-color : var(--bg) ; b…" at bounding box center [543, 757] width 522 height 1303
type textarea "/*TESTIMONIALS */"
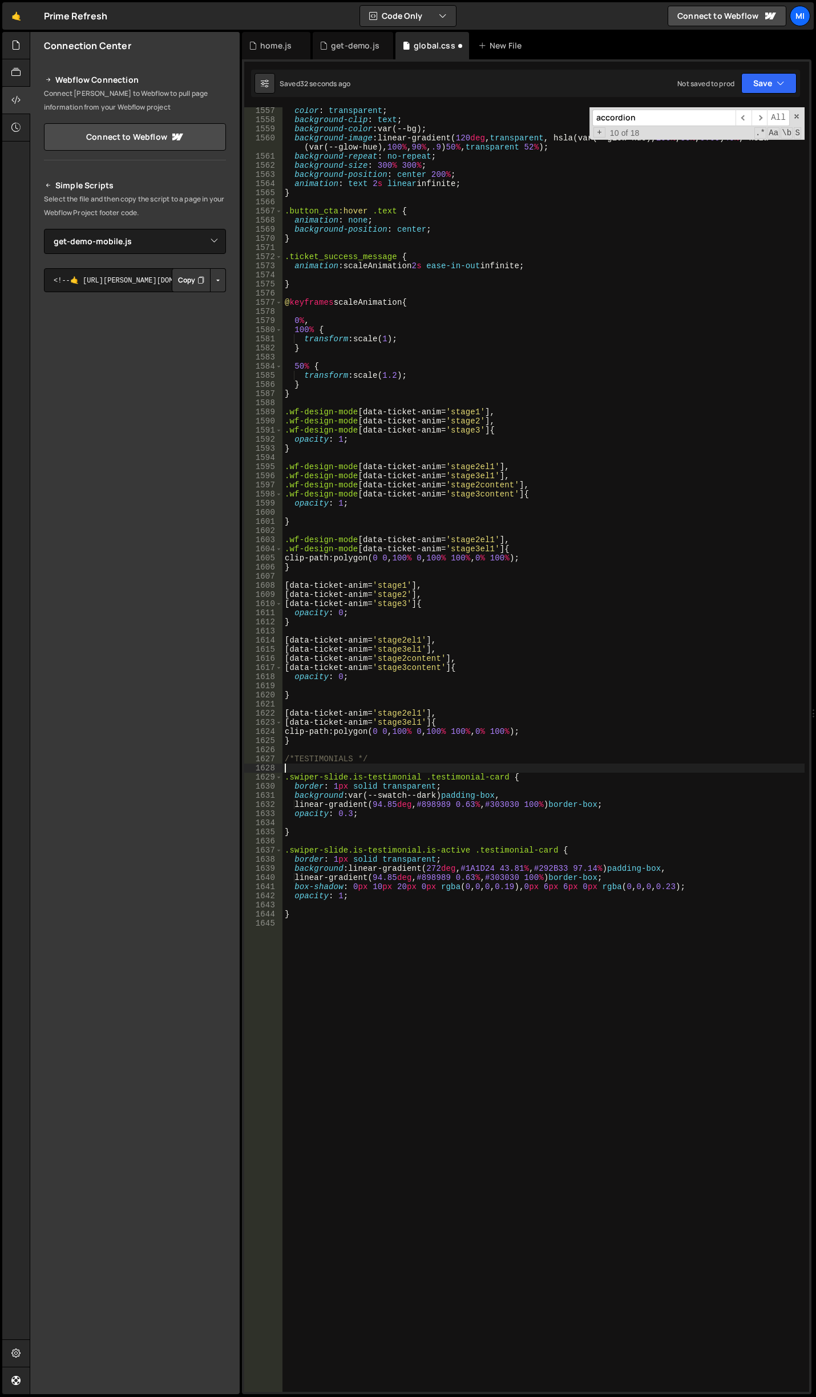
scroll to position [0, 0]
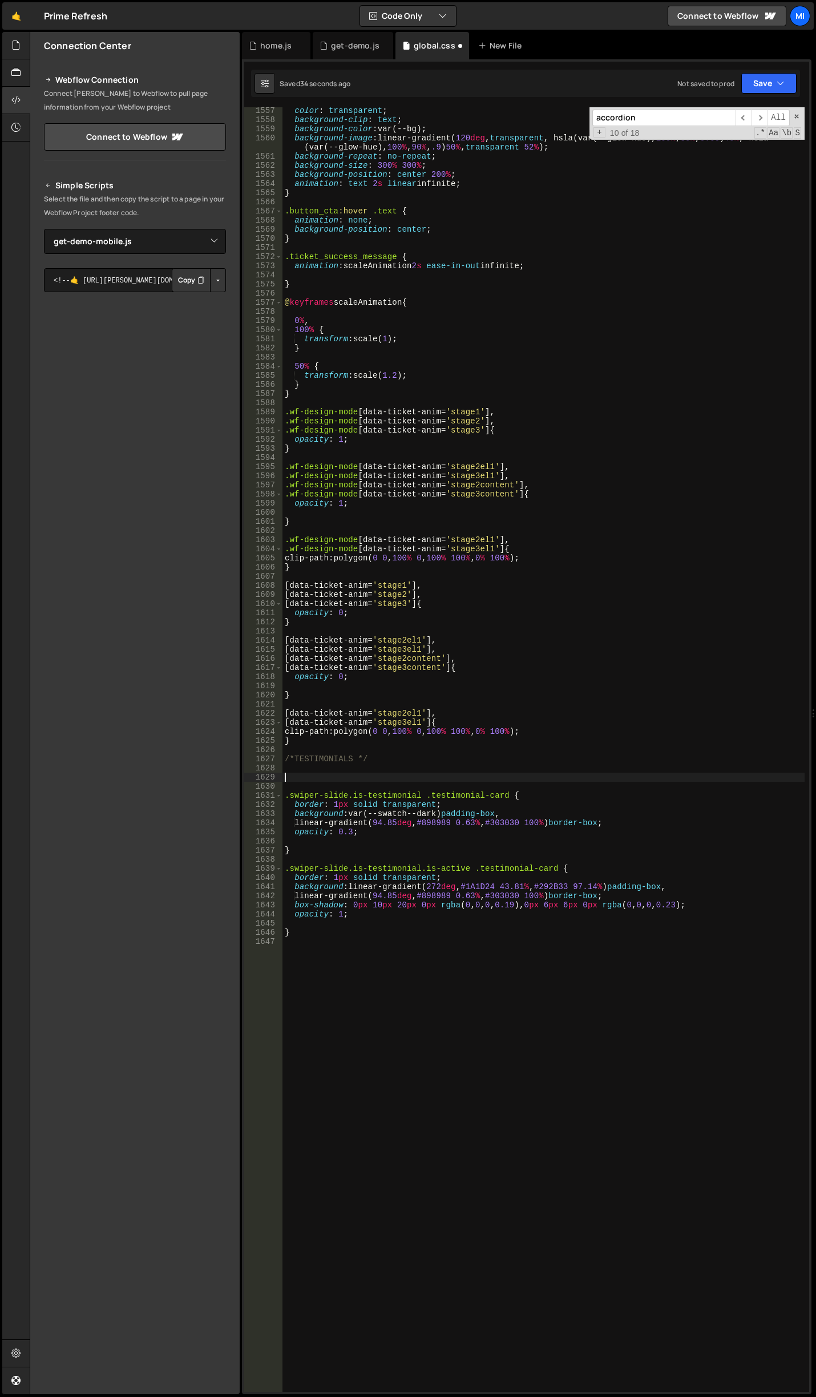
paste textarea ".testimonial-card"
type textarea ".testimonial-card {}"
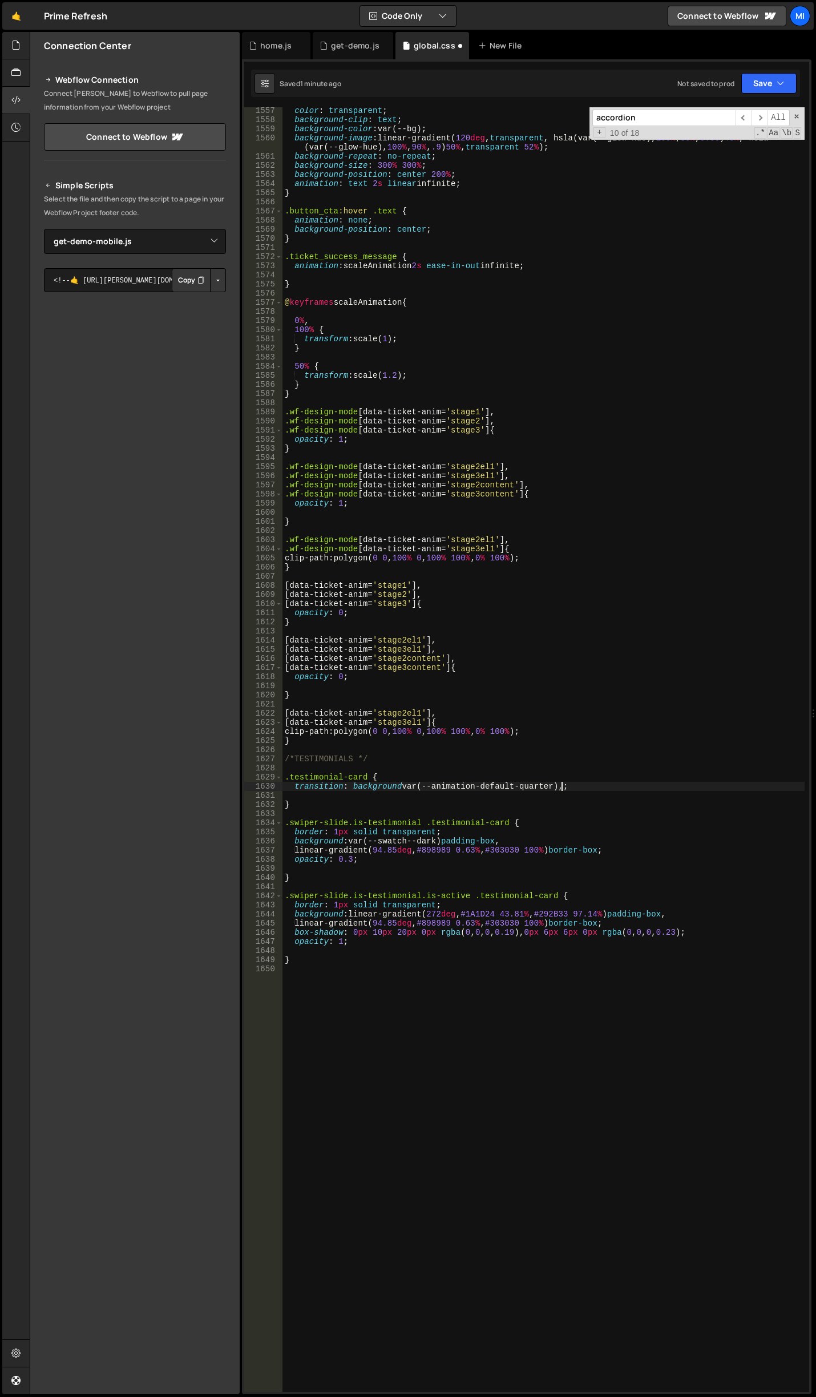
scroll to position [0, 19]
paste textarea "background var(--animation-default-quarter)"
drag, startPoint x: 520, startPoint y: 789, endPoint x: 554, endPoint y: 788, distance: 33.7
click at [554, 788] on div "color : transparent ; background-clip : text ; background-color : var(--bg) ; b…" at bounding box center [543, 757] width 522 height 1303
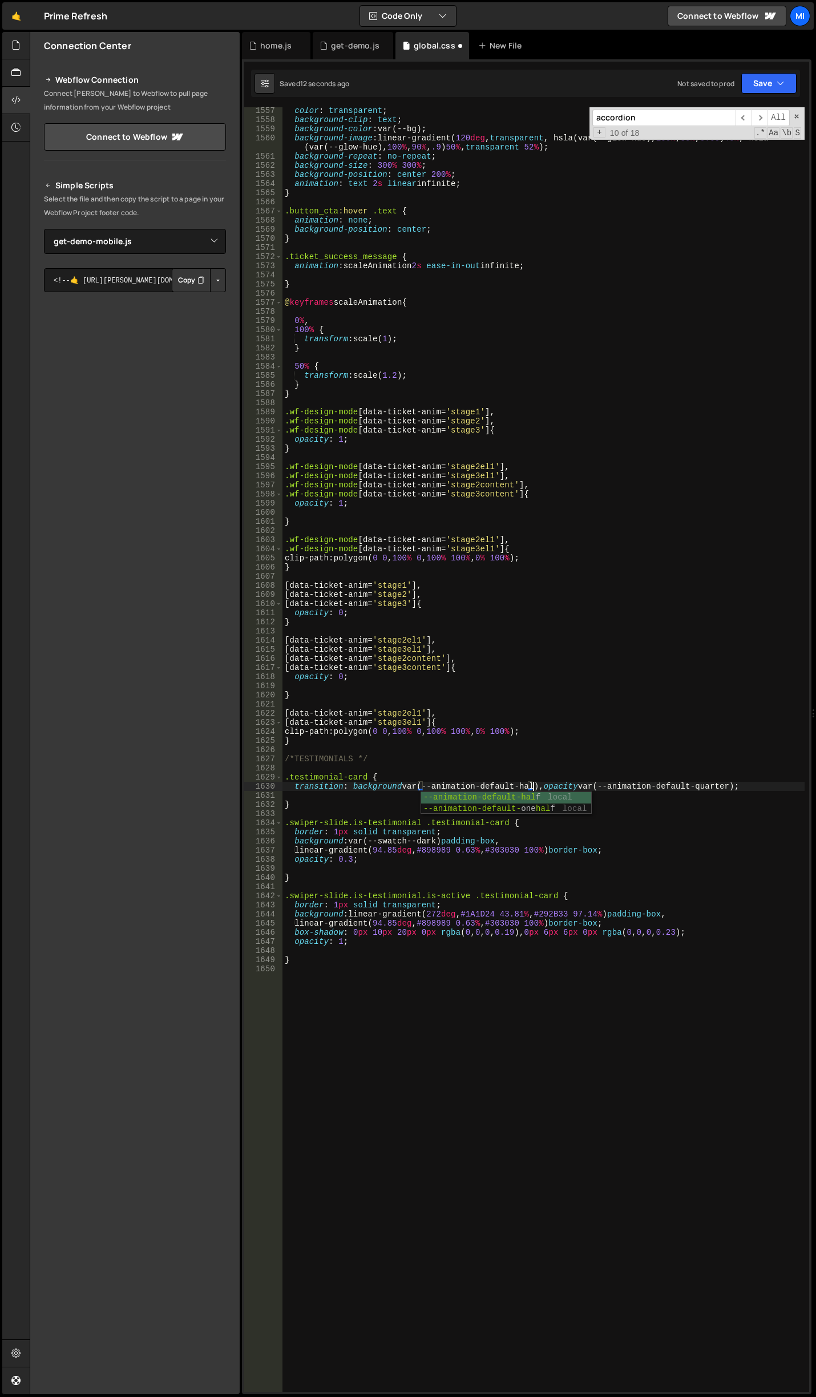
scroll to position [0, 18]
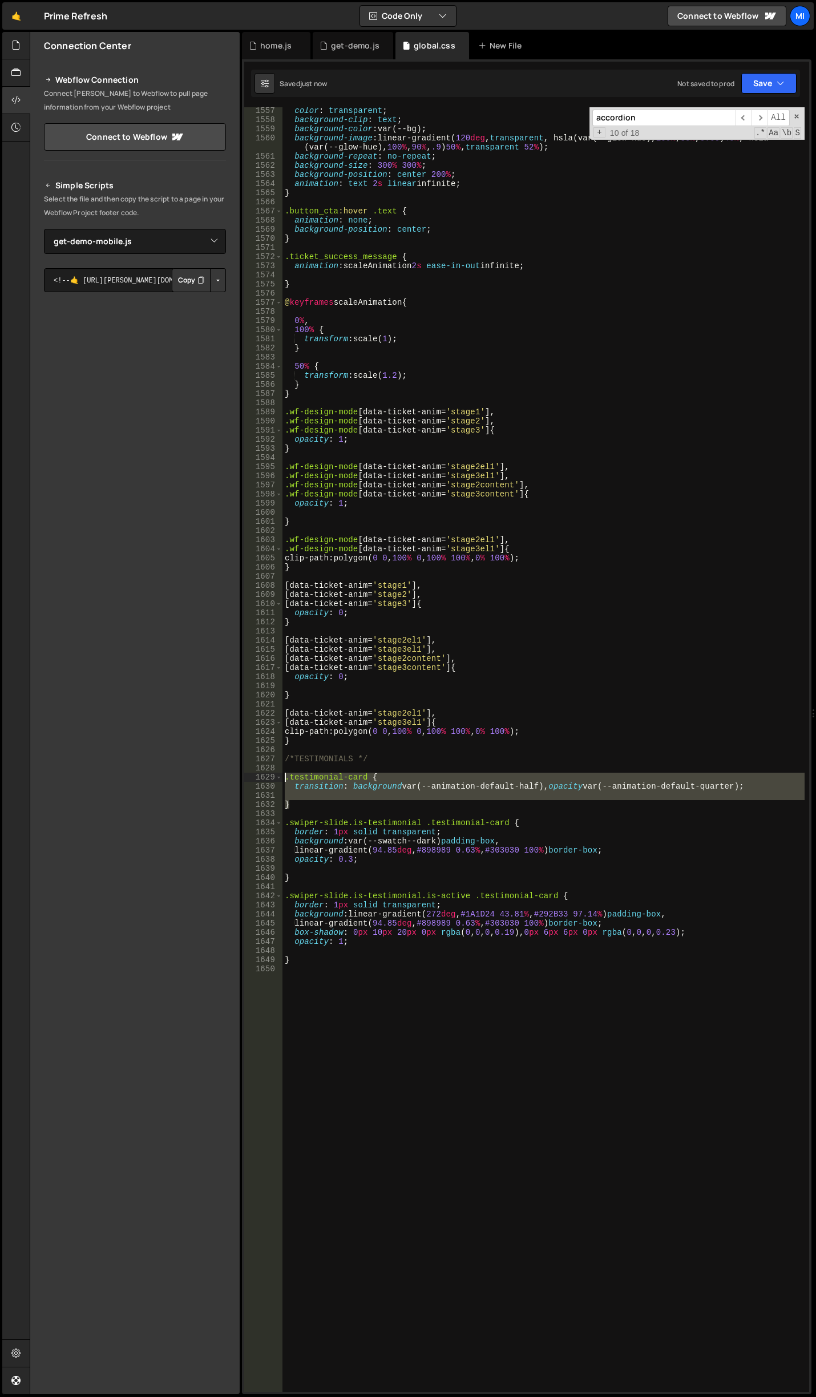
drag, startPoint x: 296, startPoint y: 807, endPoint x: 244, endPoint y: 774, distance: 61.6
click at [244, 774] on div "1 Type cmd + s to save your Javascript file. הההההההההההההההההההההההההההההההההה…" at bounding box center [526, 726] width 569 height 1335
type textarea ".testimonial-card { transition: background var(--animation-default-half), opaci…"
click at [356, 1004] on div "color : transparent ; background-clip : text ; background-color : var(--bg) ; b…" at bounding box center [543, 757] width 522 height 1303
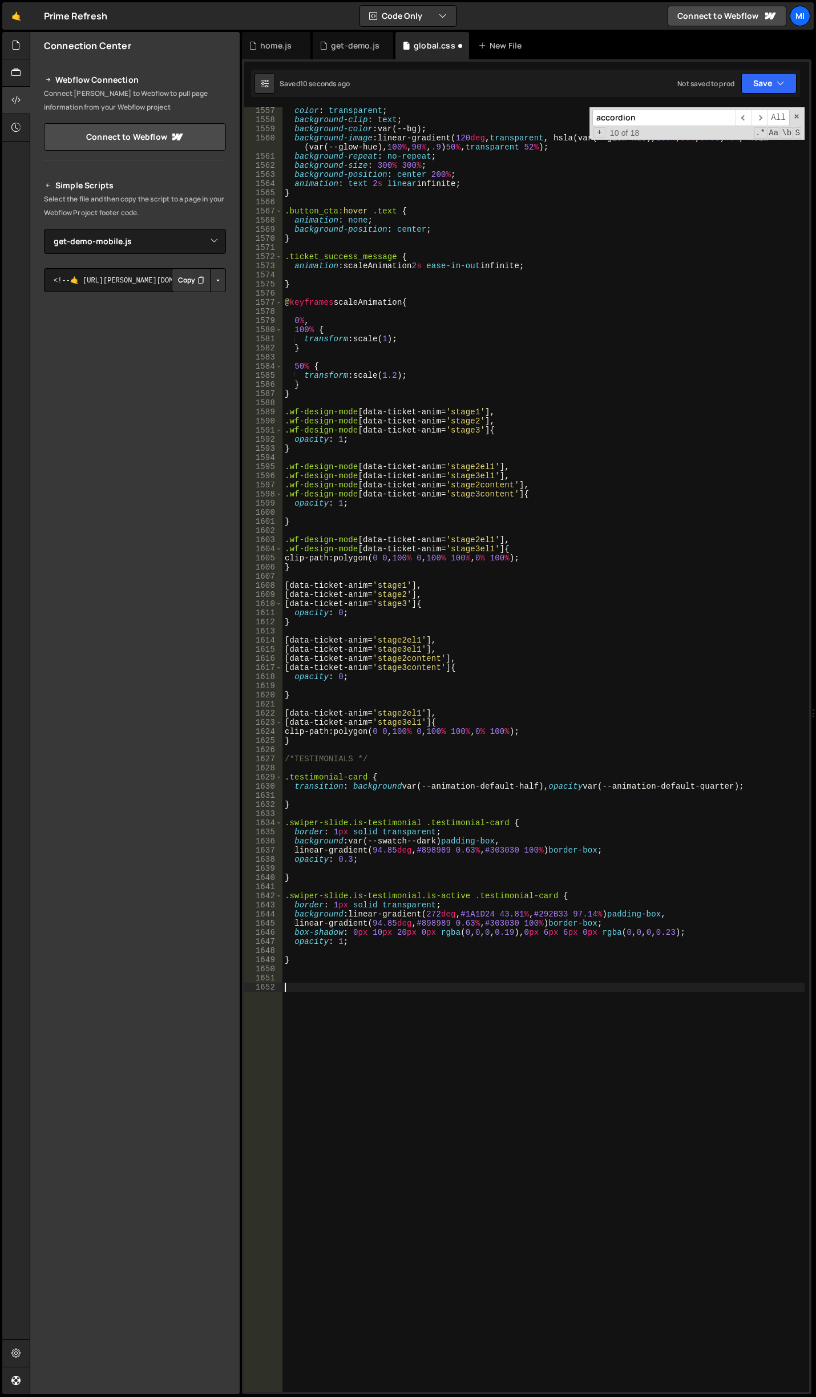
paste textarea "}"
click at [394, 1020] on div "color : transparent ; background-clip : text ; background-color : var(--bg) ; b…" at bounding box center [543, 757] width 522 height 1303
drag, startPoint x: 351, startPoint y: 994, endPoint x: 543, endPoint y: 993, distance: 191.7
click at [543, 993] on div "color : transparent ; background-clip : text ; background-color : var(--bg) ; b…" at bounding box center [543, 757] width 522 height 1303
click at [543, 993] on div "color : transparent ; background-clip : text ; background-color : var(--bg) ; b…" at bounding box center [543, 749] width 522 height 1285
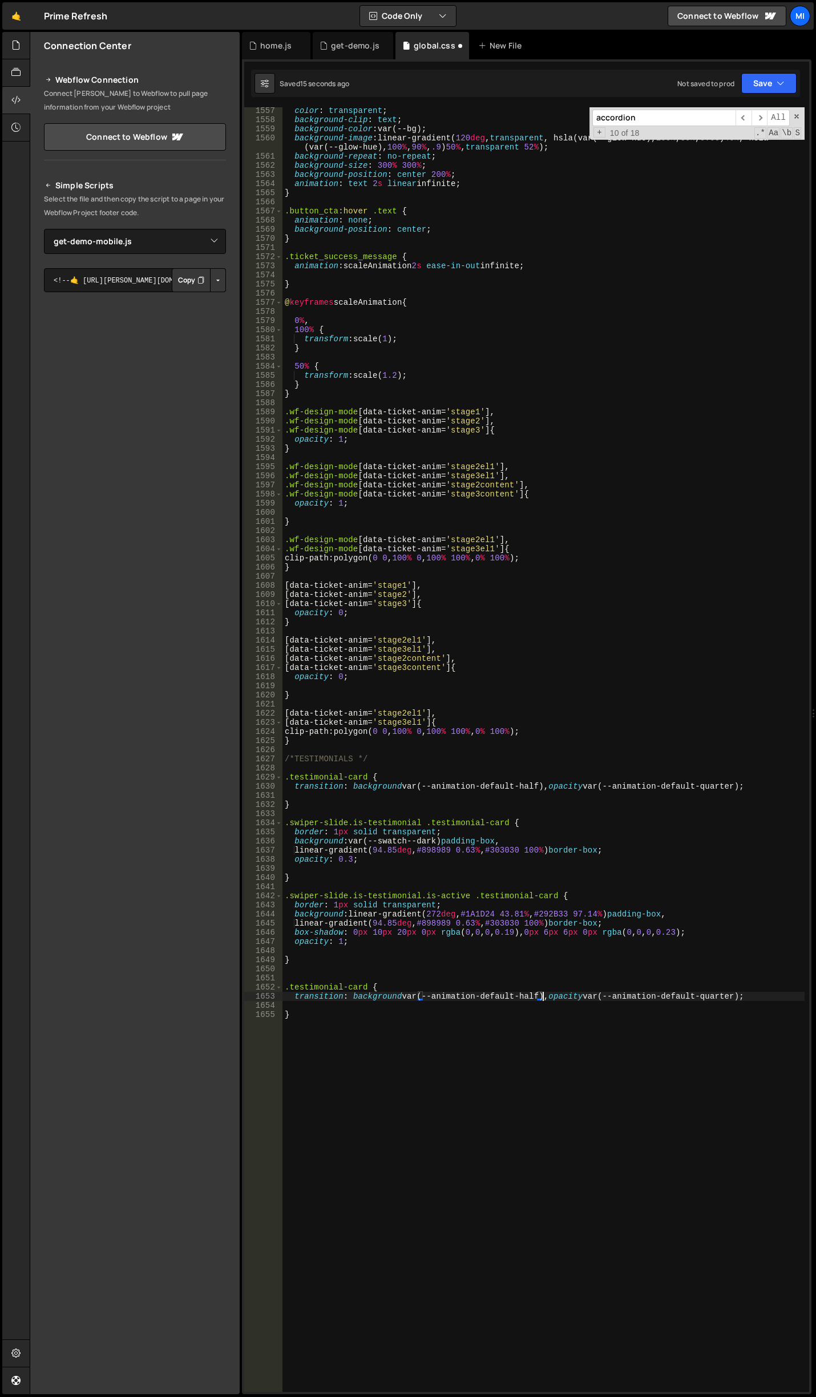
scroll to position [0, 18]
paste textarea "background var(--animation-default-half)"
type textarea "transition: background var(--animation-default-half), border var(--animation-de…"
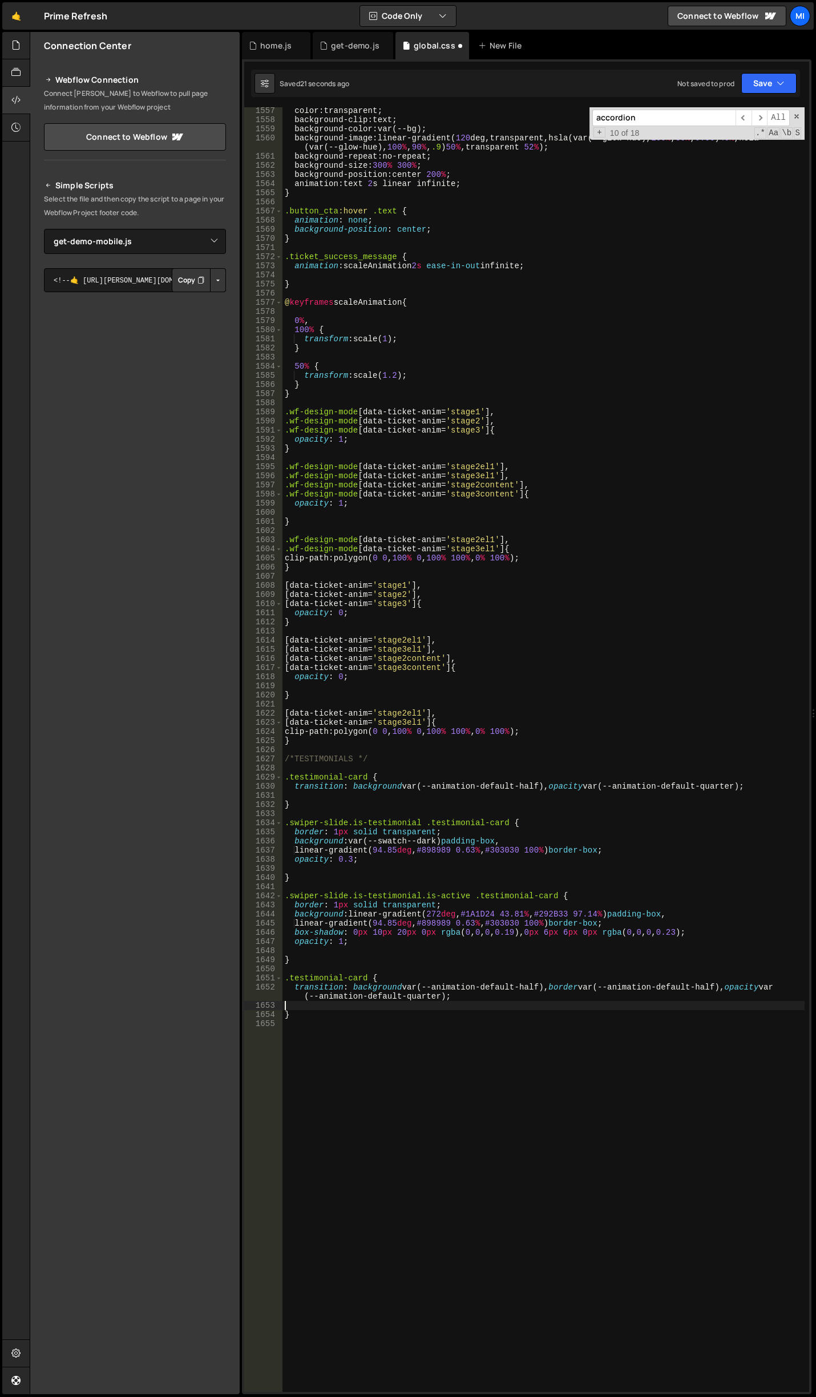
scroll to position [0, 0]
click at [547, 1011] on div "color : transparent ; background-clip : text ; background-color : var(--bg) ; b…" at bounding box center [543, 757] width 522 height 1303
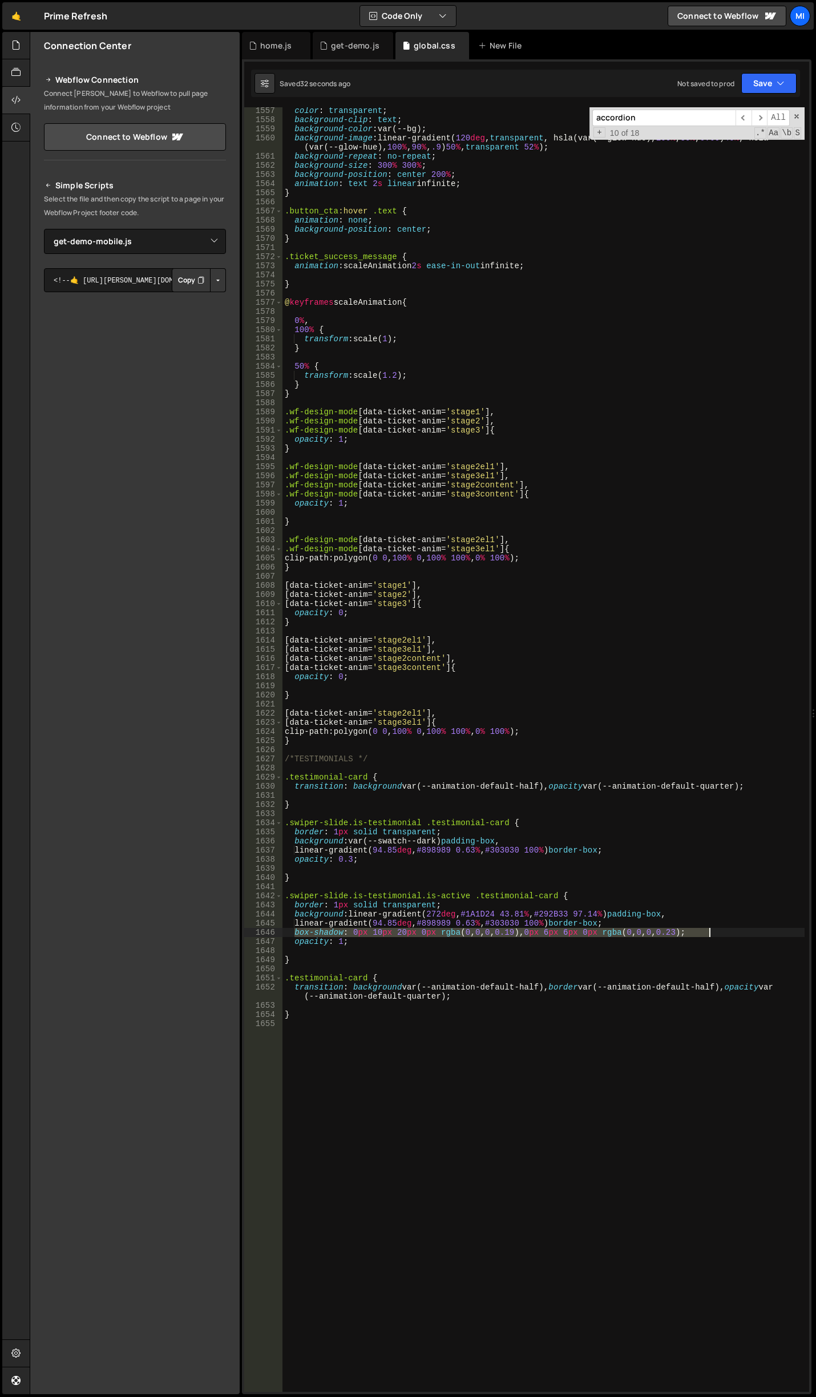
drag, startPoint x: 293, startPoint y: 932, endPoint x: 715, endPoint y: 932, distance: 421.7
click at [715, 932] on div "color : transparent ; background-clip : text ; background-color : var(--bg) ; b…" at bounding box center [543, 757] width 522 height 1303
type textarea "box-shadow: 0px 10px 20px 0px rgba(0, 0, 0, 0.19), 0px 6px 6px 0px rgba(0, 0, 0…"
click at [712, 807] on div "color : transparent ; background-clip : text ; background-color : var(--bg) ; b…" at bounding box center [543, 757] width 522 height 1303
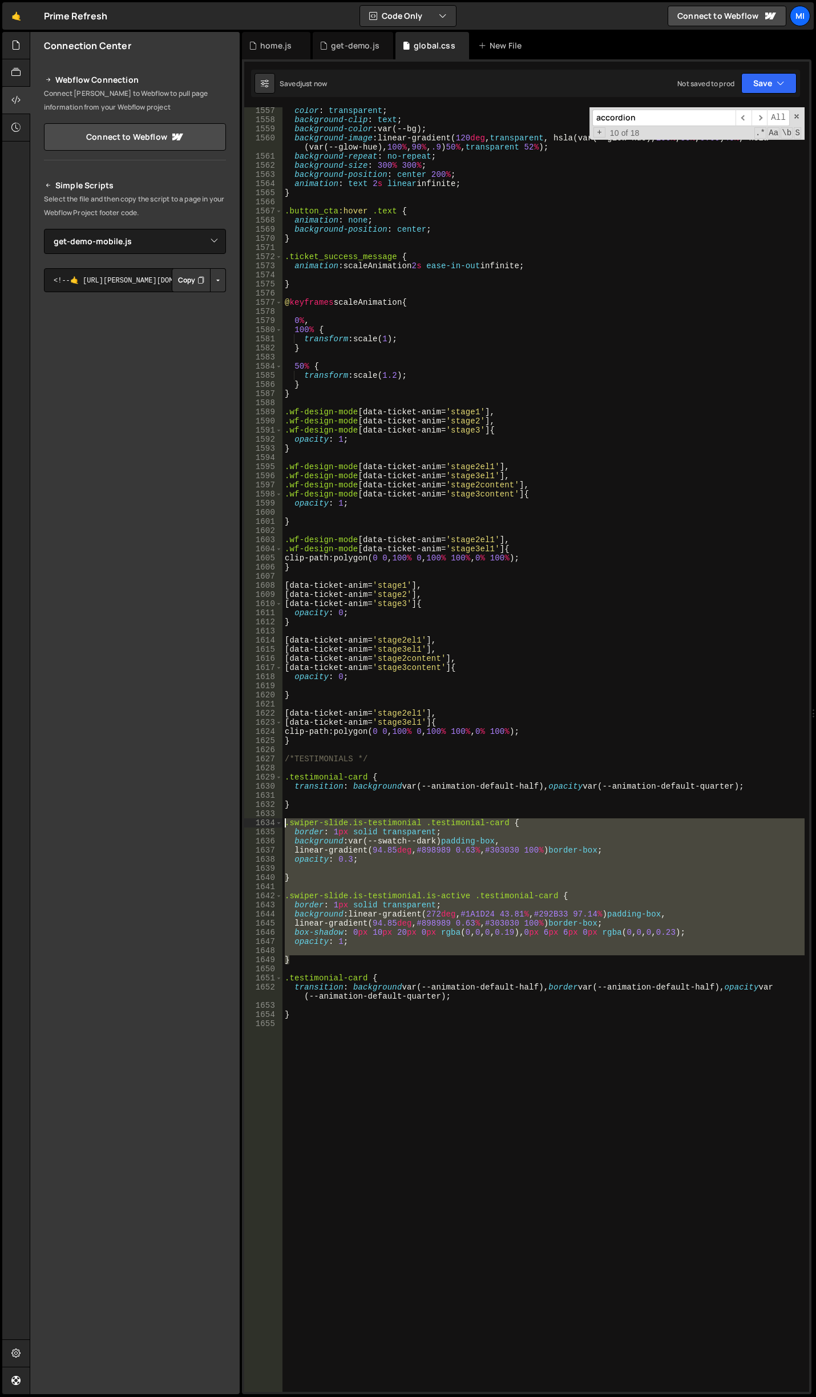
drag, startPoint x: 292, startPoint y: 960, endPoint x: 273, endPoint y: 823, distance: 138.3
click at [273, 823] on div "box-shadow: 0px 10px 20px 0px rgba(0, 0, 0, 0.19), 0px 6px 6px 0px rgba(0, 0, 0…" at bounding box center [526, 749] width 565 height 1285
type textarea ".swiper-slide.is-testimonial .testimonial-card { border: 1px solid transparent;"
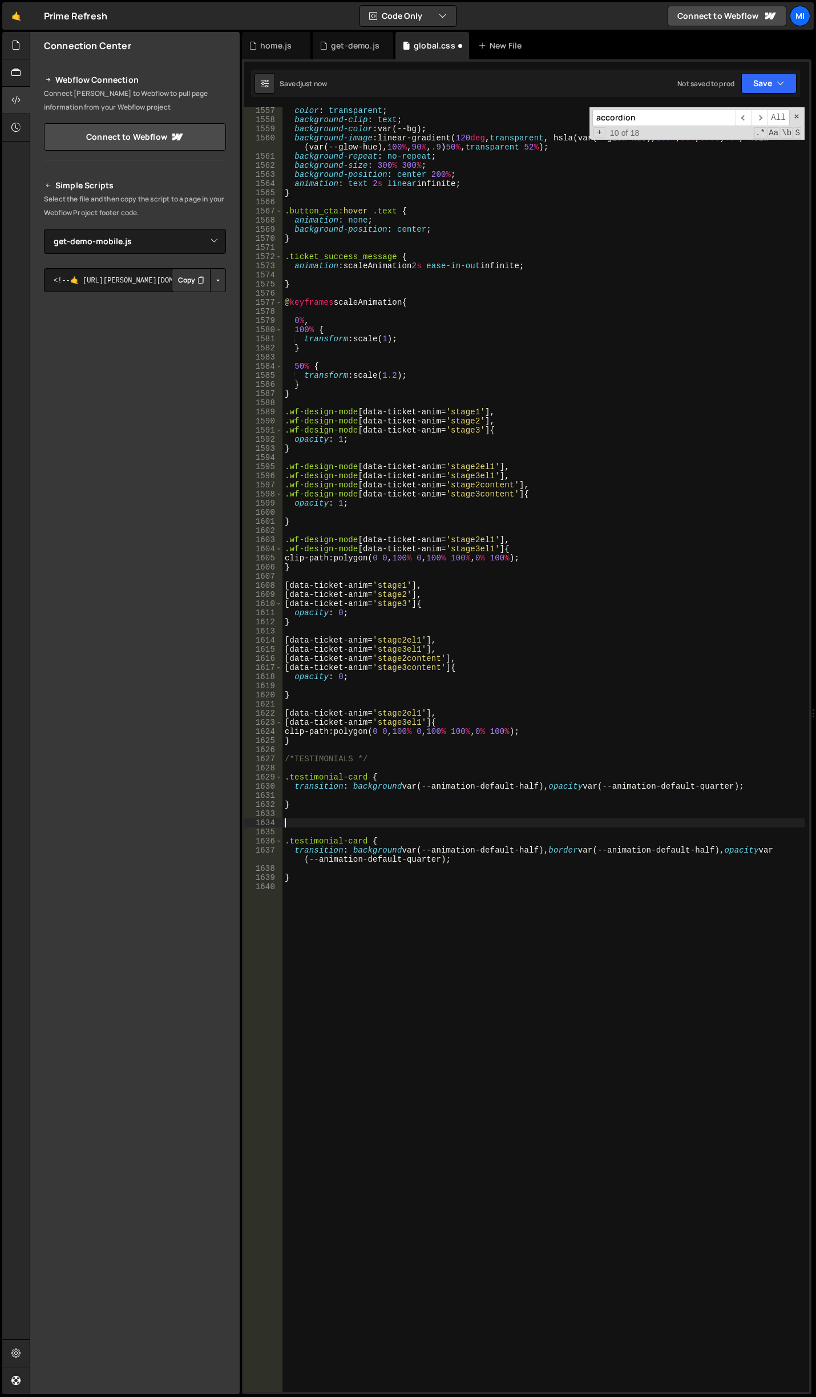
type textarea ".testimonial-card {"
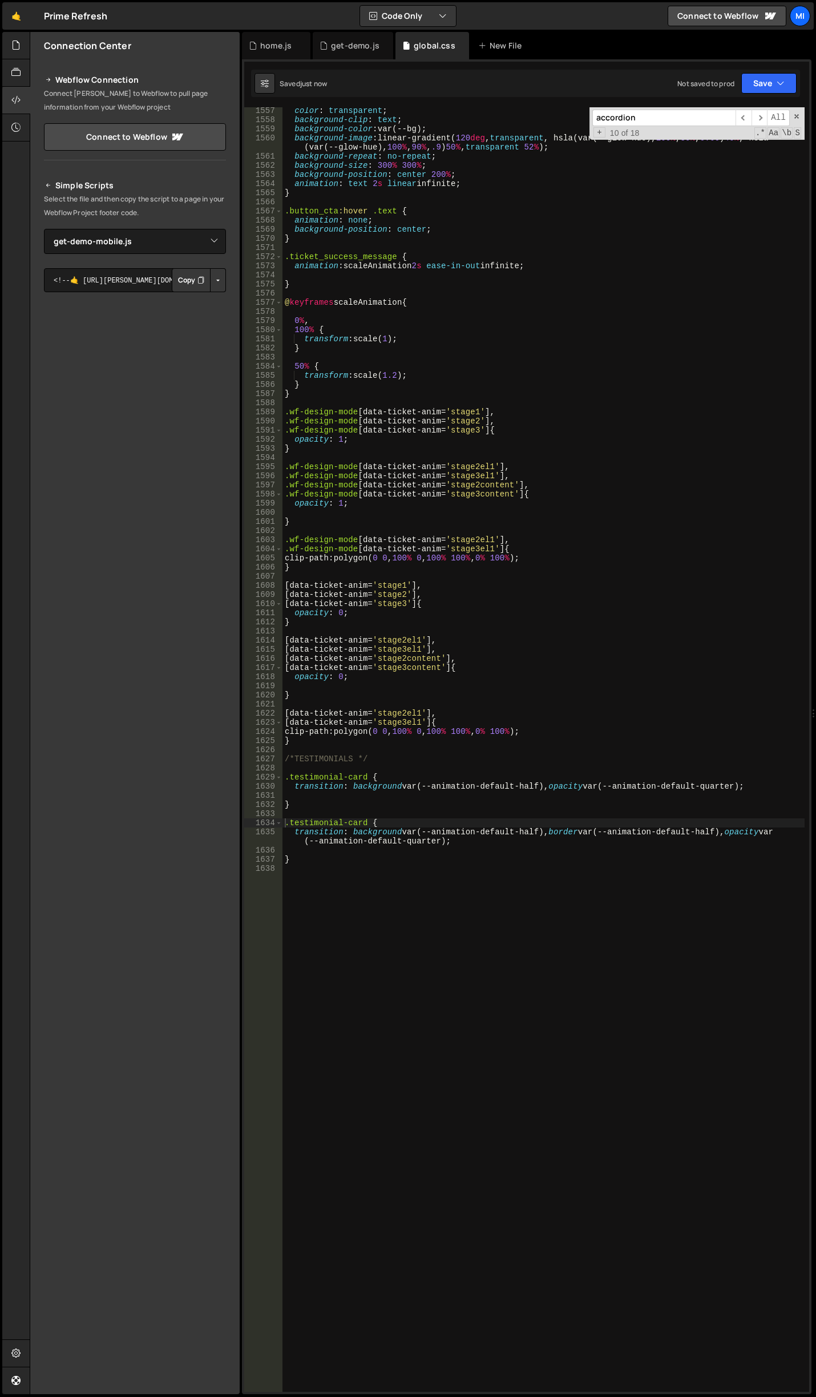
click at [506, 882] on div "color : transparent ; background-clip : text ; background-color : var(--bg) ; b…" at bounding box center [543, 757] width 522 height 1303
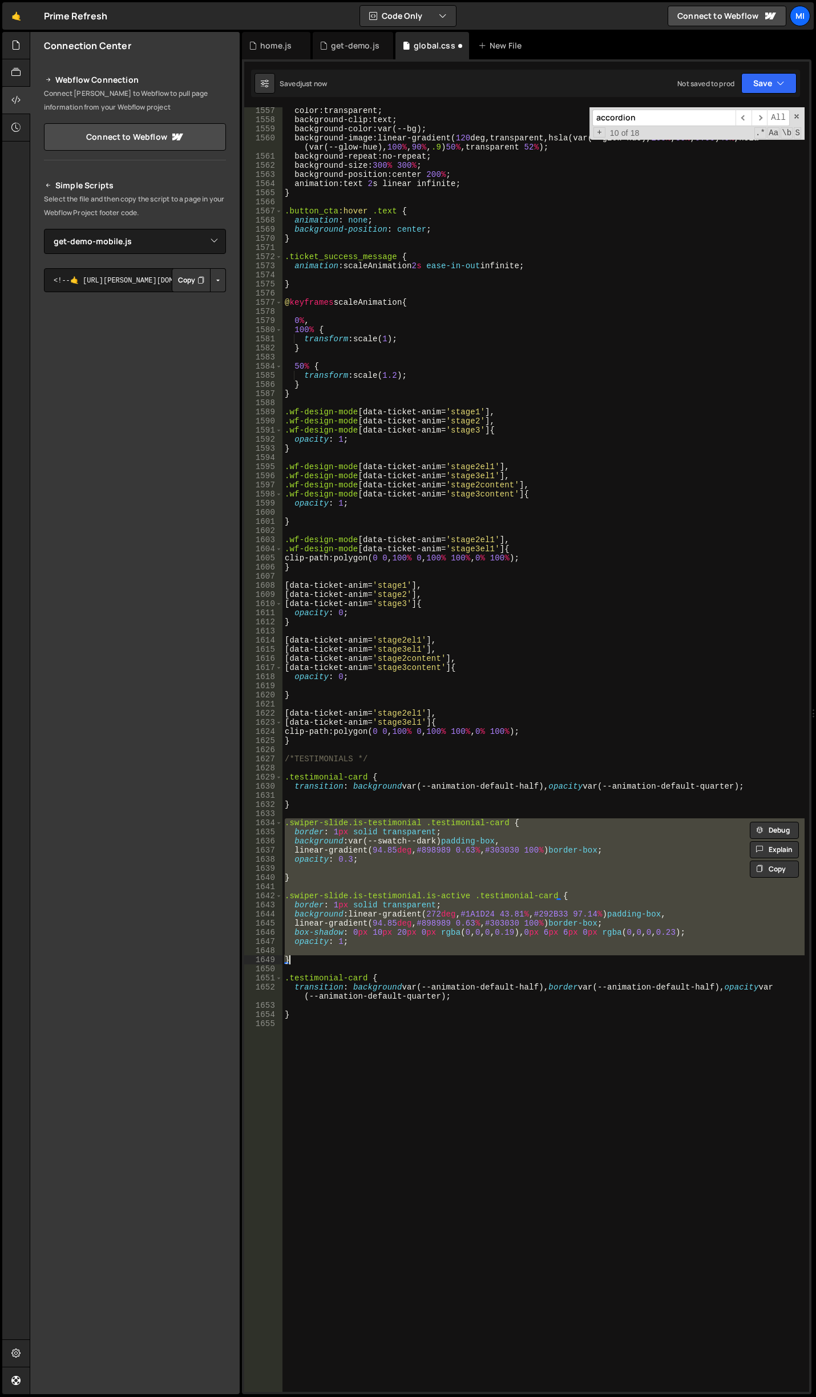
type textarea "}"
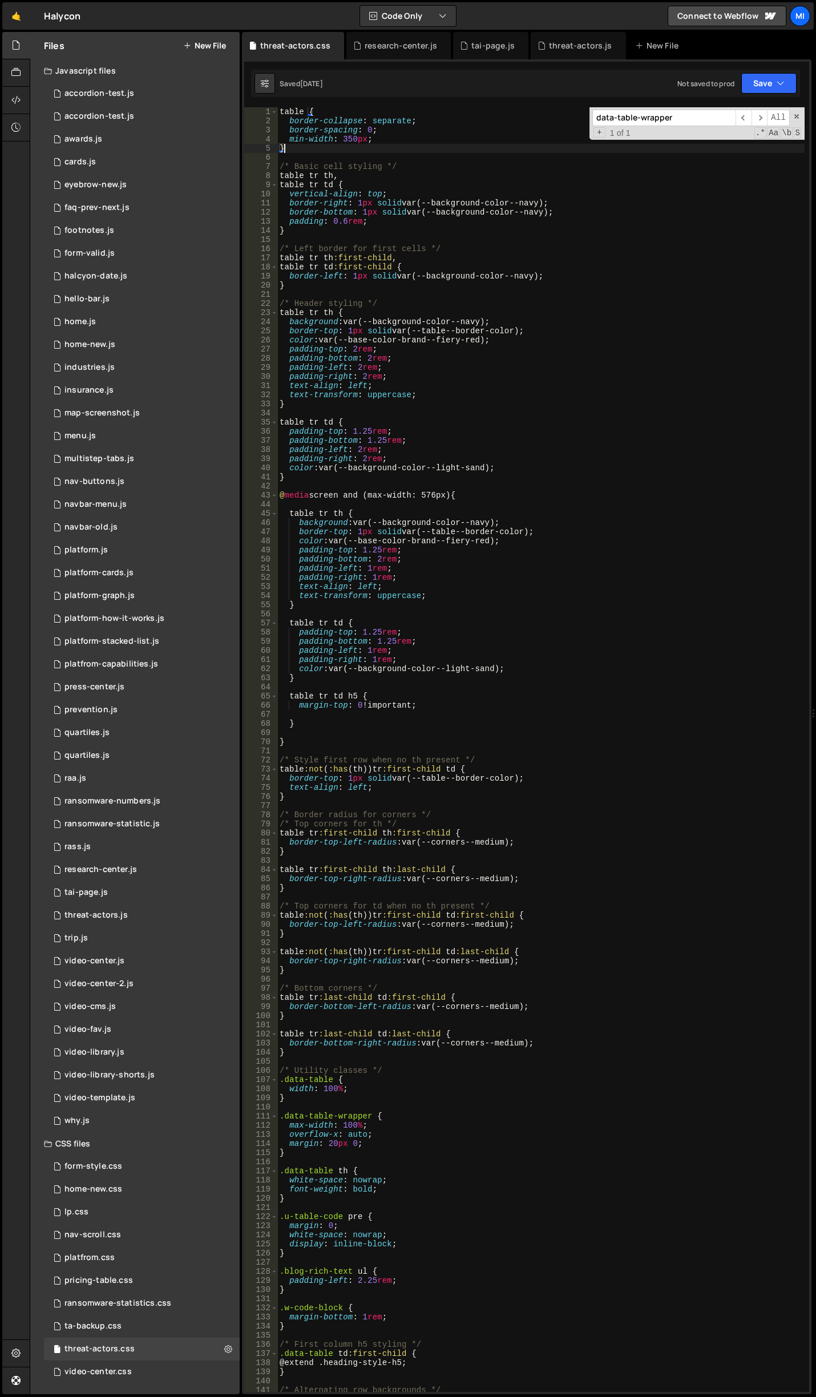
scroll to position [1, 0]
